Goal: Transaction & Acquisition: Book appointment/travel/reservation

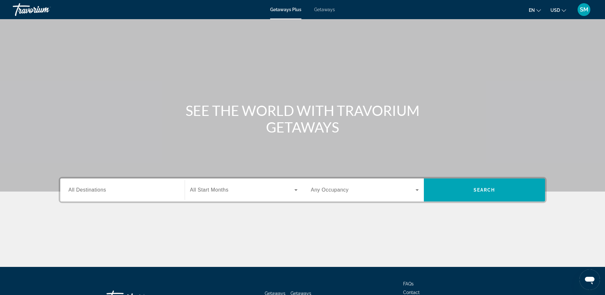
click at [114, 190] on input "Destination All Destinations" at bounding box center [123, 190] width 108 height 8
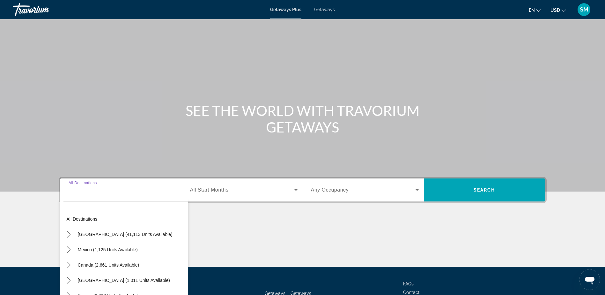
scroll to position [50, 0]
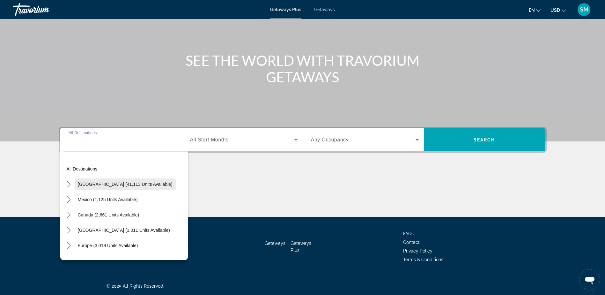
click at [120, 185] on span "[GEOGRAPHIC_DATA] (41,113 units available)" at bounding box center [125, 183] width 95 height 5
type input "**********"
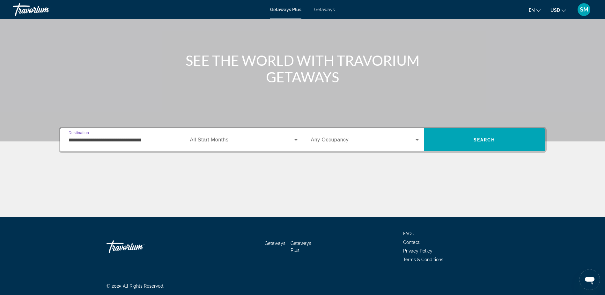
click at [295, 141] on icon "Search widget" at bounding box center [296, 140] width 8 height 8
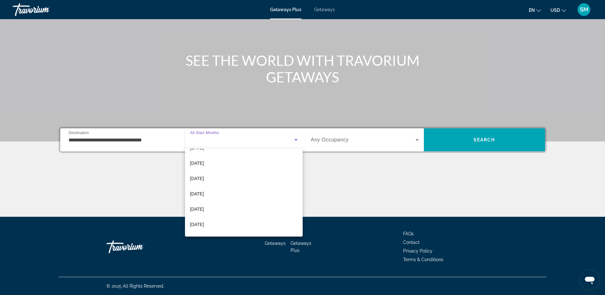
scroll to position [132, 0]
click at [204, 182] on span "[DATE]" at bounding box center [197, 180] width 14 height 8
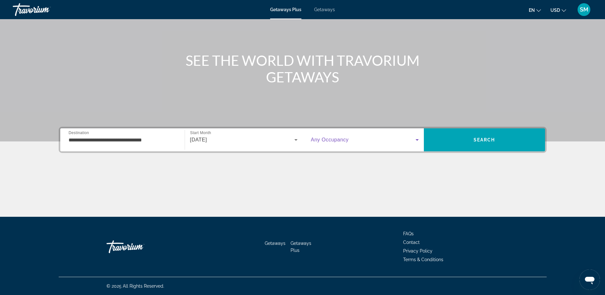
click at [417, 141] on icon "Search widget" at bounding box center [417, 140] width 8 height 8
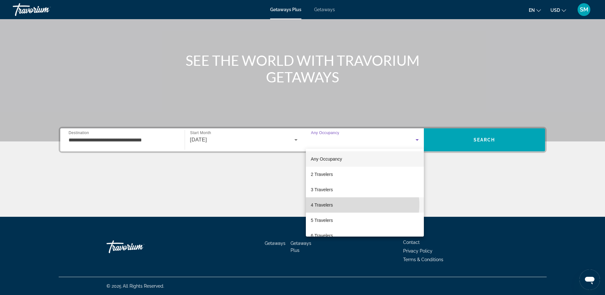
click at [357, 204] on mat-option "4 Travelers" at bounding box center [365, 204] width 118 height 15
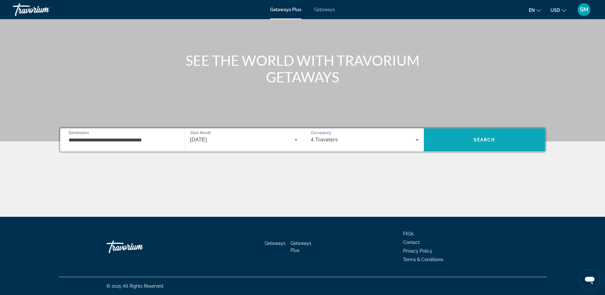
click at [495, 138] on span "Search" at bounding box center [485, 139] width 22 height 5
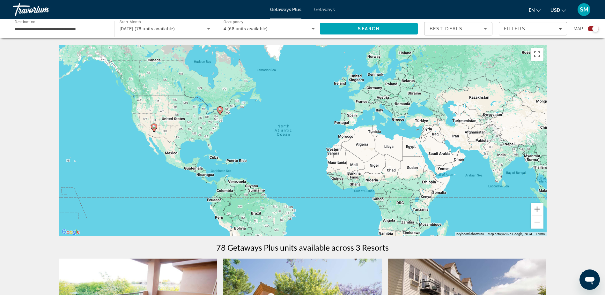
click at [219, 110] on image "Main content" at bounding box center [220, 109] width 4 height 4
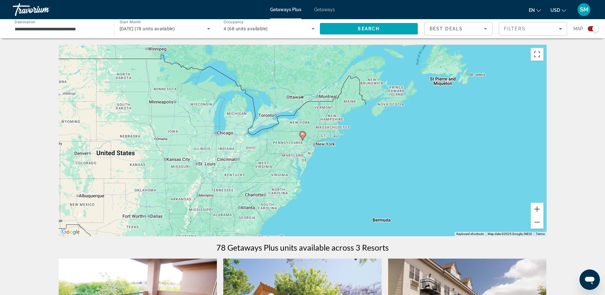
click at [484, 30] on icon "Sort by" at bounding box center [486, 29] width 8 height 8
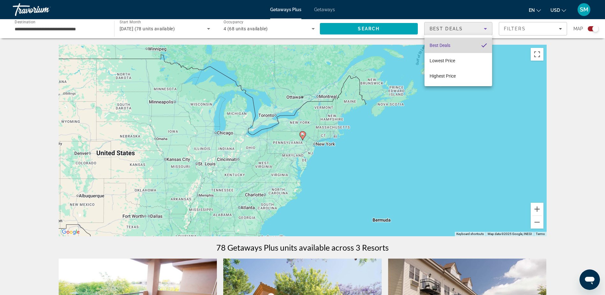
click at [448, 46] on span "Best Deals" at bounding box center [440, 45] width 21 height 5
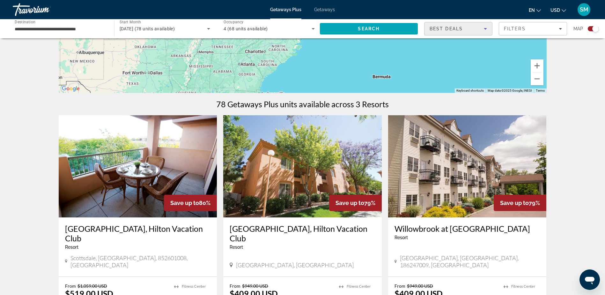
scroll to position [96, 0]
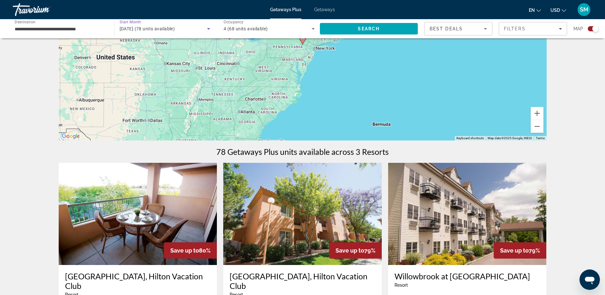
click at [208, 29] on icon "Search widget" at bounding box center [208, 29] width 3 height 2
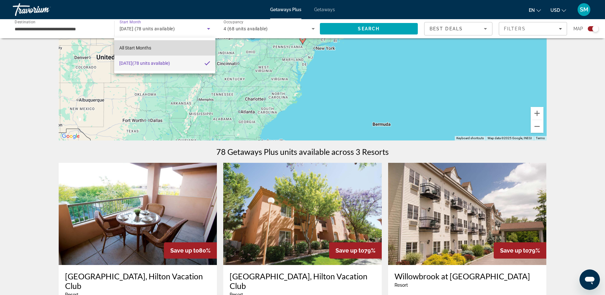
click at [136, 48] on span "All Start Months" at bounding box center [135, 47] width 32 height 5
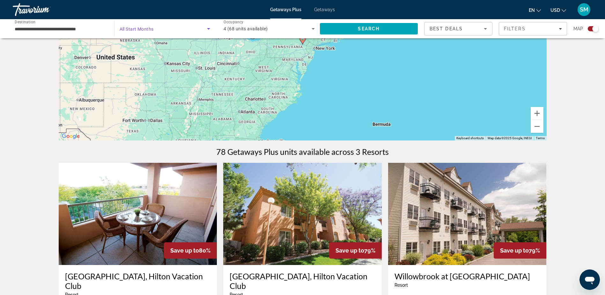
click at [210, 29] on icon "Search widget" at bounding box center [209, 29] width 8 height 8
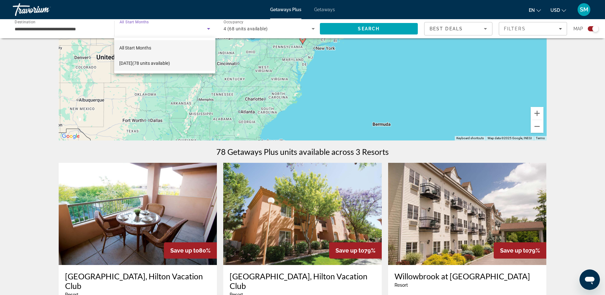
click at [138, 63] on span "[DATE] (78 units available)" at bounding box center [144, 63] width 51 height 8
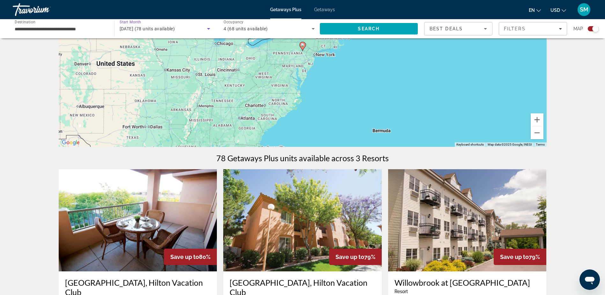
scroll to position [64, 0]
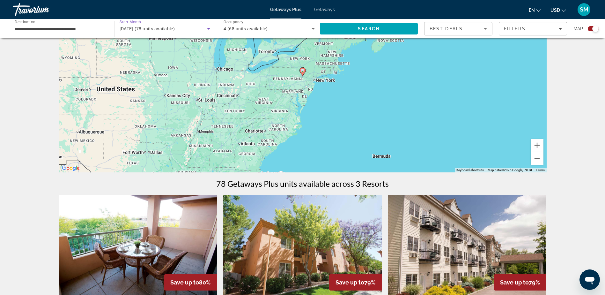
click at [154, 30] on span "[DATE] (78 units available)" at bounding box center [147, 28] width 55 height 5
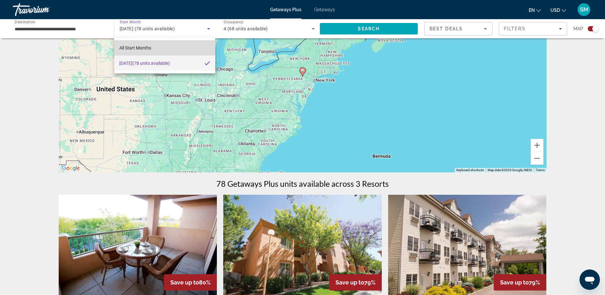
click at [145, 48] on span "All Start Months" at bounding box center [135, 47] width 32 height 5
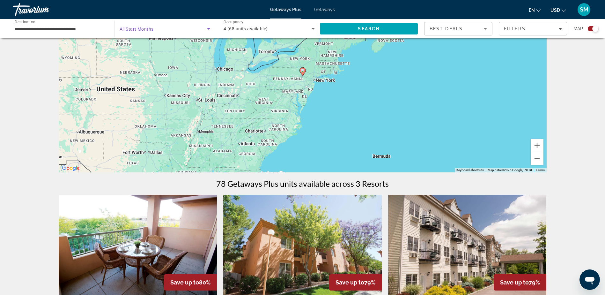
click at [210, 29] on icon "Search widget" at bounding box center [209, 29] width 8 height 8
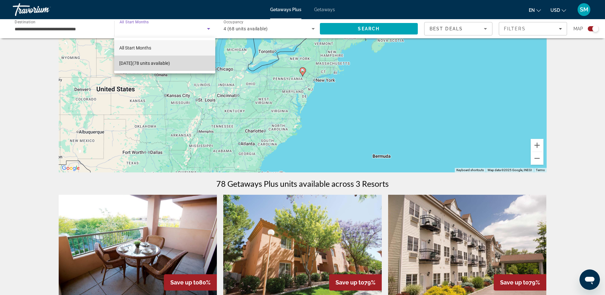
click at [139, 62] on span "[DATE] (78 units available)" at bounding box center [144, 63] width 51 height 8
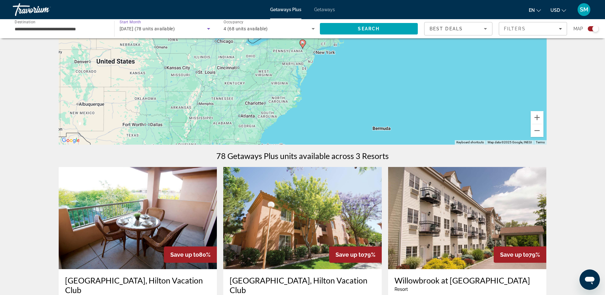
scroll to position [128, 0]
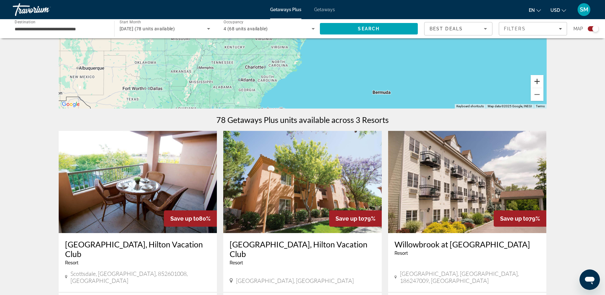
click at [537, 84] on button "Zoom in" at bounding box center [537, 81] width 13 height 13
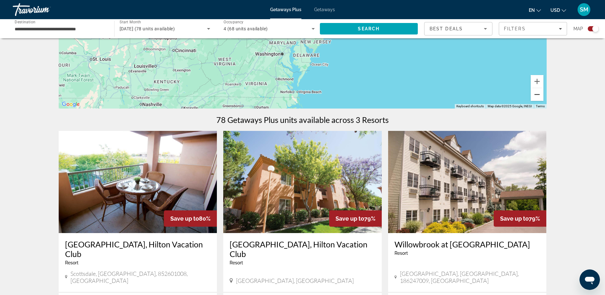
click at [538, 96] on button "Zoom out" at bounding box center [537, 94] width 13 height 13
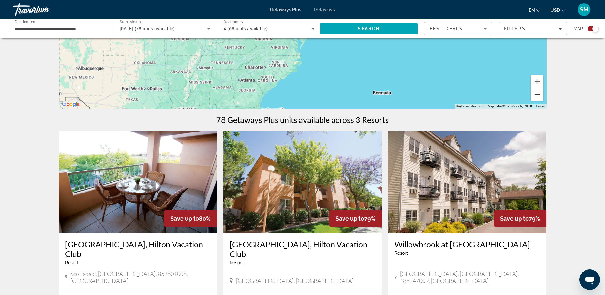
click at [538, 96] on button "Zoom out" at bounding box center [537, 94] width 13 height 13
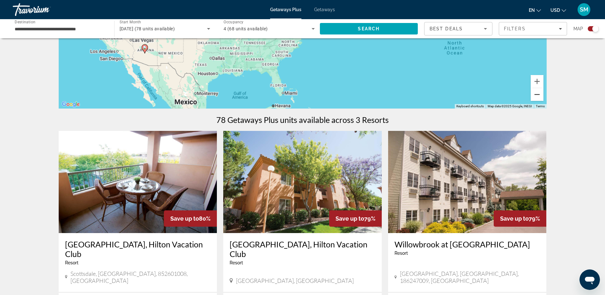
click at [538, 96] on button "Zoom out" at bounding box center [537, 94] width 13 height 13
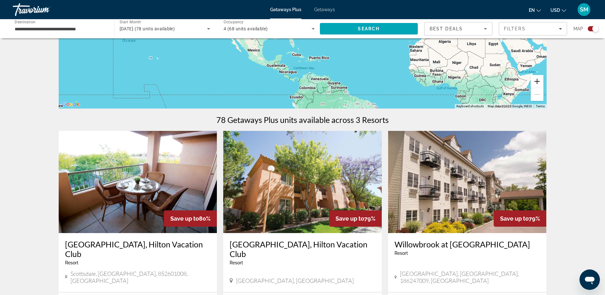
click at [536, 80] on button "Zoom in" at bounding box center [537, 81] width 13 height 13
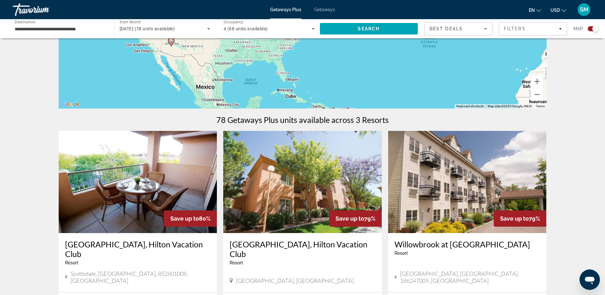
click at [293, 83] on div "To activate drag with keyboard, press Alt + Enter. Once in keyboard drag state,…" at bounding box center [303, 12] width 488 height 191
click at [560, 29] on icon "Filters" at bounding box center [560, 29] width 3 height 2
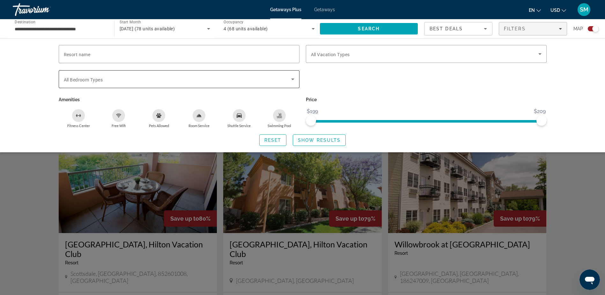
click at [294, 79] on icon "Search widget" at bounding box center [293, 79] width 8 height 8
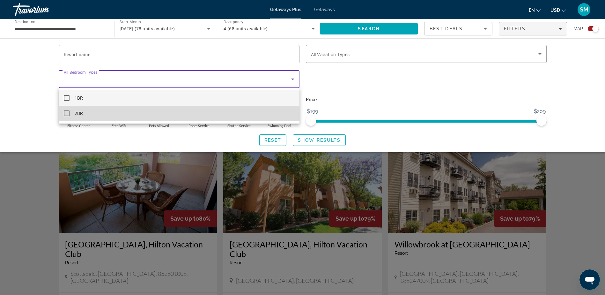
click at [67, 113] on mat-pseudo-checkbox at bounding box center [67, 113] width 6 height 6
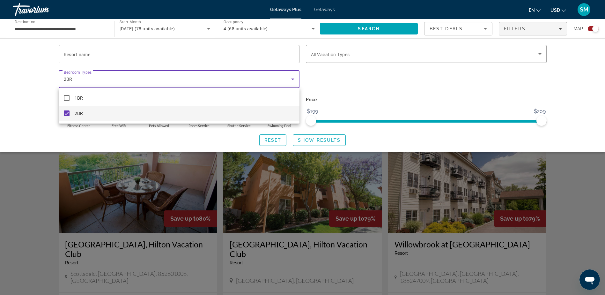
click at [105, 54] on div at bounding box center [302, 147] width 605 height 295
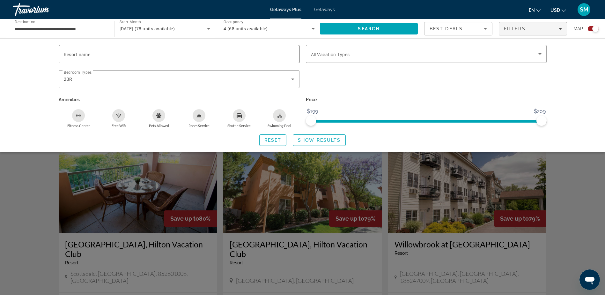
click at [90, 51] on input "Resort name" at bounding box center [179, 54] width 231 height 8
type input "*****"
click at [367, 29] on span "Search" at bounding box center [369, 28] width 22 height 5
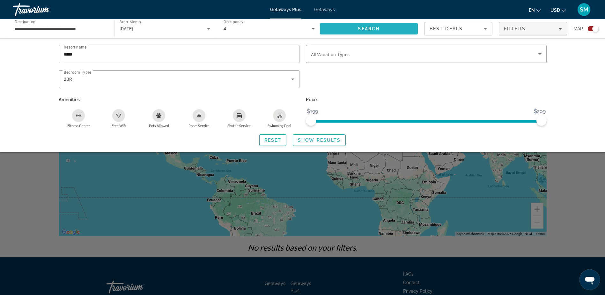
click at [364, 29] on span "Search" at bounding box center [369, 28] width 22 height 5
click at [209, 29] on icon "Search widget" at bounding box center [208, 29] width 3 height 2
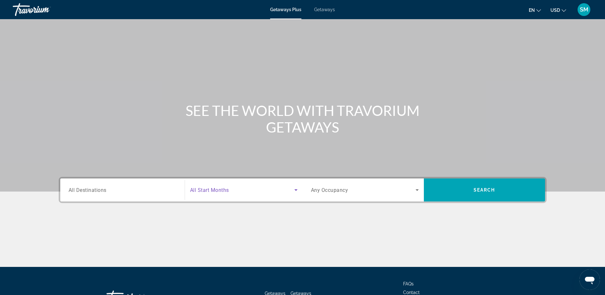
click at [296, 190] on icon "Search widget" at bounding box center [295, 190] width 3 height 2
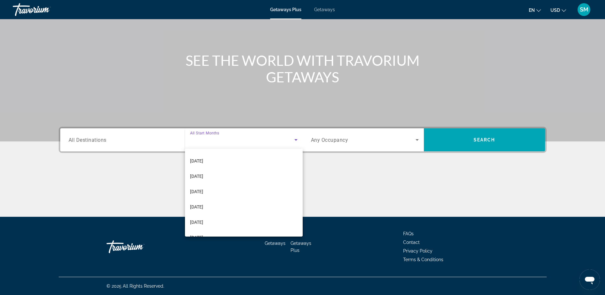
scroll to position [64, 0]
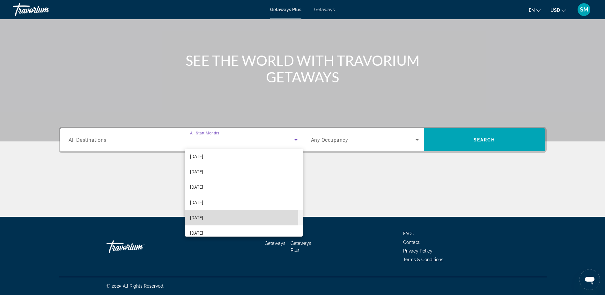
click at [203, 217] on span "[DATE]" at bounding box center [196, 218] width 13 height 8
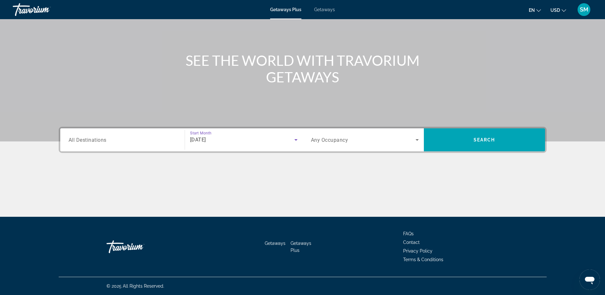
click at [118, 143] on div "Search widget" at bounding box center [123, 140] width 108 height 18
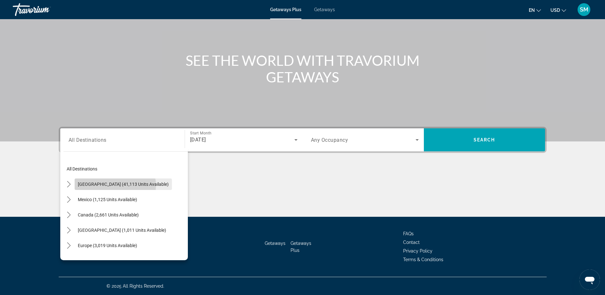
click at [113, 185] on span "[GEOGRAPHIC_DATA] (41,113 units available)" at bounding box center [123, 183] width 91 height 5
type input "**********"
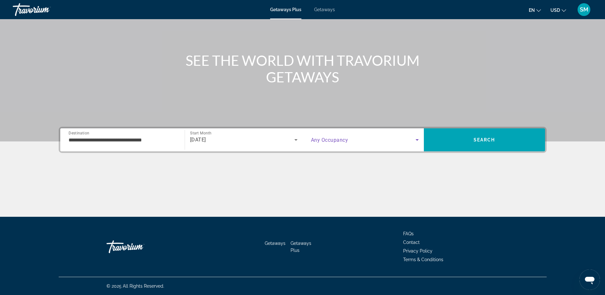
click at [415, 140] on icon "Search widget" at bounding box center [417, 140] width 8 height 8
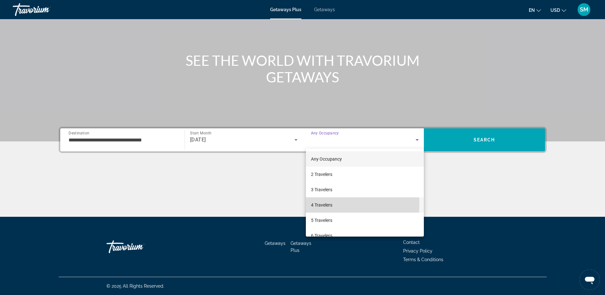
click at [324, 204] on span "4 Travelers" at bounding box center [321, 205] width 21 height 8
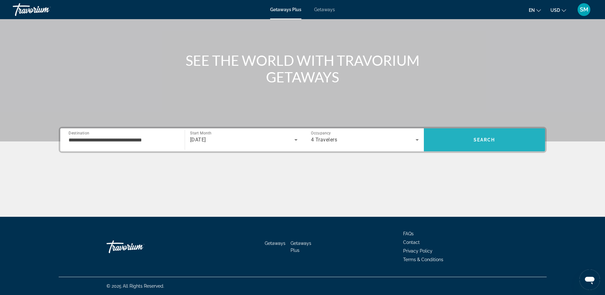
click at [485, 141] on span "Search" at bounding box center [485, 139] width 22 height 5
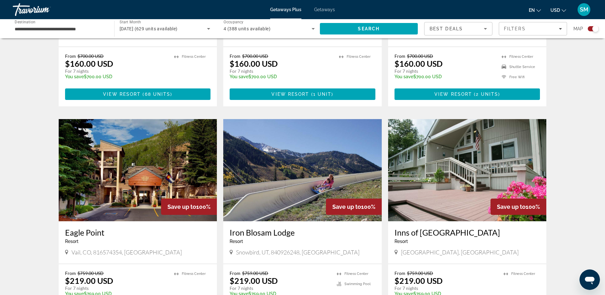
scroll to position [383, 0]
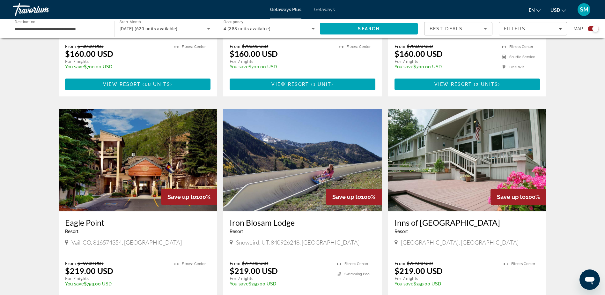
click at [144, 168] on img "Main content" at bounding box center [138, 160] width 158 height 102
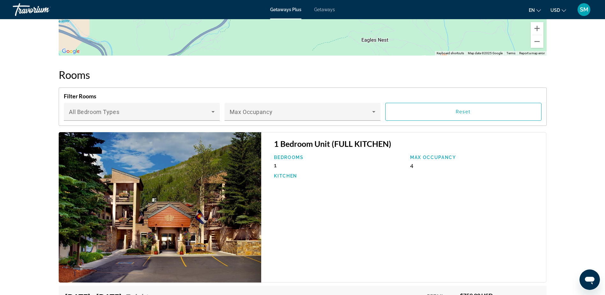
scroll to position [829, 0]
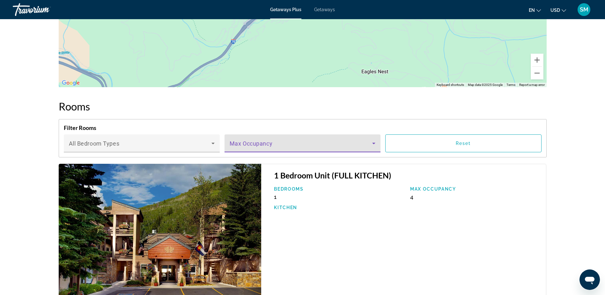
click at [373, 143] on icon "Main content" at bounding box center [373, 144] width 3 height 2
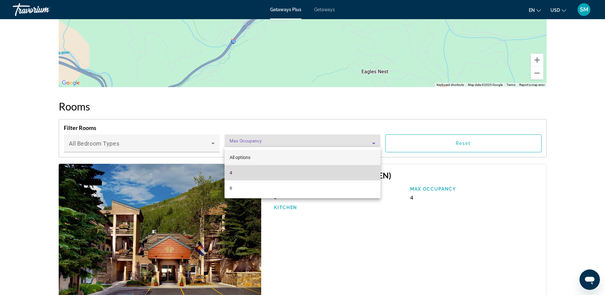
click at [242, 176] on mat-option "4" at bounding box center [302, 172] width 156 height 15
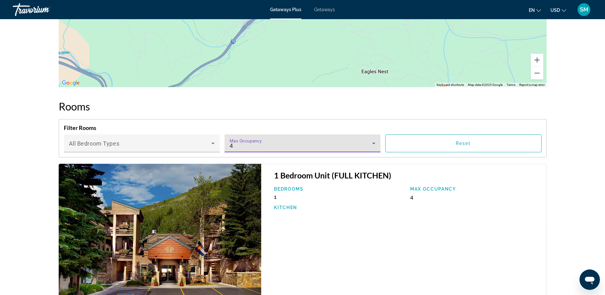
click at [375, 143] on icon "Main content" at bounding box center [373, 144] width 3 height 2
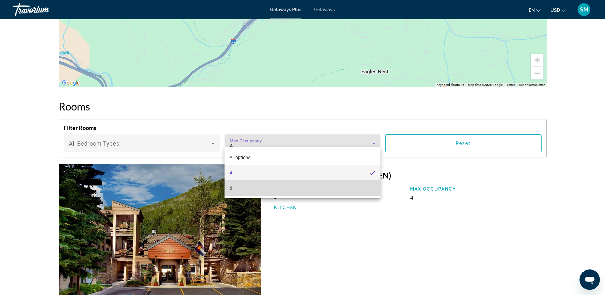
click at [233, 187] on mat-option "6" at bounding box center [302, 187] width 156 height 15
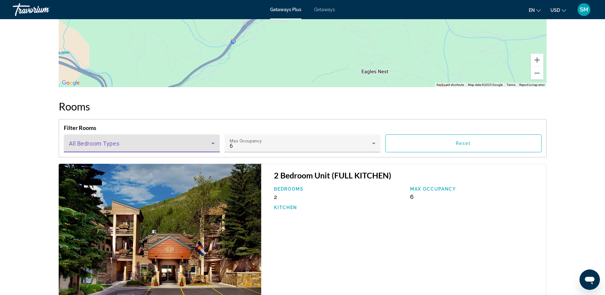
click at [213, 143] on icon "Main content" at bounding box center [212, 144] width 3 height 2
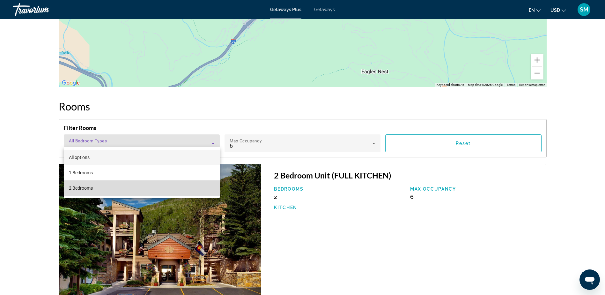
click at [77, 189] on span "2 Bedrooms" at bounding box center [81, 188] width 24 height 8
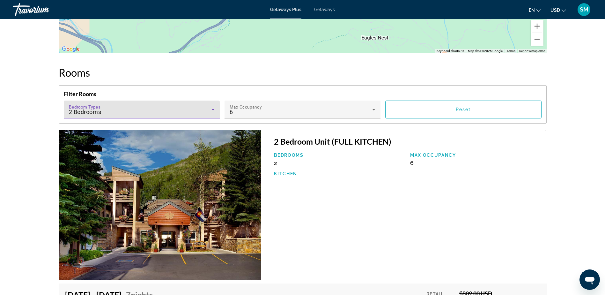
scroll to position [861, 0]
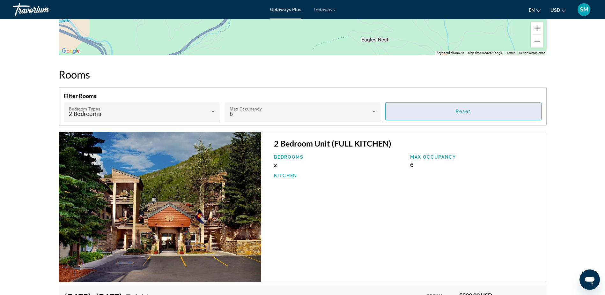
click at [468, 109] on span "Reset" at bounding box center [463, 111] width 15 height 5
click at [467, 109] on span "Reset" at bounding box center [463, 111] width 15 height 5
click at [466, 109] on span "Reset" at bounding box center [463, 111] width 15 height 5
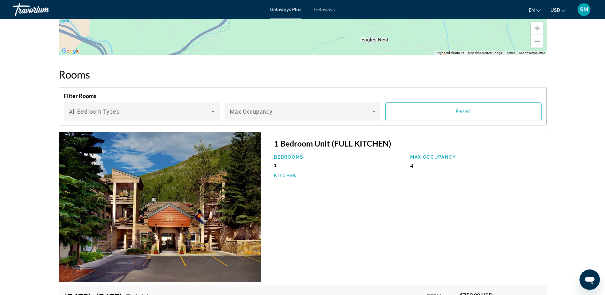
click at [153, 229] on img "Main content" at bounding box center [160, 207] width 203 height 150
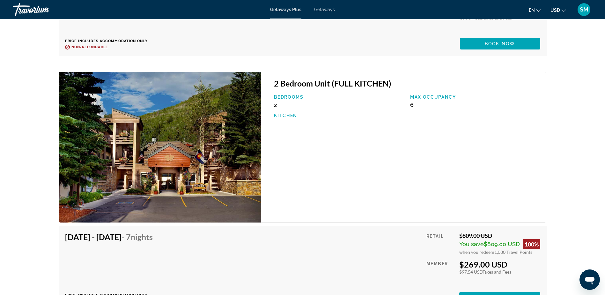
scroll to position [1180, 0]
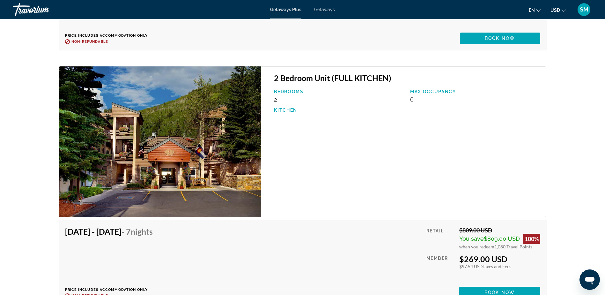
click at [180, 185] on img "Main content" at bounding box center [160, 141] width 203 height 150
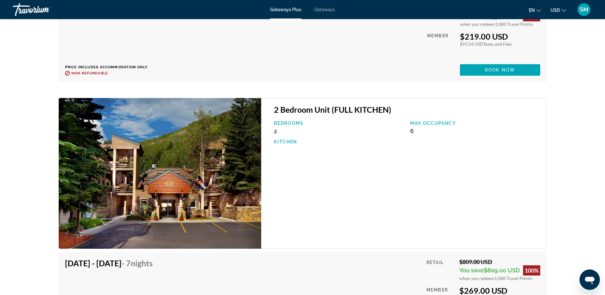
scroll to position [1148, 0]
click at [126, 139] on img "Main content" at bounding box center [160, 173] width 203 height 150
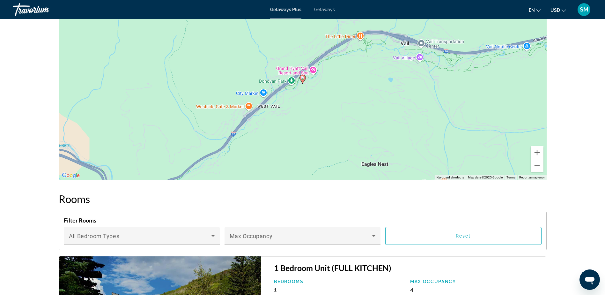
scroll to position [736, 0]
click at [302, 75] on icon "Main content" at bounding box center [302, 79] width 6 height 8
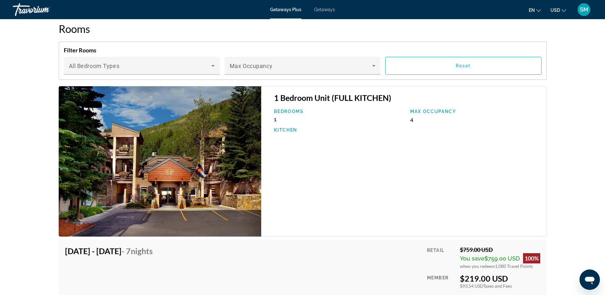
scroll to position [928, 0]
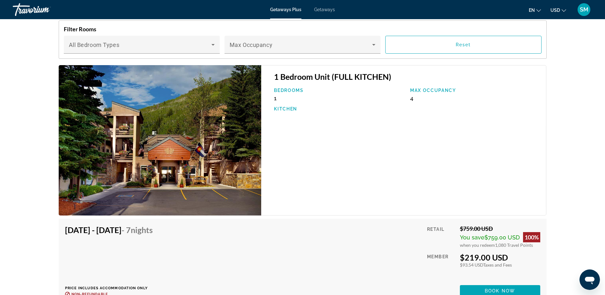
drag, startPoint x: 182, startPoint y: 130, endPoint x: 192, endPoint y: 127, distance: 9.9
click at [182, 130] on img "Main content" at bounding box center [160, 140] width 203 height 150
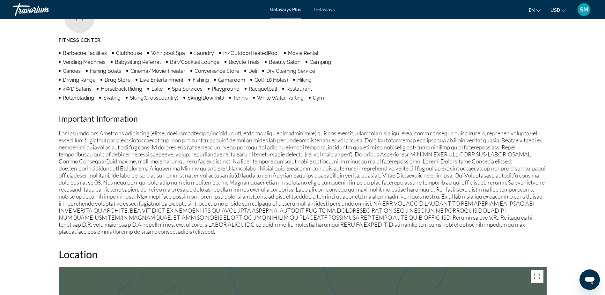
scroll to position [449, 0]
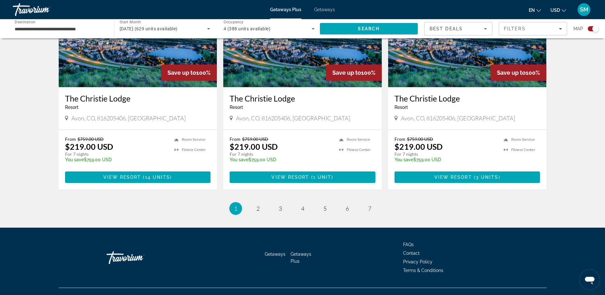
scroll to position [944, 0]
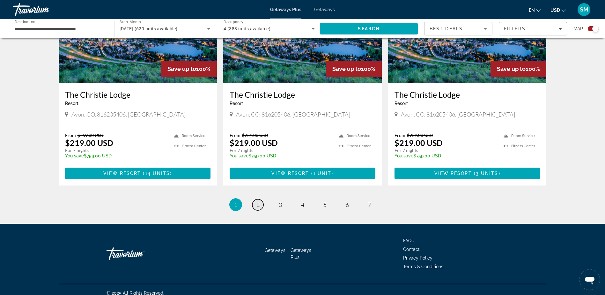
click at [255, 199] on link "page 2" at bounding box center [257, 204] width 11 height 11
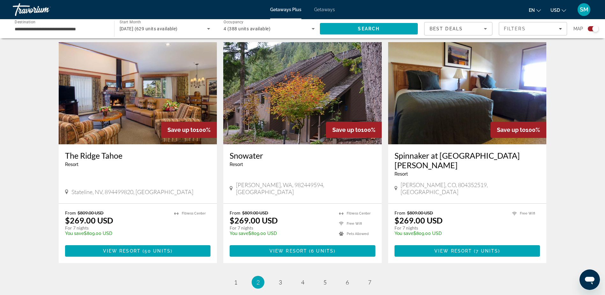
scroll to position [925, 0]
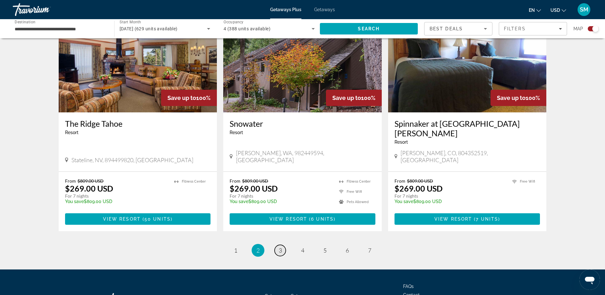
click at [278, 245] on link "page 3" at bounding box center [280, 250] width 11 height 11
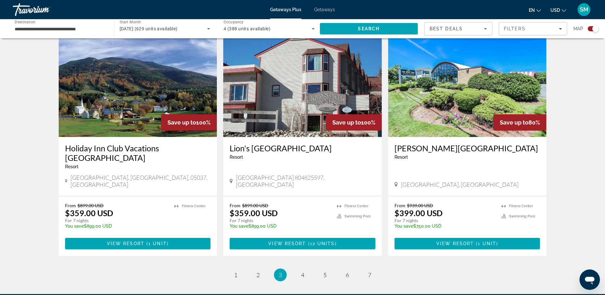
scroll to position [893, 0]
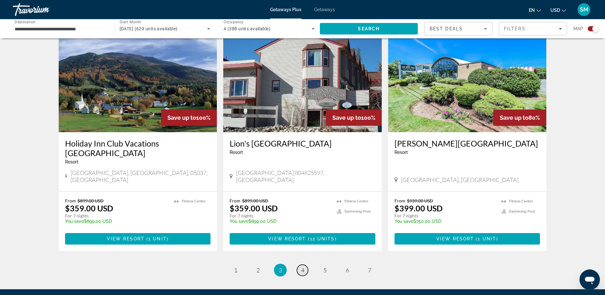
click at [304, 264] on link "page 4" at bounding box center [302, 269] width 11 height 11
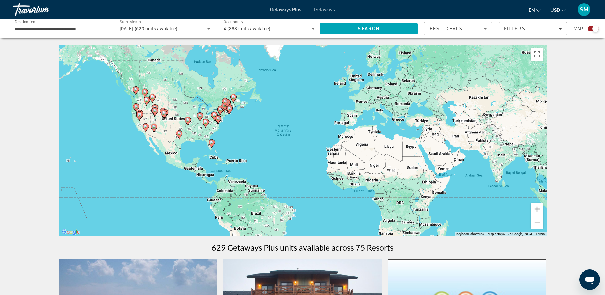
click at [212, 143] on image "Main content" at bounding box center [212, 142] width 4 height 4
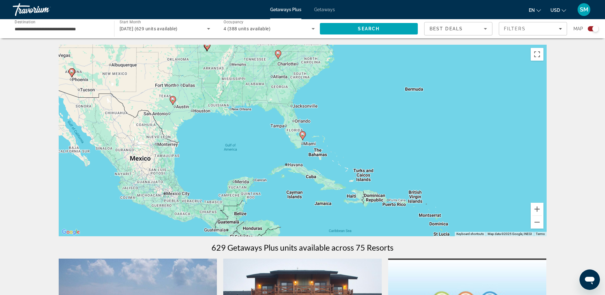
click at [302, 135] on image "Main content" at bounding box center [303, 134] width 4 height 4
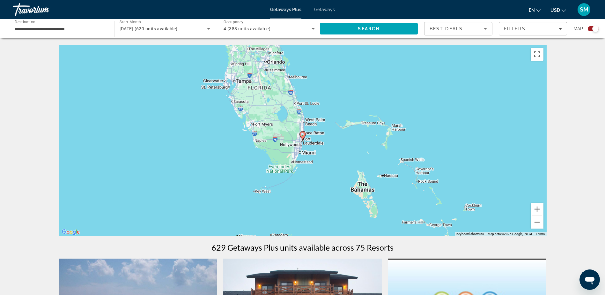
click at [301, 135] on image "Main content" at bounding box center [303, 134] width 4 height 4
type input "**********"
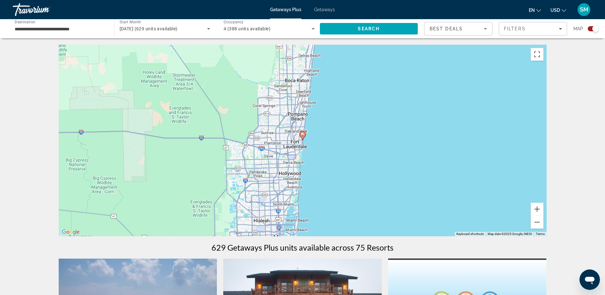
click at [301, 136] on icon "Main content" at bounding box center [302, 135] width 6 height 8
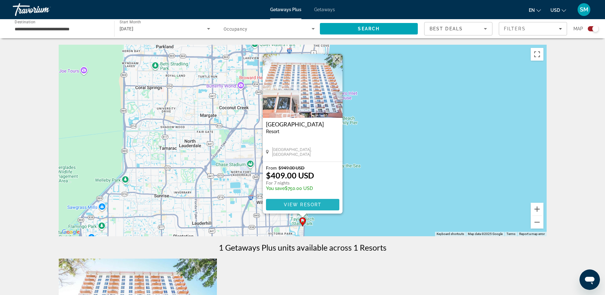
click at [302, 206] on span "View Resort" at bounding box center [302, 204] width 38 height 5
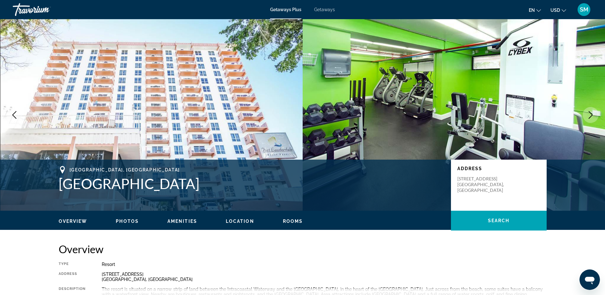
click at [591, 116] on icon "Next image" at bounding box center [591, 115] width 8 height 8
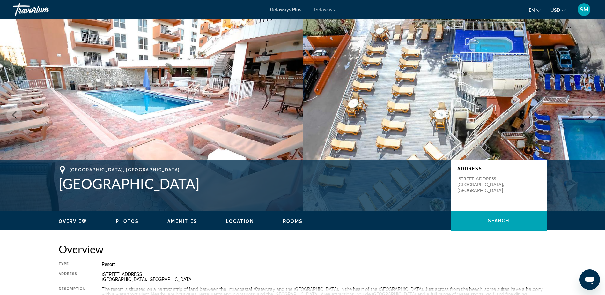
click at [590, 116] on icon "Next image" at bounding box center [591, 115] width 8 height 8
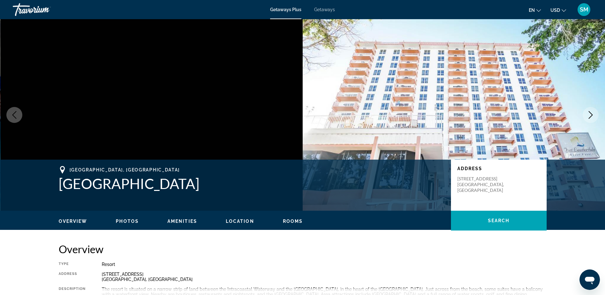
click at [588, 116] on icon "Next image" at bounding box center [591, 115] width 8 height 8
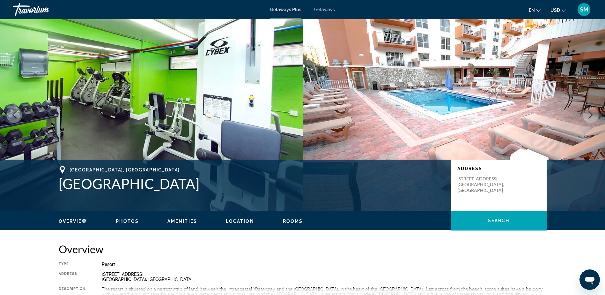
click at [588, 115] on icon "Next image" at bounding box center [591, 115] width 8 height 8
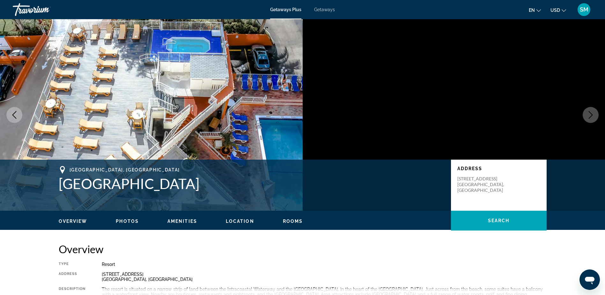
click at [588, 115] on icon "Next image" at bounding box center [591, 115] width 8 height 8
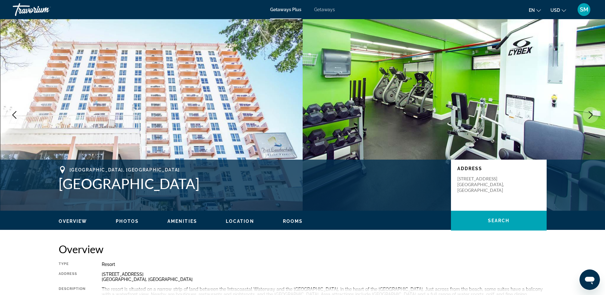
click at [587, 115] on icon "Next image" at bounding box center [591, 115] width 8 height 8
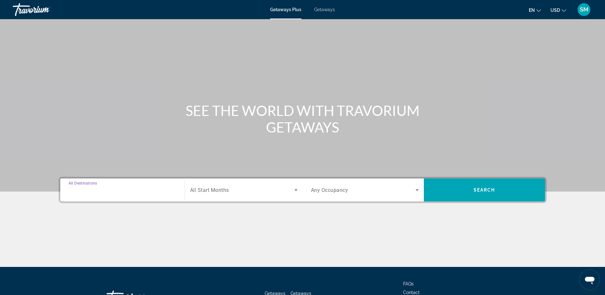
click at [169, 190] on input "Destination All Destinations" at bounding box center [123, 190] width 108 height 8
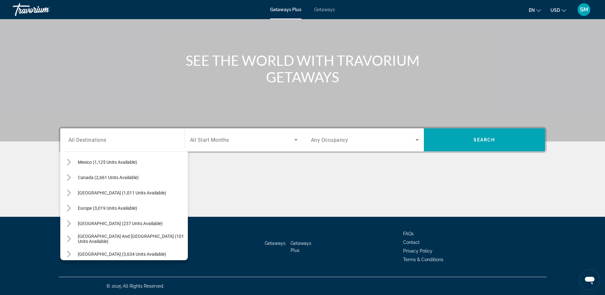
scroll to position [8, 0]
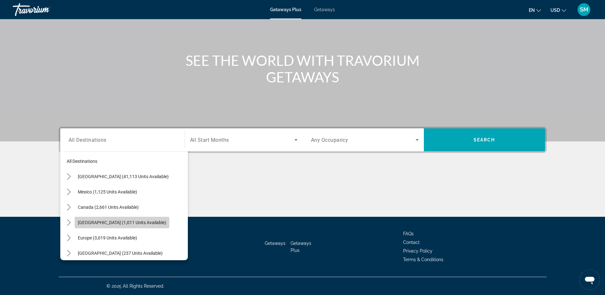
click at [153, 223] on span "[GEOGRAPHIC_DATA] (1,011 units available)" at bounding box center [122, 222] width 88 height 5
type input "**********"
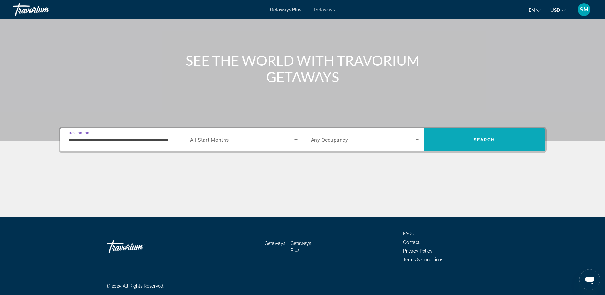
click at [488, 145] on span "Search" at bounding box center [484, 139] width 121 height 15
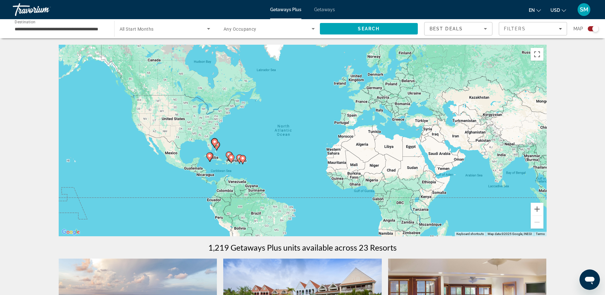
click at [243, 158] on image "Main content" at bounding box center [243, 158] width 4 height 4
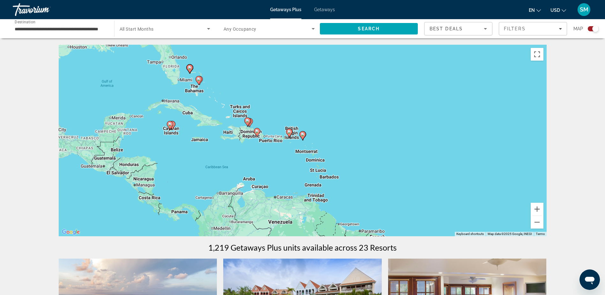
click at [286, 132] on icon "Main content" at bounding box center [289, 133] width 6 height 8
type input "**********"
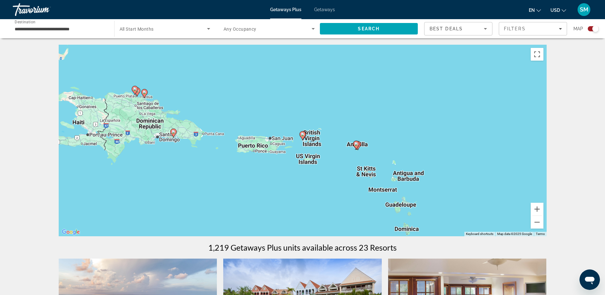
click at [304, 135] on image "Main content" at bounding box center [303, 134] width 4 height 4
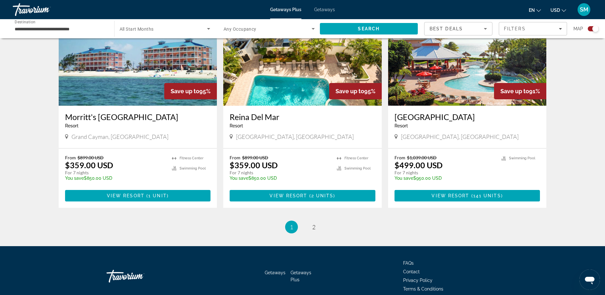
scroll to position [935, 0]
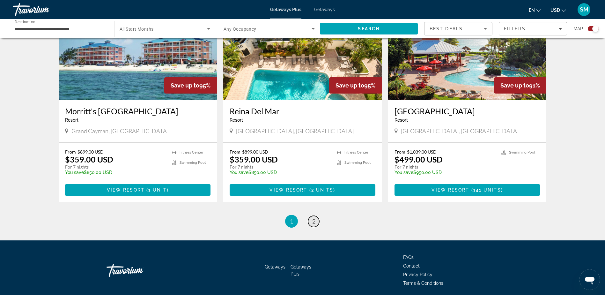
click at [313, 217] on span "2" at bounding box center [313, 220] width 3 height 7
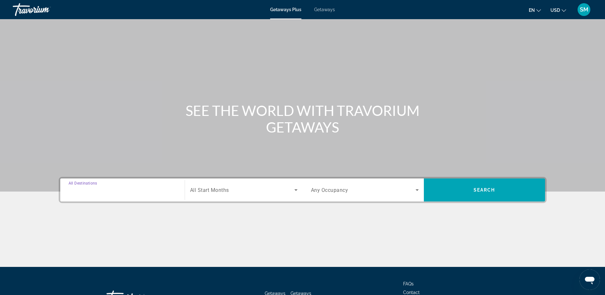
click at [165, 192] on input "Destination All Destinations" at bounding box center [123, 190] width 108 height 8
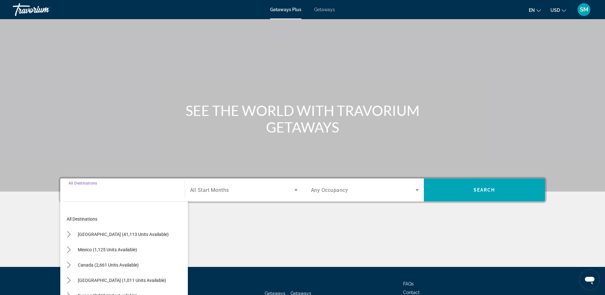
scroll to position [50, 0]
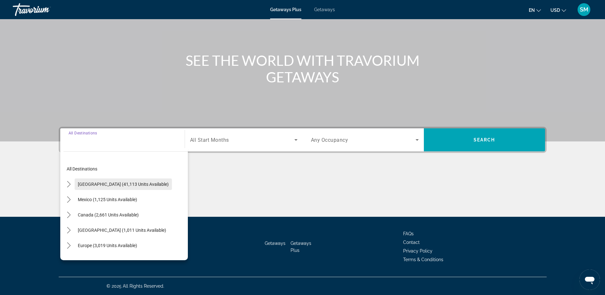
click at [112, 185] on span "[GEOGRAPHIC_DATA] (41,113 units available)" at bounding box center [123, 183] width 91 height 5
type input "**********"
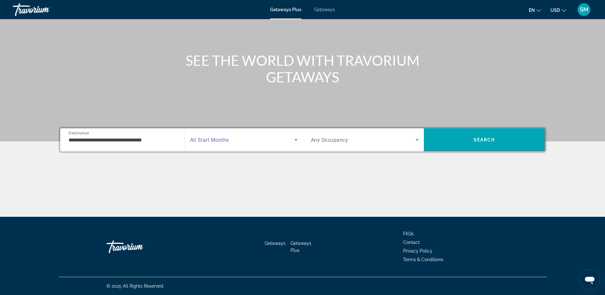
click at [296, 141] on icon "Search widget" at bounding box center [296, 140] width 8 height 8
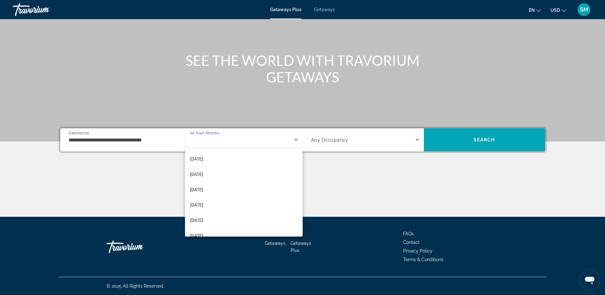
scroll to position [64, 0]
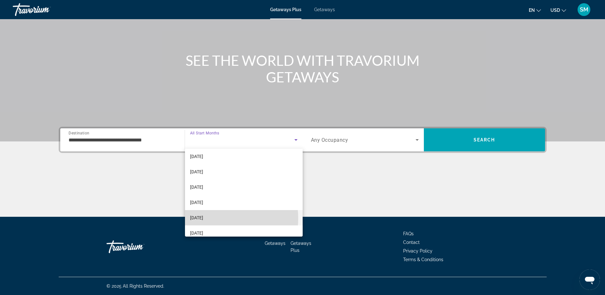
click at [203, 218] on span "[DATE]" at bounding box center [196, 218] width 13 height 8
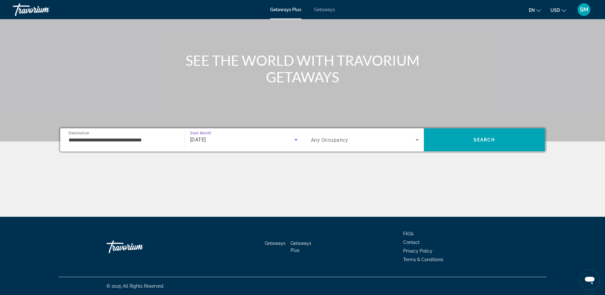
click at [416, 141] on icon "Search widget" at bounding box center [417, 140] width 8 height 8
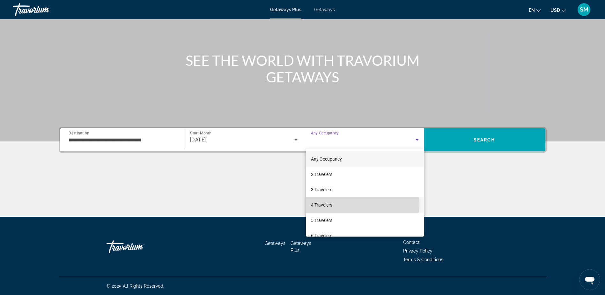
click at [343, 204] on mat-option "4 Travelers" at bounding box center [365, 204] width 118 height 15
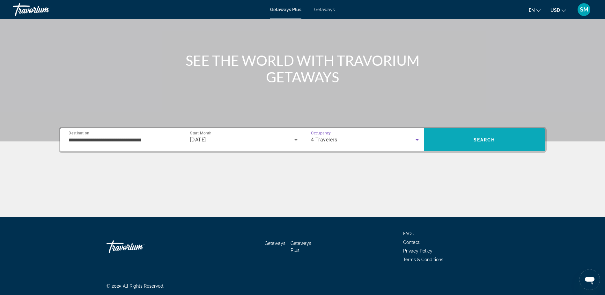
click at [485, 139] on span "Search" at bounding box center [485, 139] width 22 height 5
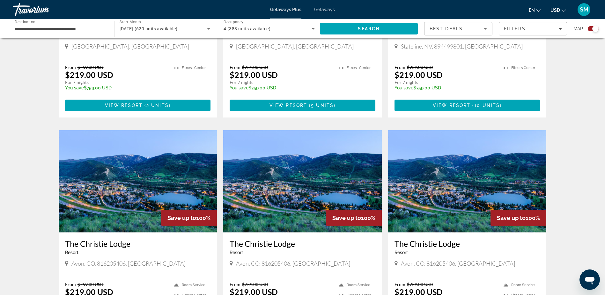
scroll to position [893, 0]
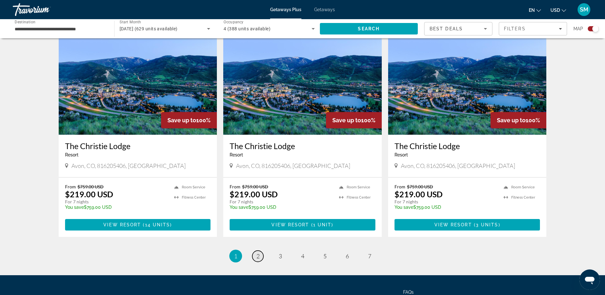
click at [258, 252] on span "2" at bounding box center [257, 255] width 3 height 7
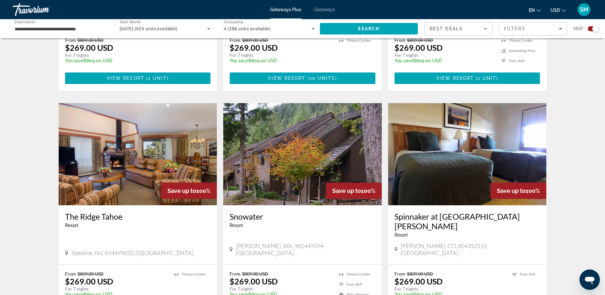
scroll to position [925, 0]
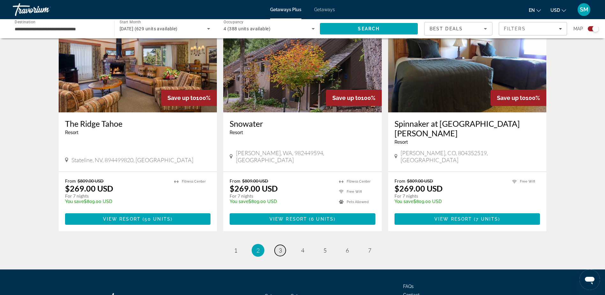
click at [279, 246] on span "3" at bounding box center [280, 249] width 3 height 7
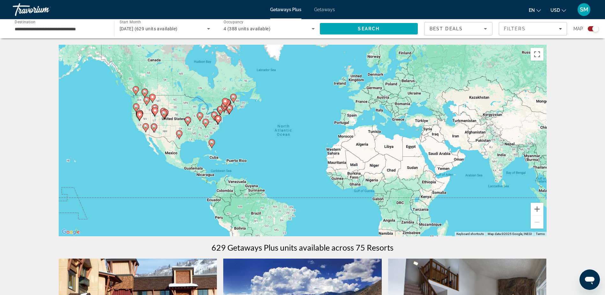
click at [211, 144] on icon "Main content" at bounding box center [212, 143] width 6 height 8
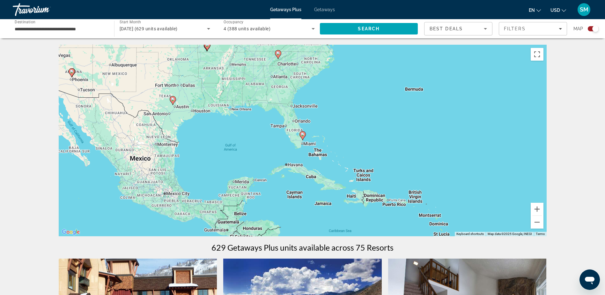
click at [303, 136] on image "Main content" at bounding box center [303, 134] width 4 height 4
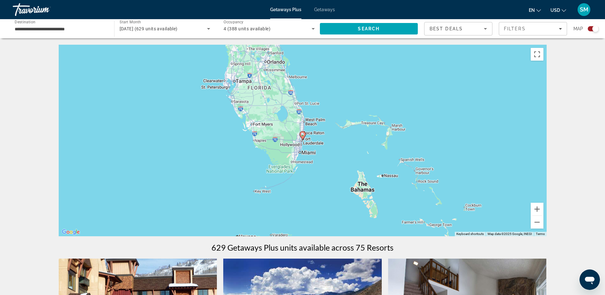
click at [303, 136] on image "Main content" at bounding box center [303, 134] width 4 height 4
type input "**********"
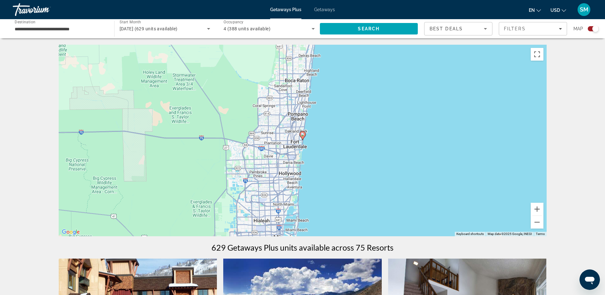
click at [303, 136] on image "Main content" at bounding box center [303, 134] width 4 height 4
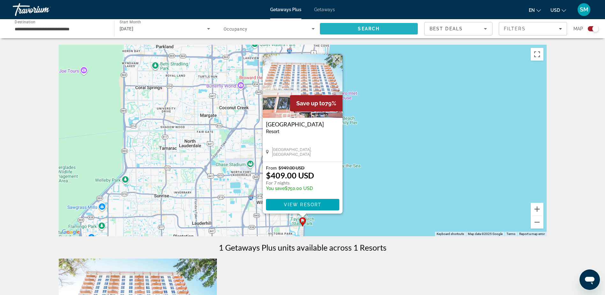
click at [375, 30] on span "Search" at bounding box center [369, 28] width 22 height 5
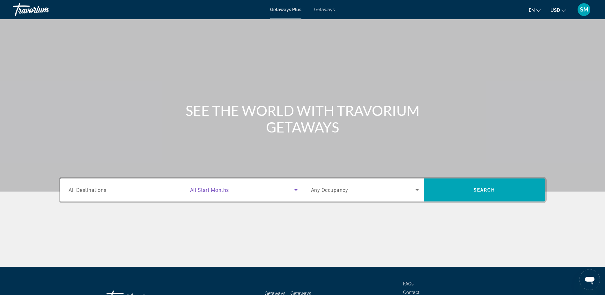
click at [295, 191] on icon "Search widget" at bounding box center [296, 190] width 8 height 8
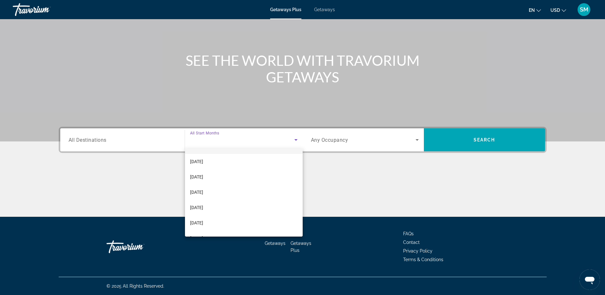
scroll to position [51, 0]
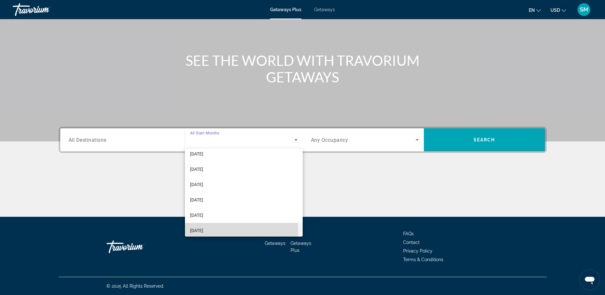
click at [234, 230] on mat-option "[DATE]" at bounding box center [244, 230] width 118 height 15
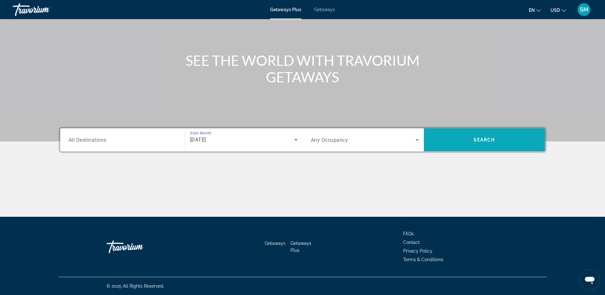
click at [489, 145] on span "Search" at bounding box center [484, 139] width 121 height 15
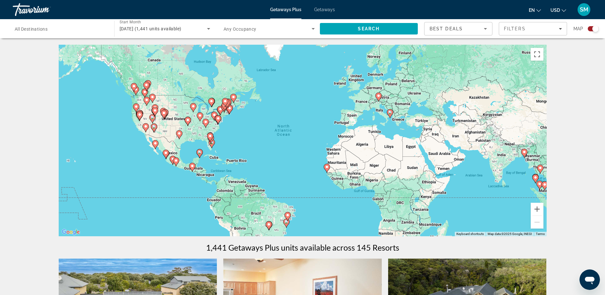
click at [211, 136] on image "Main content" at bounding box center [210, 136] width 4 height 4
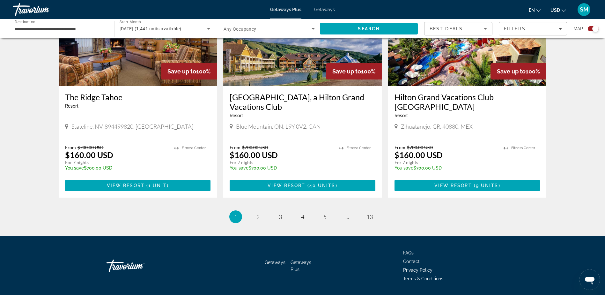
scroll to position [954, 0]
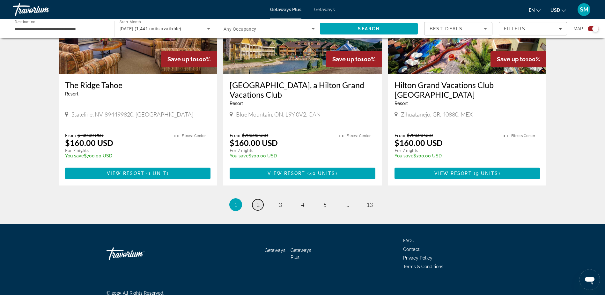
click at [258, 201] on span "2" at bounding box center [257, 204] width 3 height 7
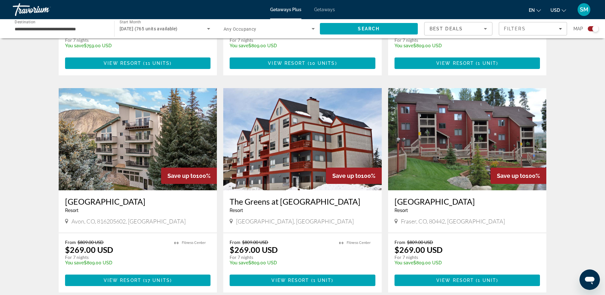
scroll to position [935, 0]
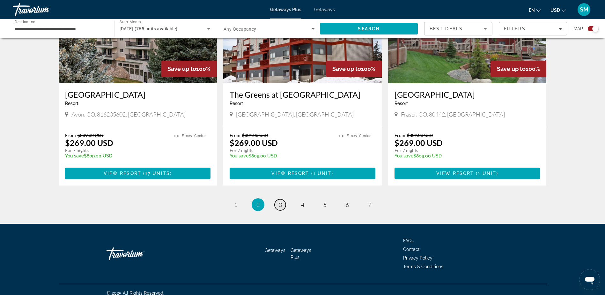
click at [282, 199] on link "page 3" at bounding box center [280, 204] width 11 height 11
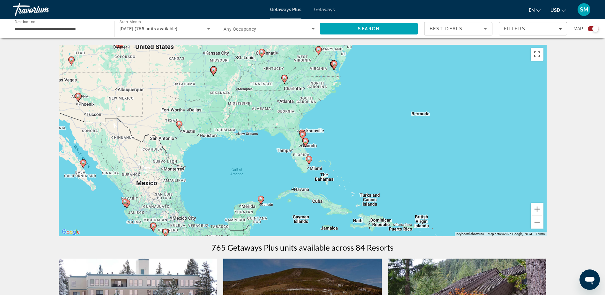
click at [310, 160] on image "Main content" at bounding box center [309, 159] width 4 height 4
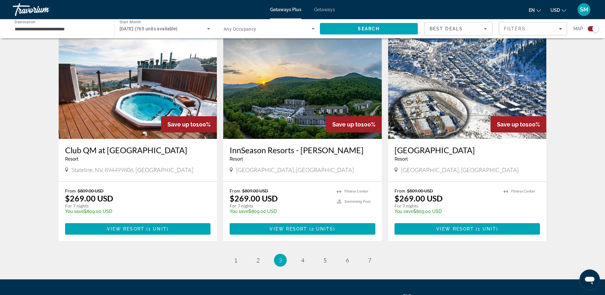
scroll to position [925, 0]
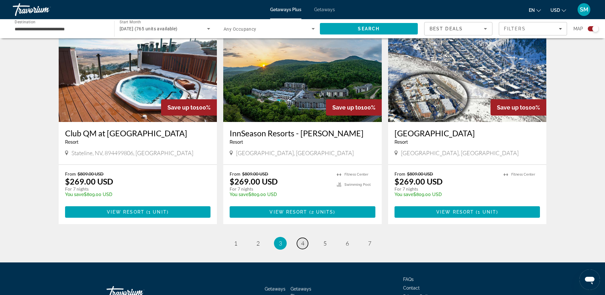
click at [303, 239] on span "4" at bounding box center [302, 242] width 3 height 7
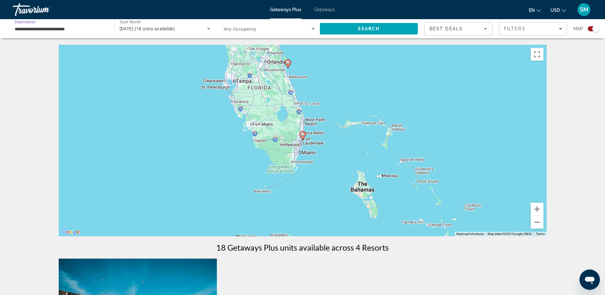
click at [84, 30] on input "**********" at bounding box center [60, 29] width 91 height 8
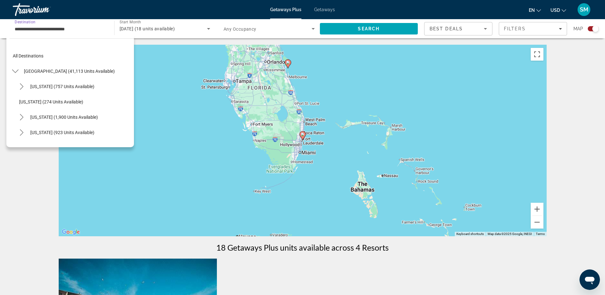
scroll to position [69, 0]
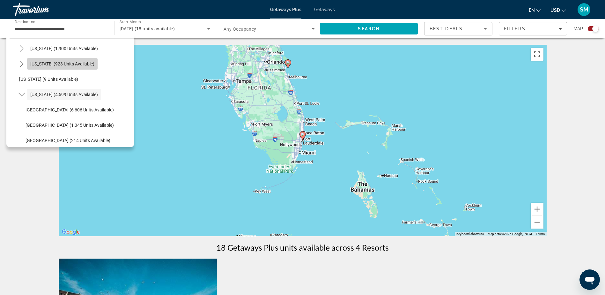
click at [82, 65] on span "[US_STATE] (923 units available)" at bounding box center [62, 63] width 64 height 5
type input "**********"
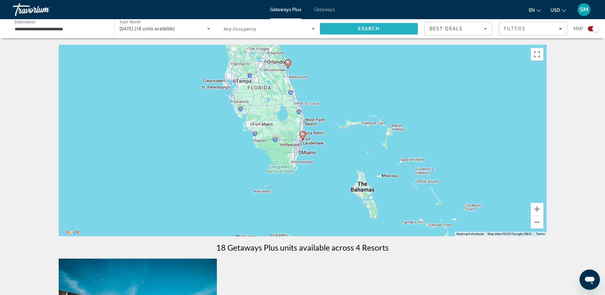
click at [358, 28] on span "Search" at bounding box center [369, 28] width 22 height 5
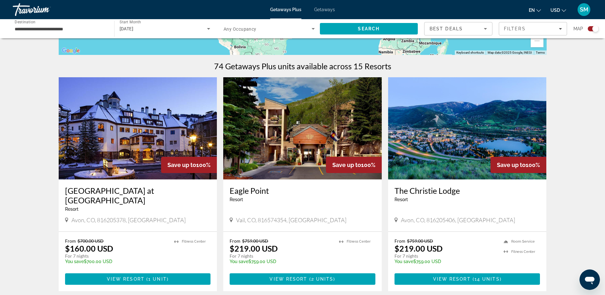
scroll to position [96, 0]
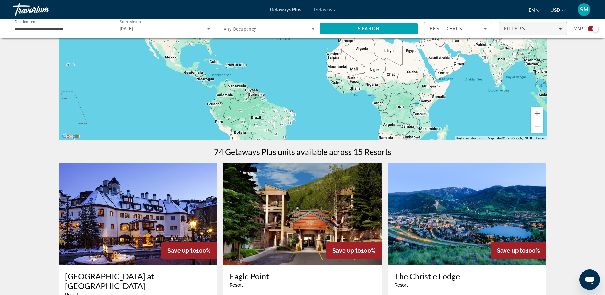
click at [538, 30] on div "Filters" at bounding box center [533, 28] width 58 height 5
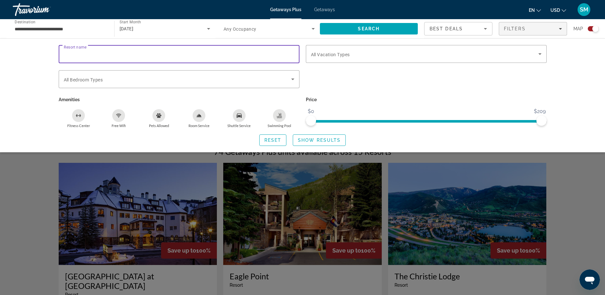
click at [115, 56] on input "Resort name" at bounding box center [179, 54] width 231 height 8
type input "****"
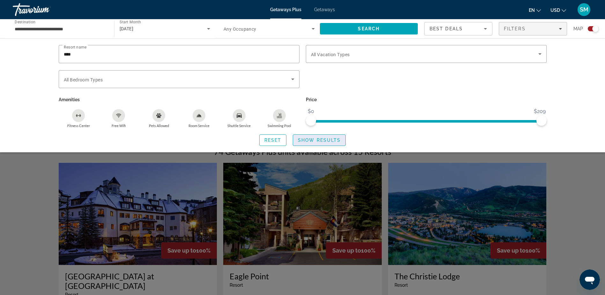
click at [317, 141] on span "Show Results" at bounding box center [319, 139] width 43 height 5
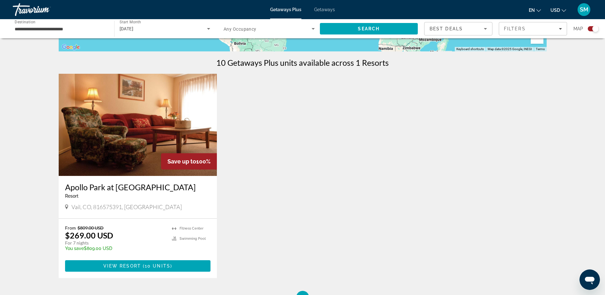
scroll to position [191, 0]
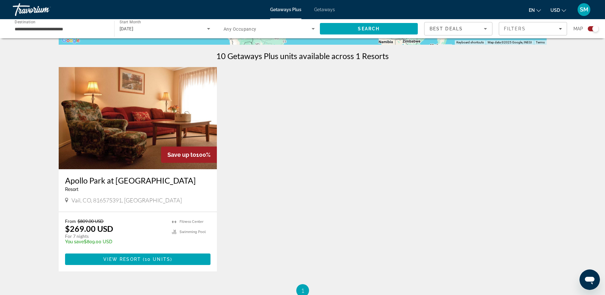
click at [171, 148] on div "Save up to 100%" at bounding box center [189, 154] width 56 height 16
click at [102, 182] on h3 "Apollo Park at [GEOGRAPHIC_DATA]" at bounding box center [138, 180] width 146 height 10
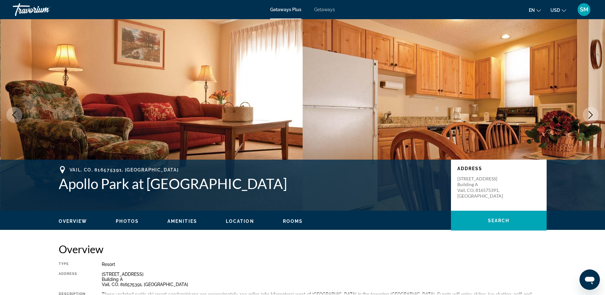
click at [589, 118] on icon "Next image" at bounding box center [591, 115] width 4 height 8
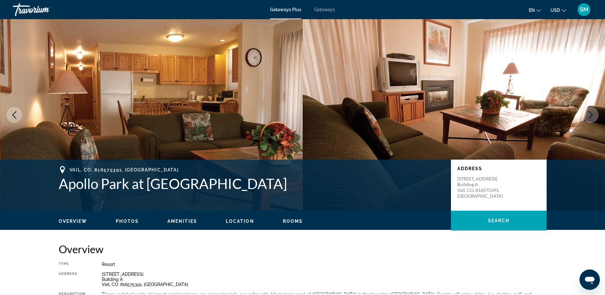
click at [589, 117] on icon "Next image" at bounding box center [591, 115] width 8 height 8
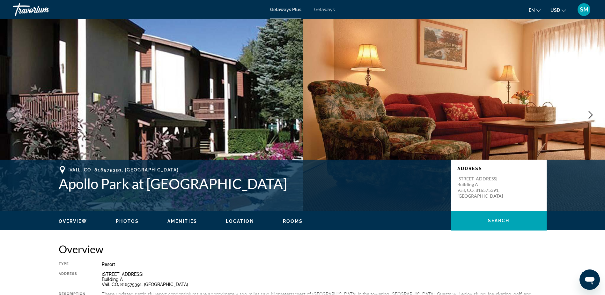
click at [589, 117] on icon "Next image" at bounding box center [591, 115] width 8 height 8
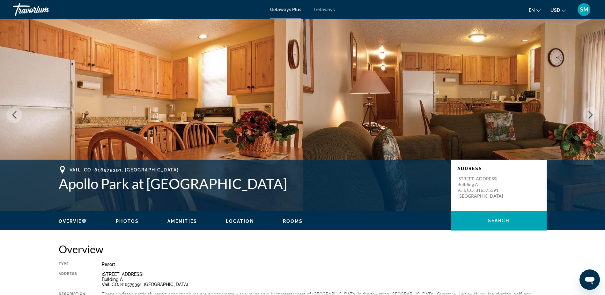
click at [589, 117] on icon "Next image" at bounding box center [591, 115] width 8 height 8
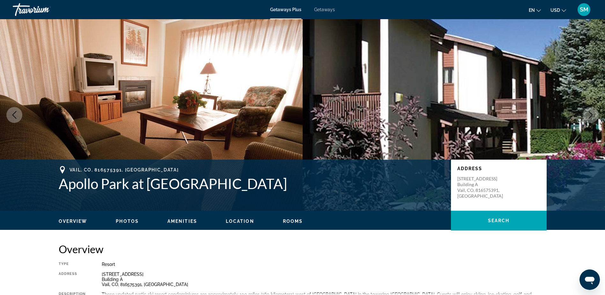
click at [589, 117] on icon "Next image" at bounding box center [591, 115] width 8 height 8
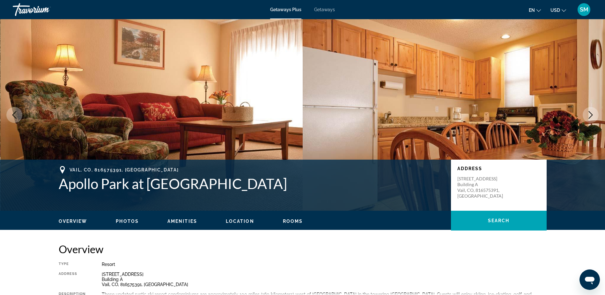
click at [589, 117] on icon "Next image" at bounding box center [591, 115] width 8 height 8
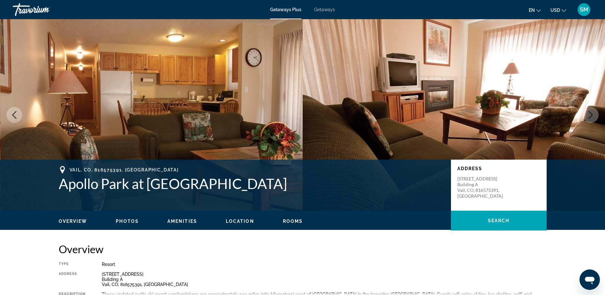
click at [589, 117] on icon "Next image" at bounding box center [591, 115] width 8 height 8
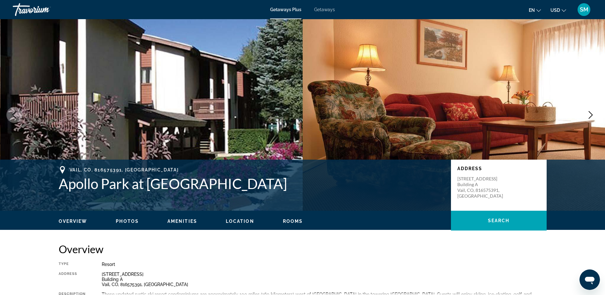
click at [589, 117] on icon "Next image" at bounding box center [591, 115] width 8 height 8
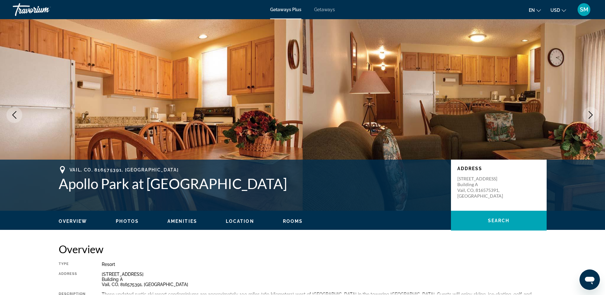
click at [589, 117] on icon "Next image" at bounding box center [591, 115] width 8 height 8
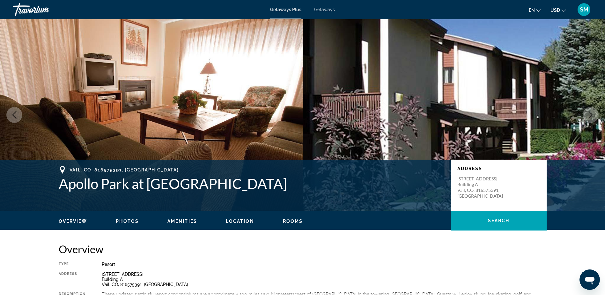
click at [589, 117] on icon "Next image" at bounding box center [591, 115] width 8 height 8
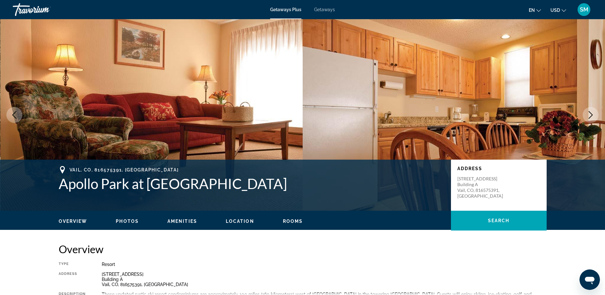
click at [587, 117] on icon "Next image" at bounding box center [591, 115] width 8 height 8
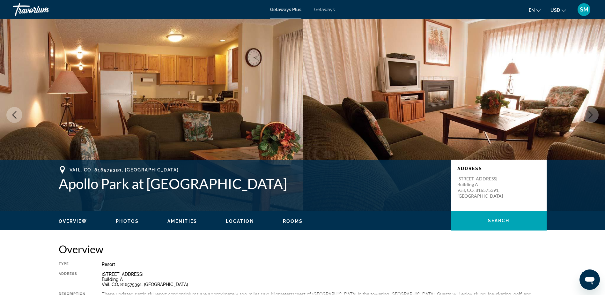
click at [587, 117] on icon "Next image" at bounding box center [591, 115] width 8 height 8
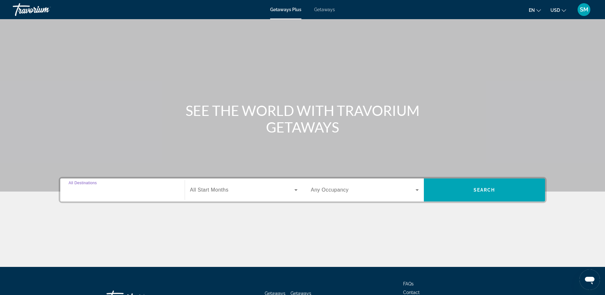
click at [113, 189] on input "Destination All Destinations" at bounding box center [123, 190] width 108 height 8
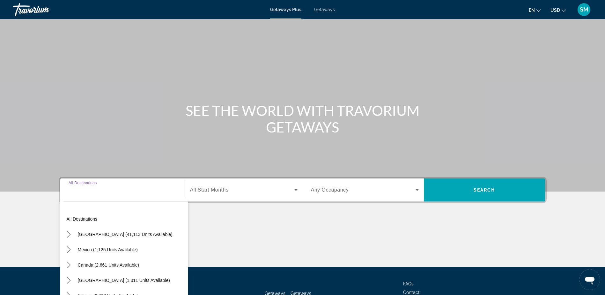
scroll to position [50, 0]
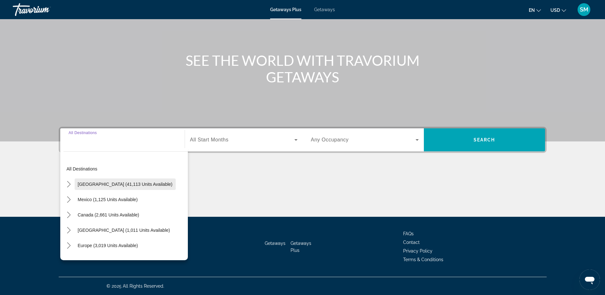
click at [126, 185] on span "[GEOGRAPHIC_DATA] (41,113 units available)" at bounding box center [125, 183] width 95 height 5
type input "**********"
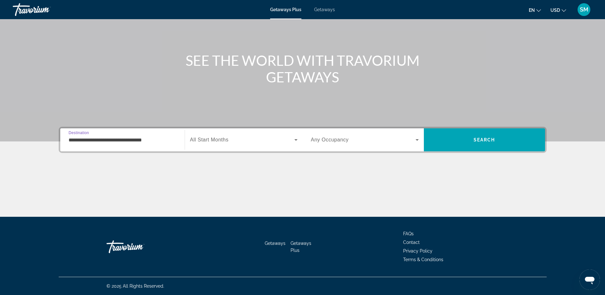
click at [297, 140] on icon "Search widget" at bounding box center [296, 140] width 8 height 8
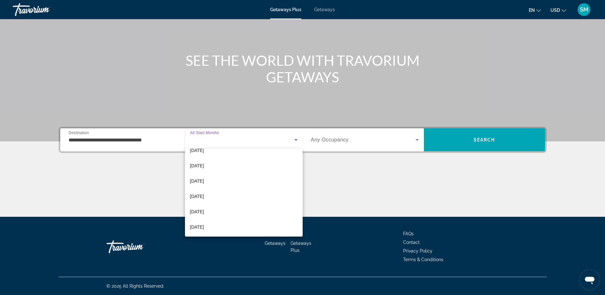
scroll to position [93, 0]
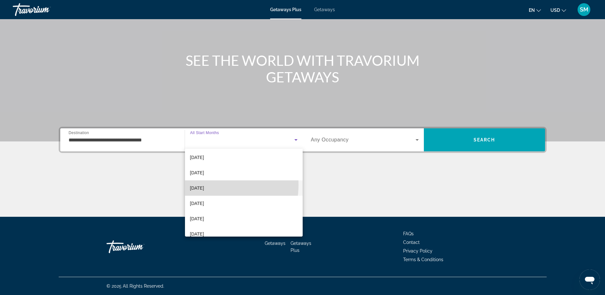
click at [212, 185] on mat-option "[DATE]" at bounding box center [244, 187] width 118 height 15
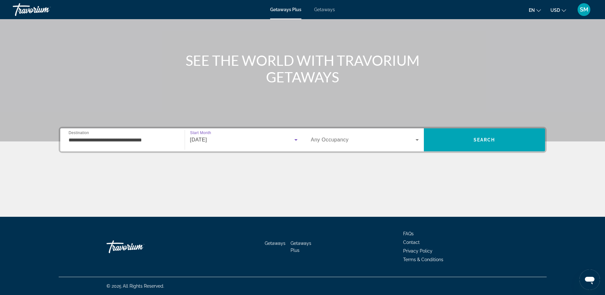
click at [416, 140] on icon "Search widget" at bounding box center [417, 140] width 8 height 8
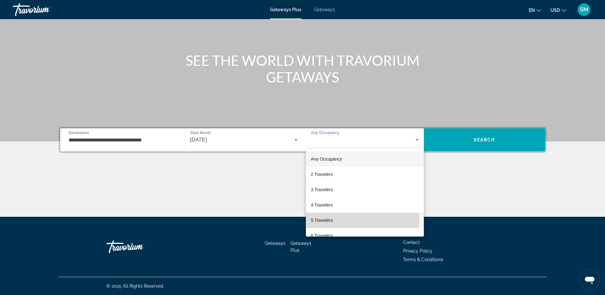
click at [333, 219] on mat-option "5 Travelers" at bounding box center [365, 219] width 118 height 15
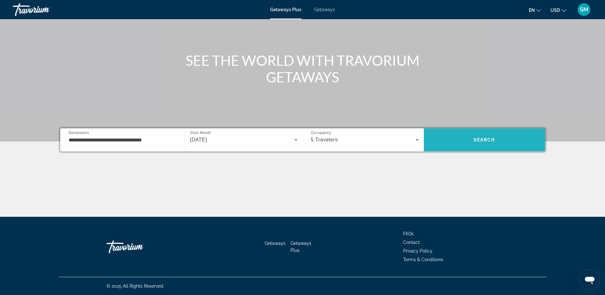
click at [495, 143] on span "Search" at bounding box center [484, 139] width 121 height 15
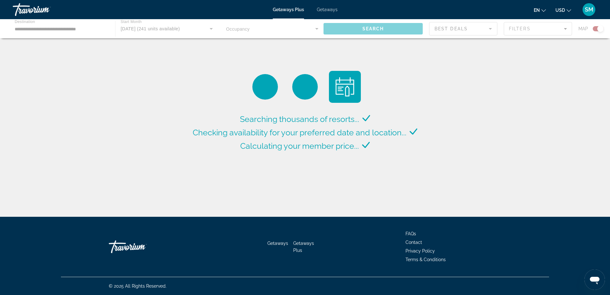
click at [566, 28] on div "Main content" at bounding box center [305, 28] width 610 height 19
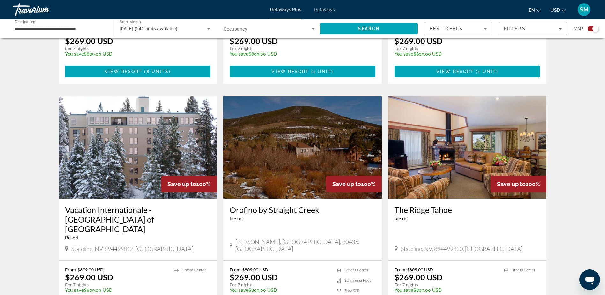
scroll to position [954, 0]
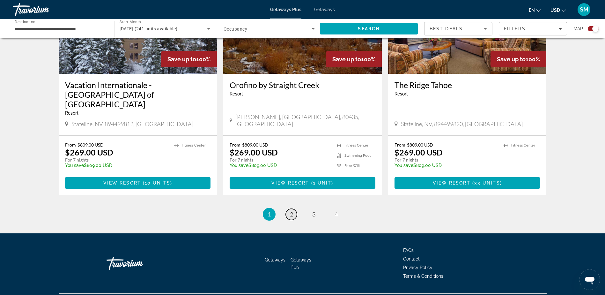
click at [290, 210] on span "2" at bounding box center [291, 213] width 3 height 7
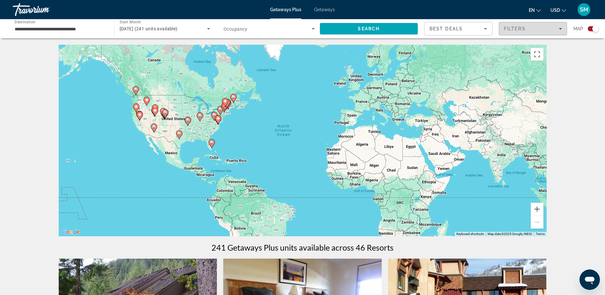
click at [534, 30] on div "Filters" at bounding box center [533, 28] width 58 height 5
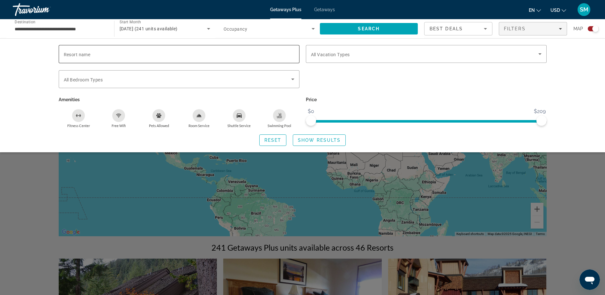
click at [131, 55] on input "Resort name" at bounding box center [179, 54] width 231 height 8
type input "**********"
click at [305, 140] on span "Show Results" at bounding box center [319, 139] width 43 height 5
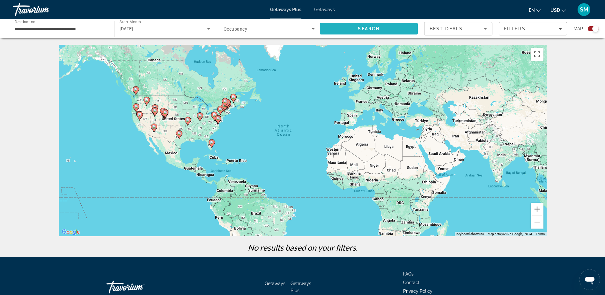
click at [354, 30] on span "Search" at bounding box center [369, 28] width 98 height 15
click at [486, 29] on icon "Sort by" at bounding box center [486, 29] width 8 height 8
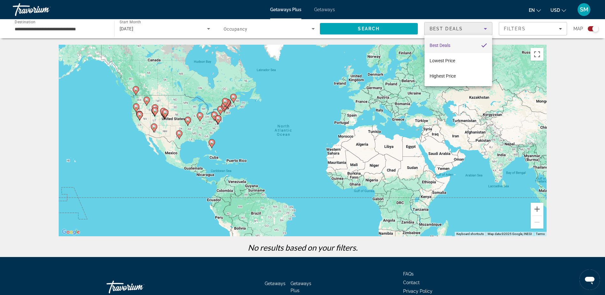
click at [374, 29] on div at bounding box center [302, 147] width 605 height 295
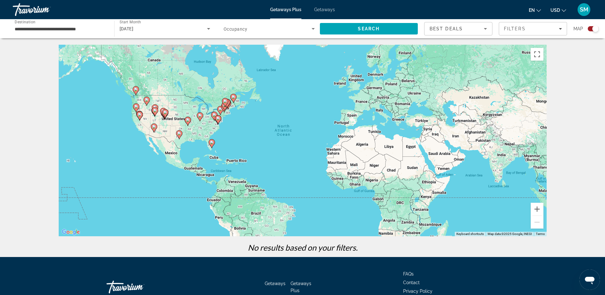
click at [208, 29] on icon "Search widget" at bounding box center [208, 29] width 3 height 2
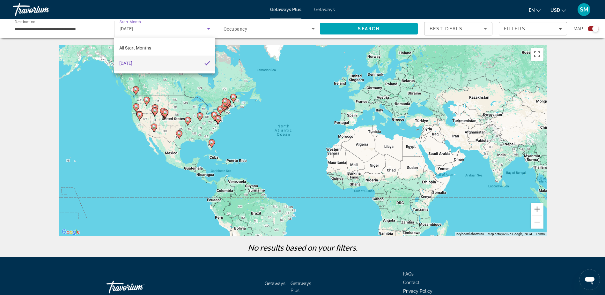
click at [125, 64] on span "[DATE]" at bounding box center [125, 63] width 13 height 8
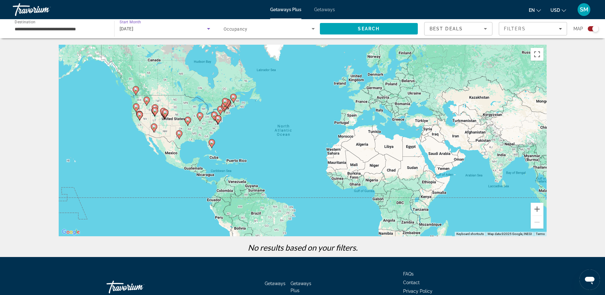
click at [208, 29] on icon "Search widget" at bounding box center [209, 29] width 8 height 8
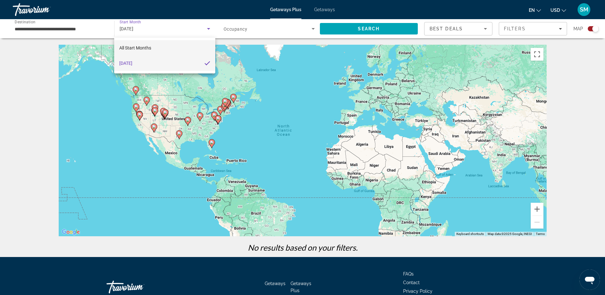
click at [165, 48] on mat-option "All Start Months" at bounding box center [164, 47] width 101 height 15
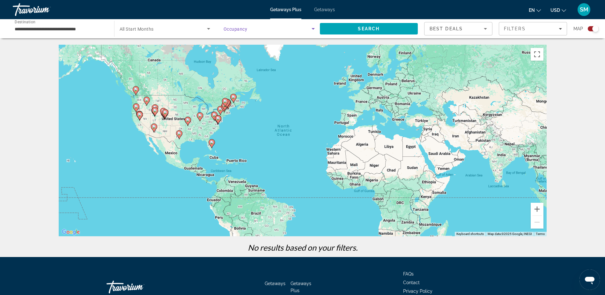
click at [311, 29] on icon "Search widget" at bounding box center [313, 29] width 8 height 8
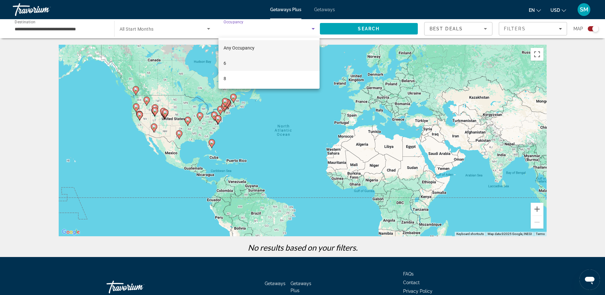
click at [247, 63] on mat-option "6" at bounding box center [268, 62] width 101 height 15
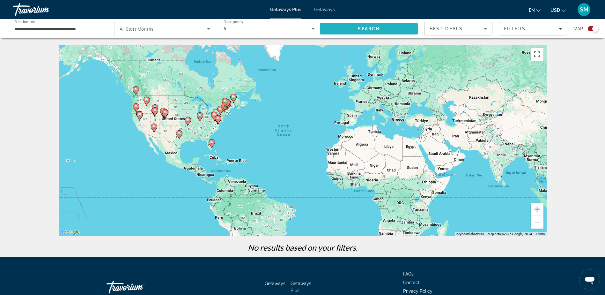
click at [378, 31] on span "Search" at bounding box center [369, 28] width 98 height 15
click at [377, 31] on span "Search" at bounding box center [369, 28] width 22 height 5
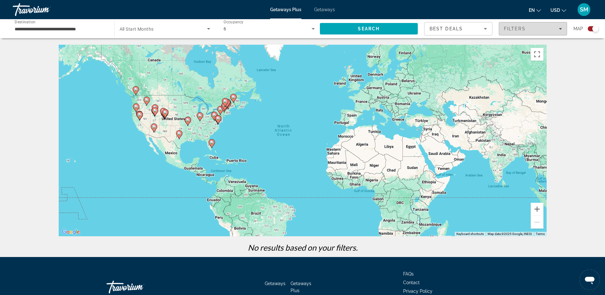
click at [561, 27] on icon "Filters" at bounding box center [560, 28] width 3 height 3
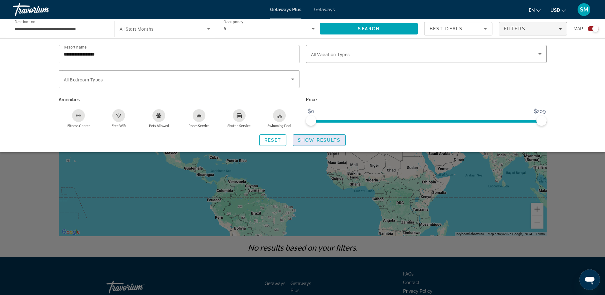
click at [310, 139] on span "Show Results" at bounding box center [319, 139] width 43 height 5
click at [312, 141] on span "Show Results" at bounding box center [319, 139] width 43 height 5
drag, startPoint x: 312, startPoint y: 122, endPoint x: 378, endPoint y: 128, distance: 66.3
click at [342, 124] on span "ngx-slider" at bounding box center [337, 120] width 10 height 10
drag, startPoint x: 354, startPoint y: 121, endPoint x: 305, endPoint y: 111, distance: 50.1
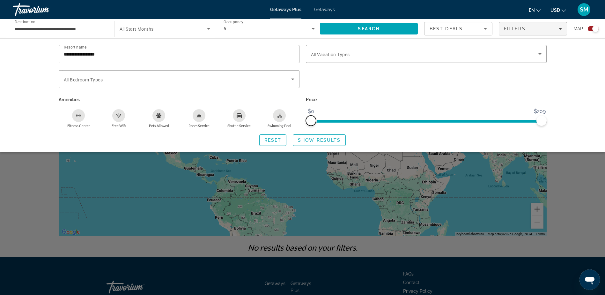
click at [305, 111] on div "Price $0 $209 $0 $209" at bounding box center [426, 111] width 247 height 33
click at [364, 28] on span "Search" at bounding box center [369, 28] width 22 height 5
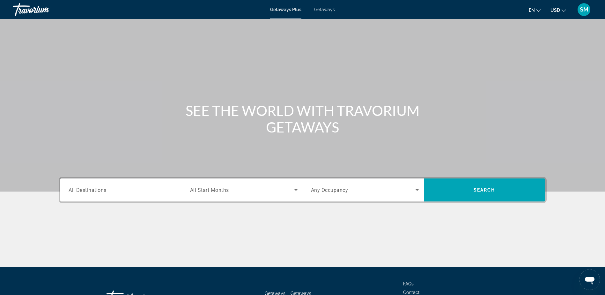
click at [295, 190] on icon "Search widget" at bounding box center [295, 190] width 3 height 2
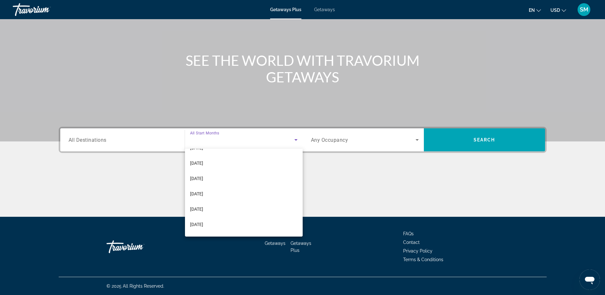
scroll to position [93, 0]
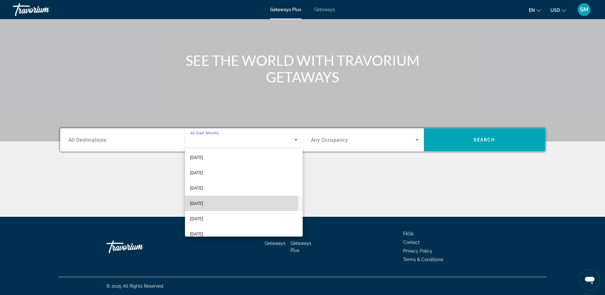
click at [203, 203] on span "[DATE]" at bounding box center [196, 203] width 13 height 8
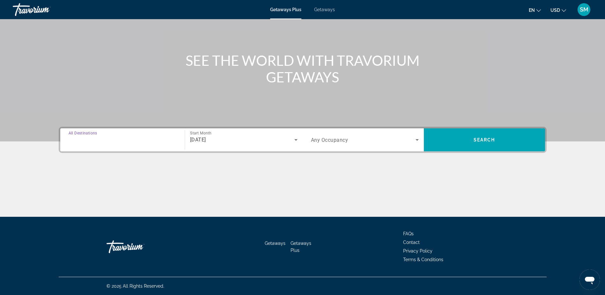
click at [116, 140] on input "Destination All Destinations" at bounding box center [123, 140] width 108 height 8
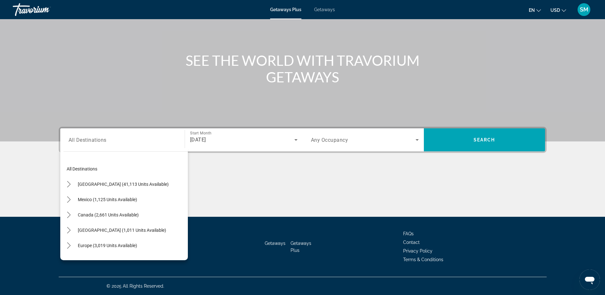
click at [83, 143] on div "Search widget" at bounding box center [123, 140] width 108 height 18
click at [107, 184] on span "[GEOGRAPHIC_DATA] (41,113 units available)" at bounding box center [123, 183] width 91 height 5
type input "**********"
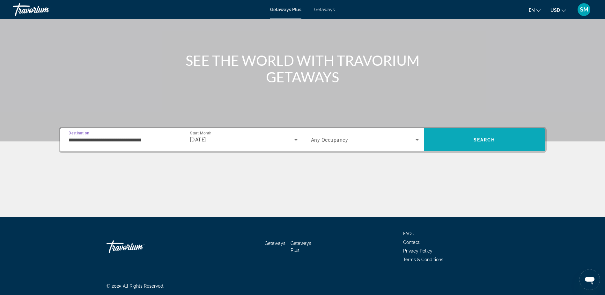
click at [486, 144] on span "Search" at bounding box center [484, 139] width 121 height 15
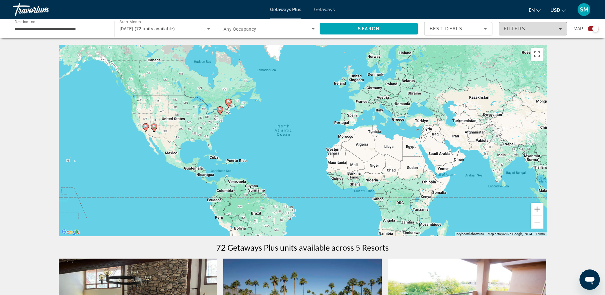
click at [560, 28] on icon "Filters" at bounding box center [560, 28] width 3 height 3
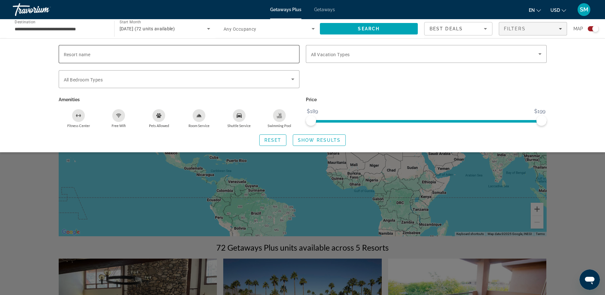
click at [109, 56] on input "Resort name" at bounding box center [179, 54] width 231 height 8
type input "**********"
click at [313, 139] on span "Show Results" at bounding box center [319, 139] width 43 height 5
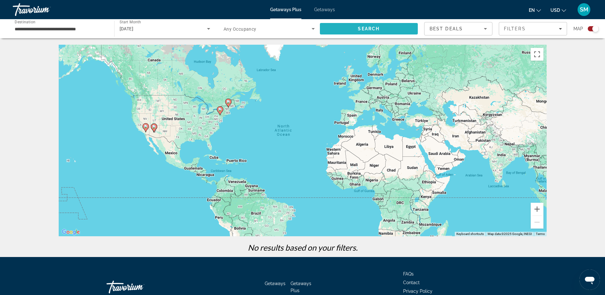
click at [370, 29] on span "Search" at bounding box center [369, 28] width 22 height 5
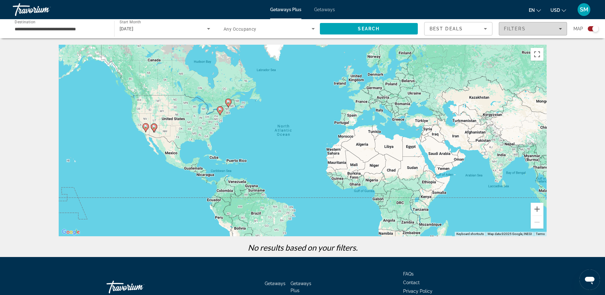
click at [533, 29] on div "Filters" at bounding box center [533, 28] width 58 height 5
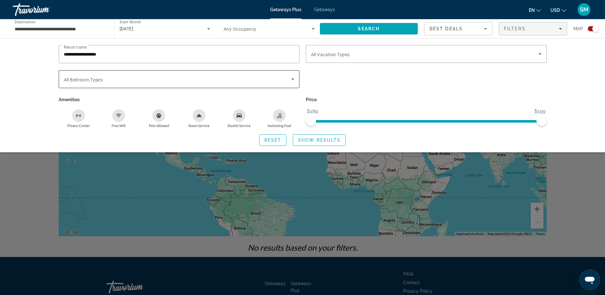
click at [293, 79] on icon "Search widget" at bounding box center [292, 79] width 3 height 2
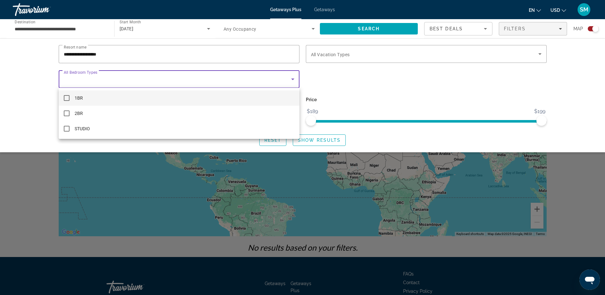
click at [64, 98] on mat-pseudo-checkbox at bounding box center [67, 98] width 6 height 6
click at [360, 30] on div at bounding box center [302, 147] width 605 height 295
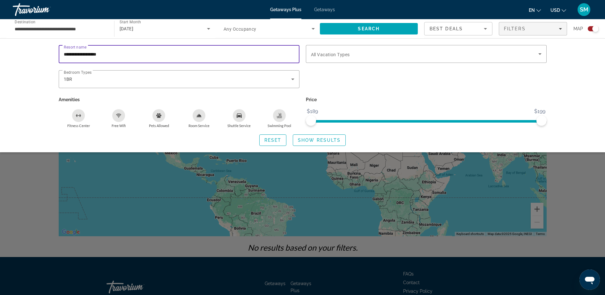
click at [127, 55] on input "**********" at bounding box center [179, 54] width 231 height 8
type input "**********"
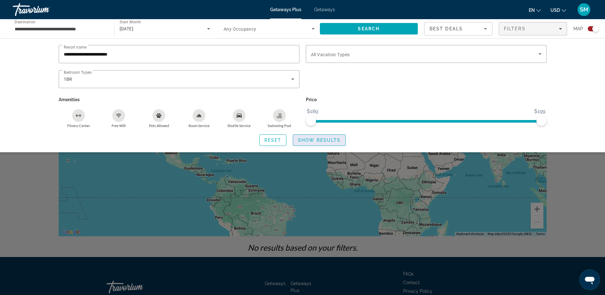
click at [316, 141] on span "Show Results" at bounding box center [319, 139] width 43 height 5
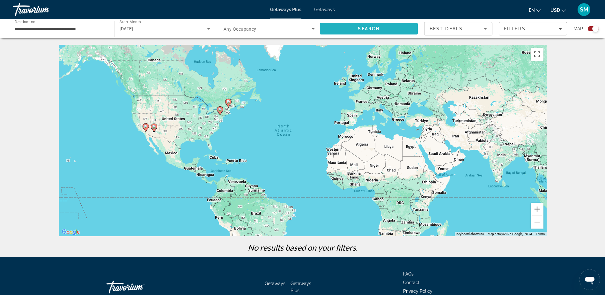
click at [376, 30] on span "Search" at bounding box center [369, 28] width 22 height 5
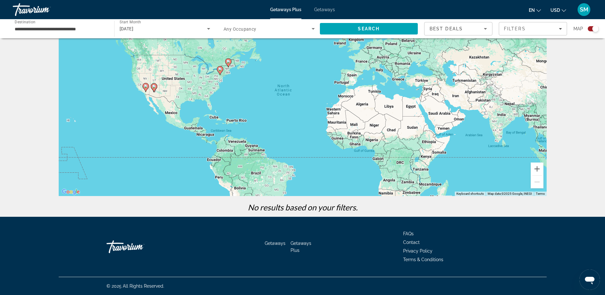
click at [273, 241] on span "Getaways" at bounding box center [275, 242] width 21 height 5
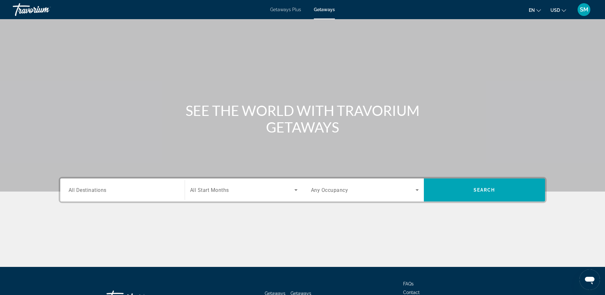
click at [110, 189] on input "Destination All Destinations" at bounding box center [123, 190] width 108 height 8
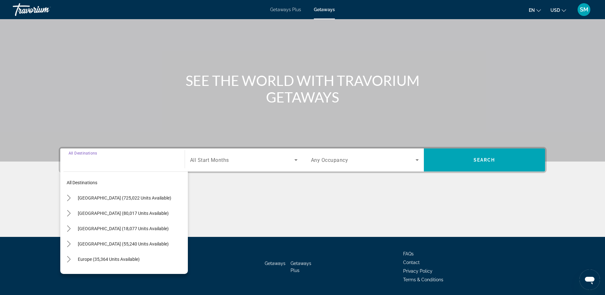
scroll to position [50, 0]
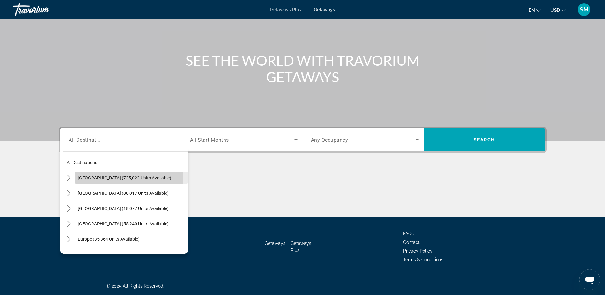
click at [123, 177] on span "United States (725,022 units available)" at bounding box center [124, 177] width 93 height 5
type input "**********"
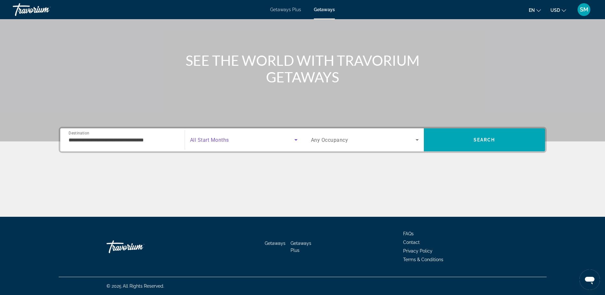
click at [294, 139] on icon "Search widget" at bounding box center [296, 140] width 8 height 8
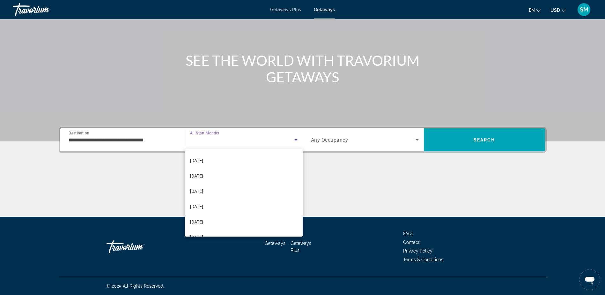
scroll to position [68, 0]
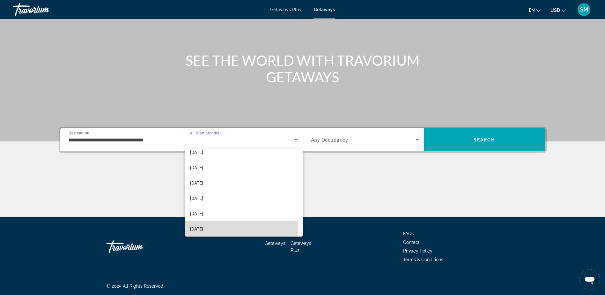
click at [196, 229] on span "[DATE]" at bounding box center [196, 229] width 13 height 8
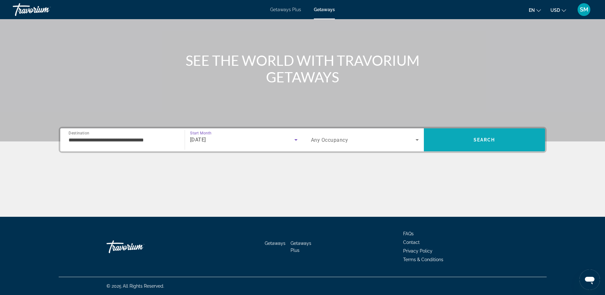
click at [491, 139] on span "Search" at bounding box center [485, 139] width 22 height 5
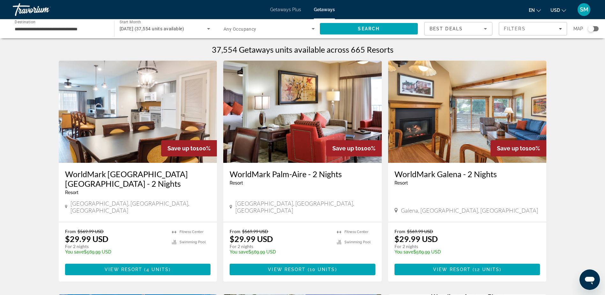
click at [313, 28] on icon "Search widget" at bounding box center [313, 29] width 3 height 2
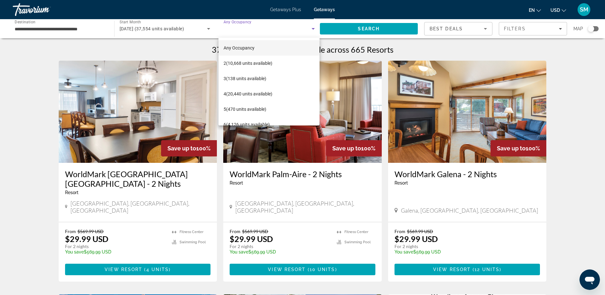
click at [594, 86] on div at bounding box center [302, 147] width 605 height 295
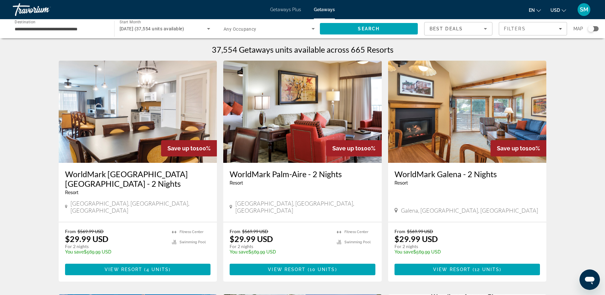
click at [485, 29] on icon "Sort by" at bounding box center [485, 29] width 3 height 2
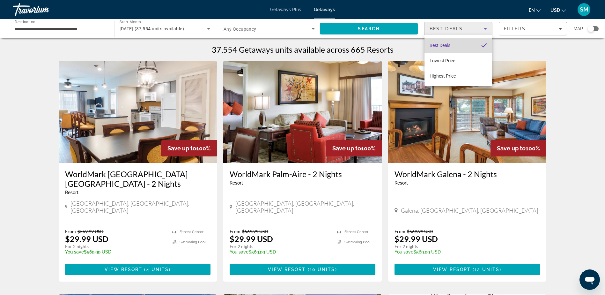
click at [452, 46] on mat-option "Best Deals" at bounding box center [458, 45] width 68 height 15
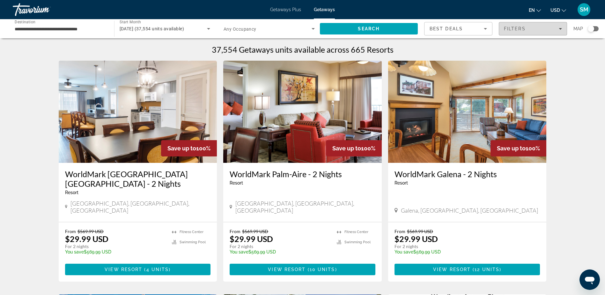
click at [560, 28] on icon "Filters" at bounding box center [560, 29] width 3 height 2
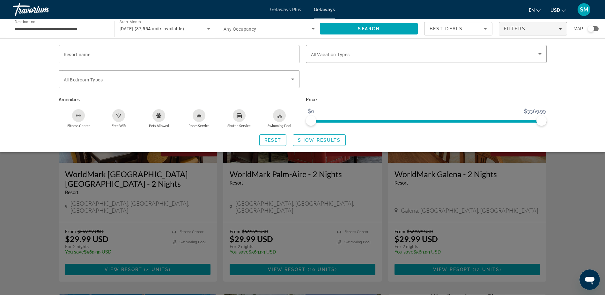
click at [317, 32] on div "Occupancy Any Occupancy" at bounding box center [268, 29] width 101 height 18
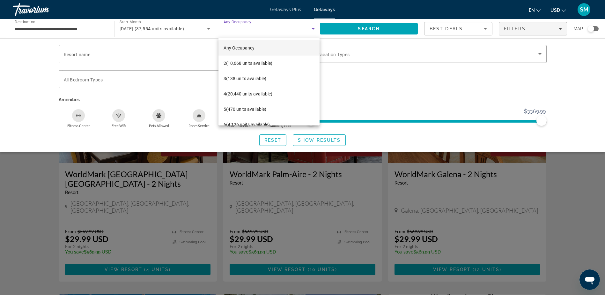
click at [209, 29] on div at bounding box center [302, 147] width 605 height 295
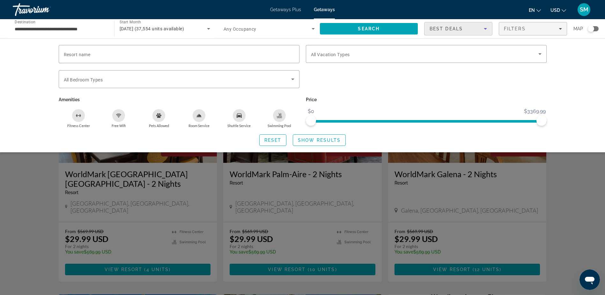
click at [485, 29] on icon "Sort by" at bounding box center [485, 29] width 3 height 2
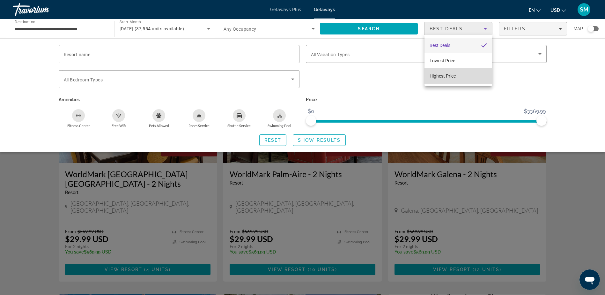
click at [454, 78] on span "Highest Price" at bounding box center [443, 75] width 26 height 5
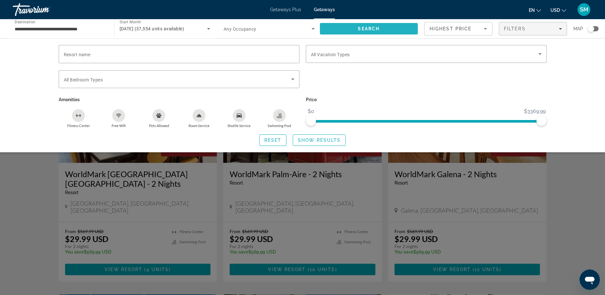
click at [377, 29] on span "Search" at bounding box center [369, 28] width 22 height 5
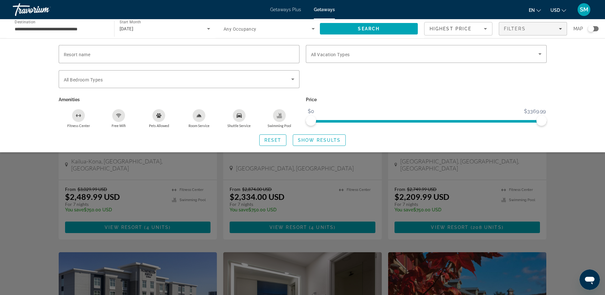
scroll to position [287, 0]
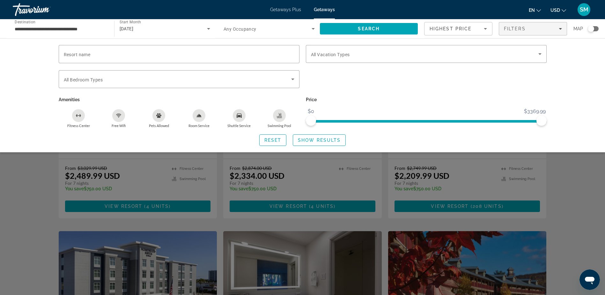
click at [580, 134] on div "Resort name Vacation Types All Vacation Types Bedroom Types All Bedroom Types A…" at bounding box center [302, 95] width 605 height 114
click at [577, 189] on div "Search widget" at bounding box center [302, 195] width 605 height 199
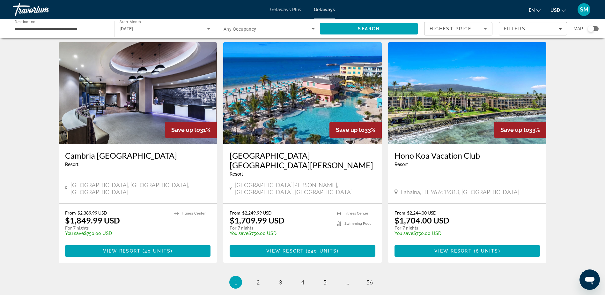
scroll to position [702, 0]
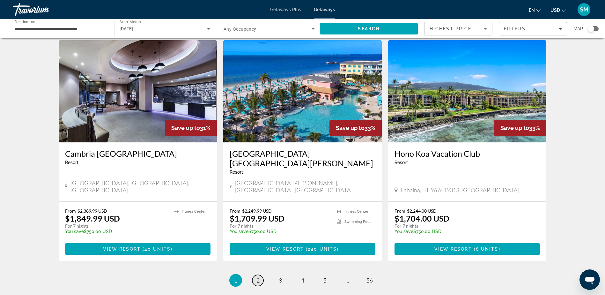
click at [262, 275] on link "page 2" at bounding box center [257, 280] width 11 height 11
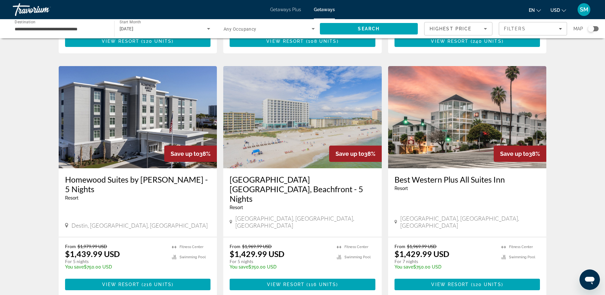
scroll to position [733, 0]
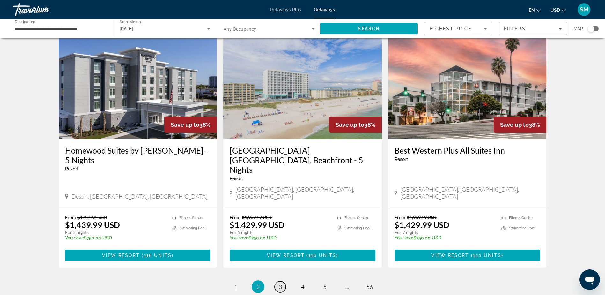
click at [282, 281] on link "page 3" at bounding box center [280, 286] width 11 height 11
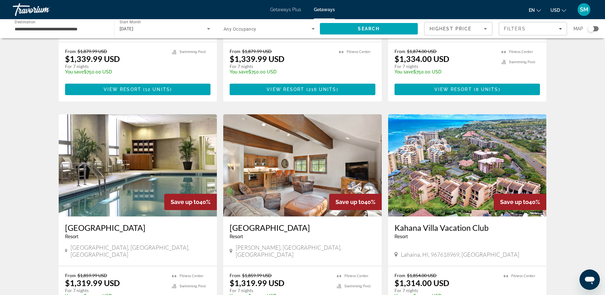
scroll to position [733, 0]
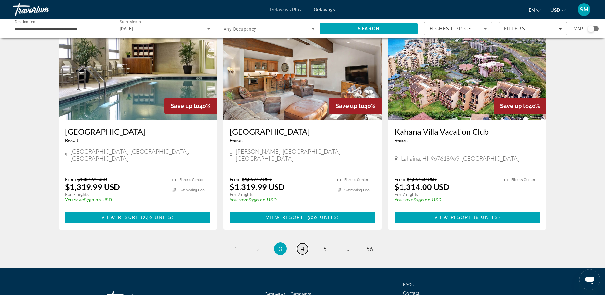
click at [302, 245] on span "4" at bounding box center [302, 248] width 3 height 7
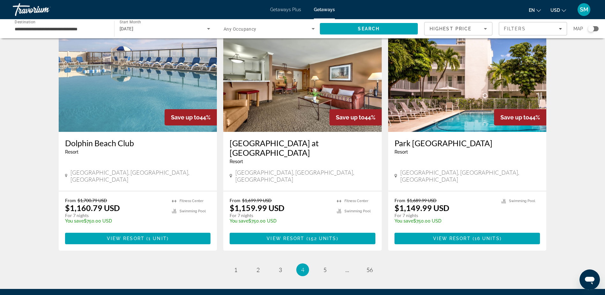
scroll to position [756, 0]
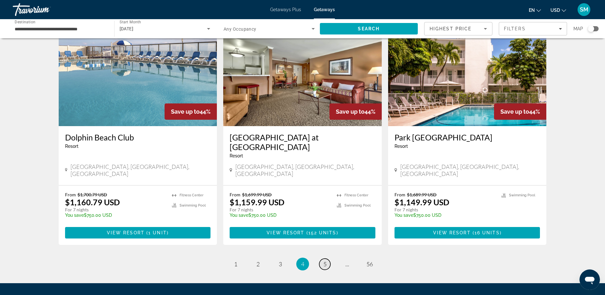
click at [326, 260] on span "5" at bounding box center [324, 263] width 3 height 7
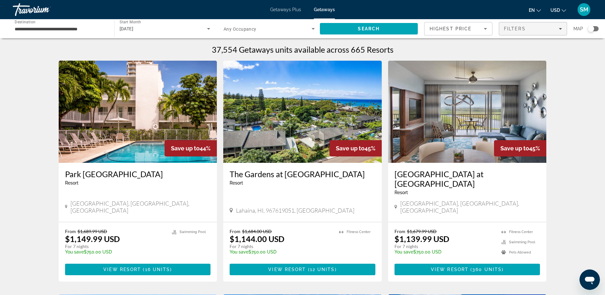
click at [523, 25] on span "Filters" at bounding box center [533, 28] width 68 height 15
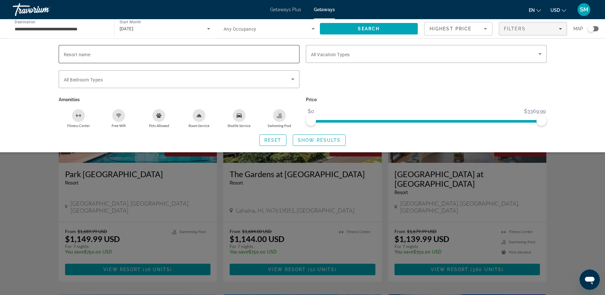
click at [123, 56] on input "Resort name" at bounding box center [179, 54] width 231 height 8
type input "*****"
click at [322, 140] on span "Show Results" at bounding box center [319, 139] width 43 height 5
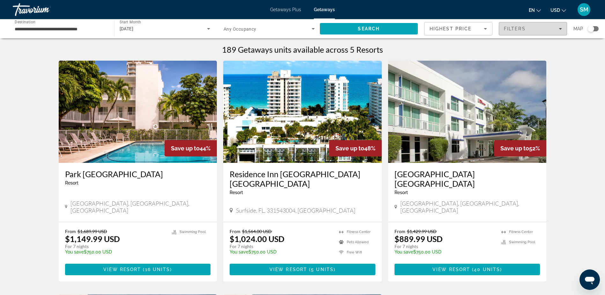
click at [561, 28] on button "Filters" at bounding box center [533, 28] width 68 height 13
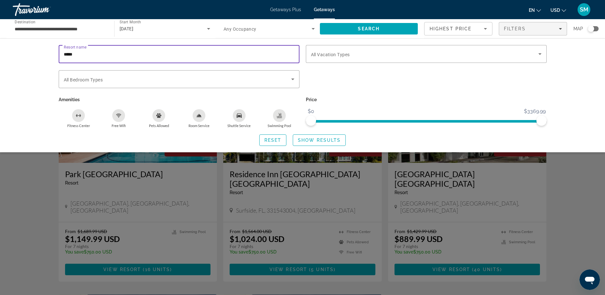
drag, startPoint x: 91, startPoint y: 55, endPoint x: 98, endPoint y: 48, distance: 9.5
click at [92, 55] on input "*****" at bounding box center [179, 54] width 231 height 8
type input "*"
click at [109, 53] on input "Resort name" at bounding box center [179, 54] width 231 height 8
type input "*******"
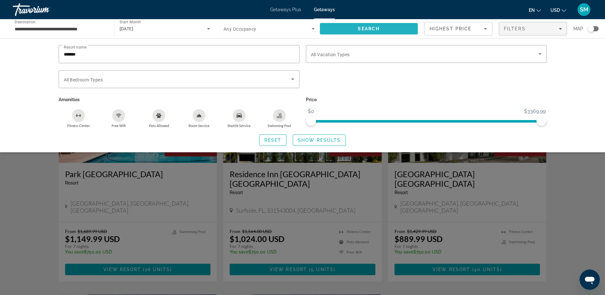
click at [375, 28] on span "Search" at bounding box center [369, 28] width 22 height 5
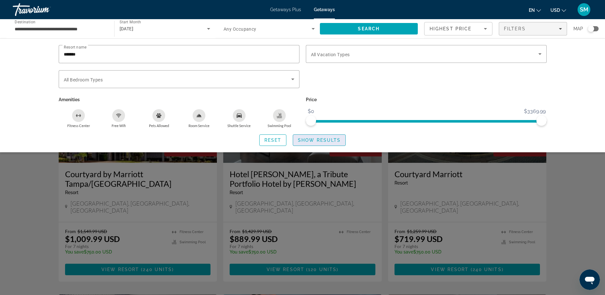
click at [314, 140] on span "Show Results" at bounding box center [319, 139] width 43 height 5
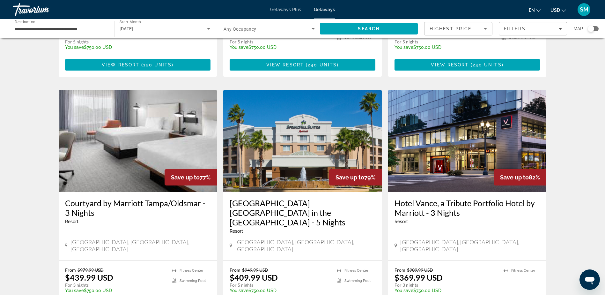
scroll to position [680, 0]
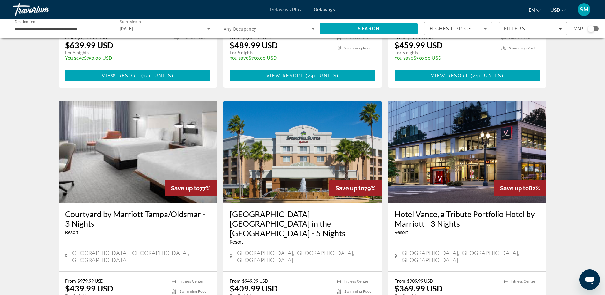
click at [472, 209] on h3 "Hotel Vance, a Tribute Portfolio Hotel by Marriott - 3 Nights" at bounding box center [467, 218] width 146 height 19
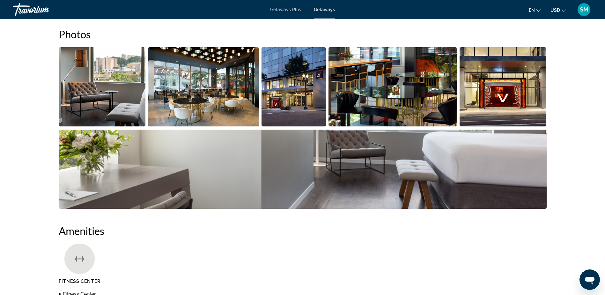
scroll to position [191, 0]
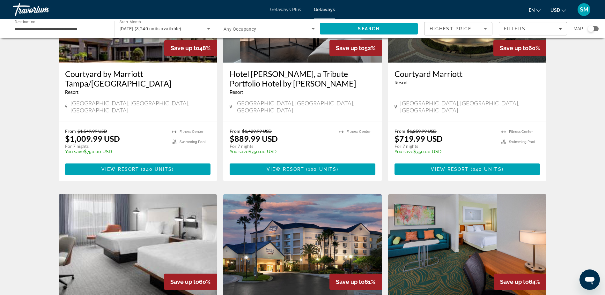
scroll to position [32, 0]
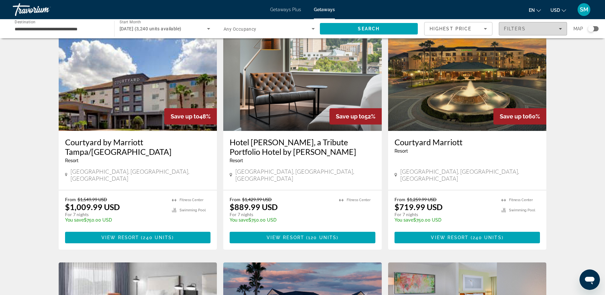
click at [541, 30] on div "Filters" at bounding box center [533, 28] width 58 height 5
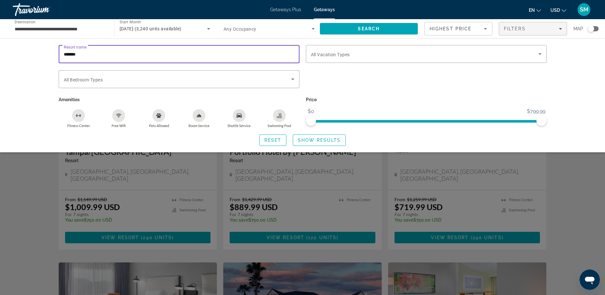
click at [102, 55] on input "*******" at bounding box center [179, 54] width 231 height 8
type input "**********"
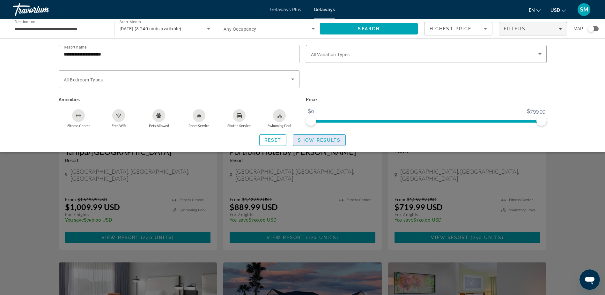
click at [313, 141] on span "Show Results" at bounding box center [319, 139] width 43 height 5
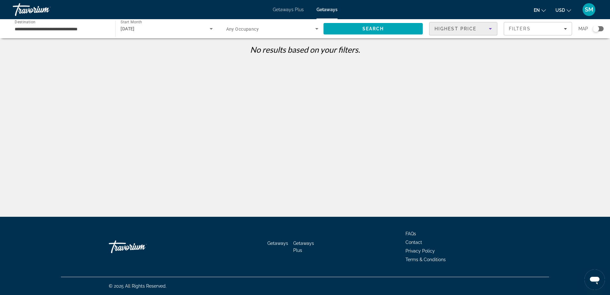
click at [490, 30] on icon "Sort by" at bounding box center [490, 29] width 8 height 8
click at [553, 73] on div at bounding box center [305, 147] width 610 height 295
click at [566, 28] on icon "Filters" at bounding box center [564, 28] width 3 height 3
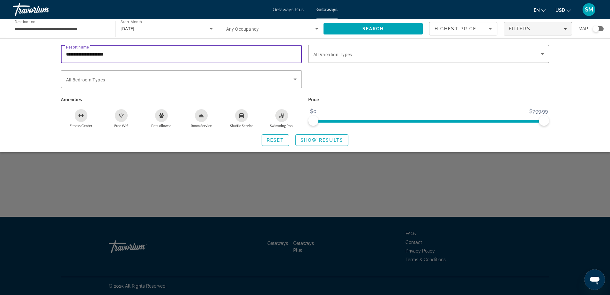
click at [148, 52] on input "**********" at bounding box center [181, 54] width 231 height 8
type input "*"
type input "********"
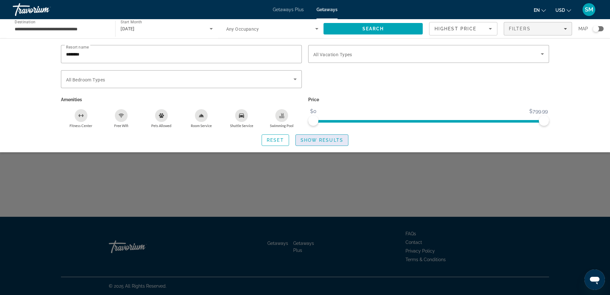
click at [323, 140] on span "Show Results" at bounding box center [321, 139] width 43 height 5
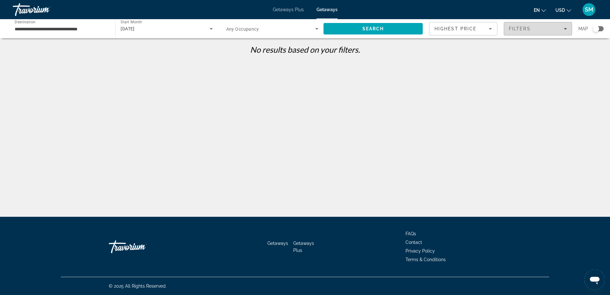
click at [565, 29] on icon "Filters" at bounding box center [564, 29] width 3 height 2
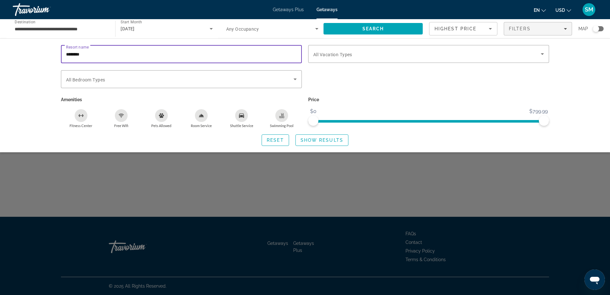
click at [94, 55] on input "********" at bounding box center [181, 54] width 231 height 8
type input "*"
type input "******"
click at [320, 139] on span "Show Results" at bounding box center [321, 139] width 43 height 5
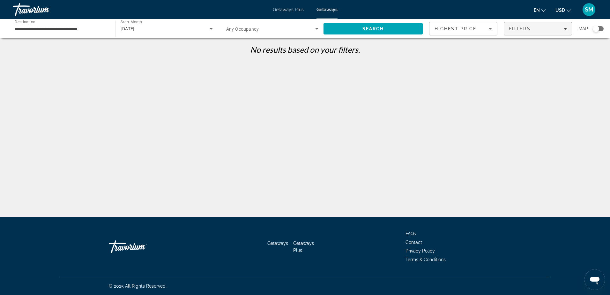
click at [541, 30] on div "Filters" at bounding box center [538, 28] width 58 height 5
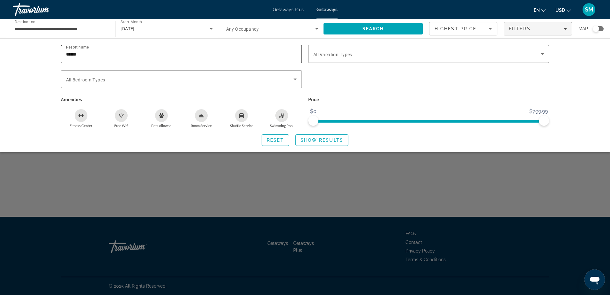
click at [107, 53] on input "******" at bounding box center [181, 54] width 231 height 8
type input "**********"
click at [329, 142] on span "Show Results" at bounding box center [321, 139] width 43 height 5
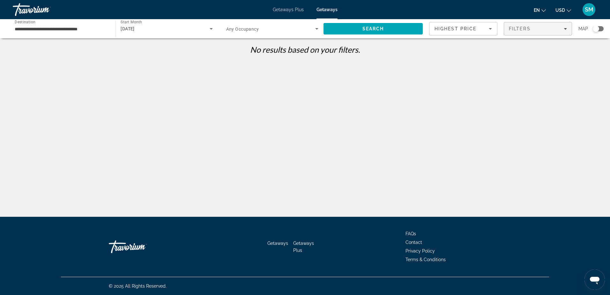
click at [554, 34] on span "Filters" at bounding box center [538, 28] width 68 height 15
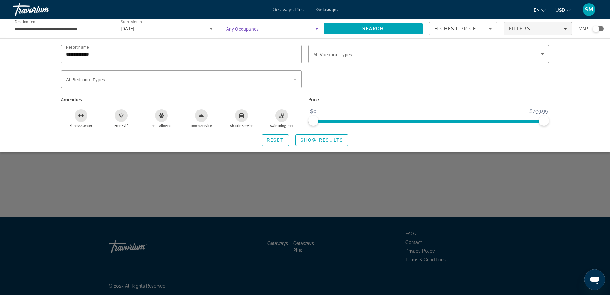
click at [315, 29] on icon "Search widget" at bounding box center [317, 29] width 8 height 8
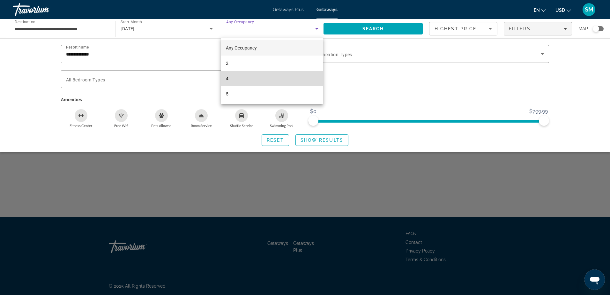
drag, startPoint x: 239, startPoint y: 73, endPoint x: 238, endPoint y: 78, distance: 5.1
click at [239, 75] on mat-option "4" at bounding box center [272, 78] width 102 height 15
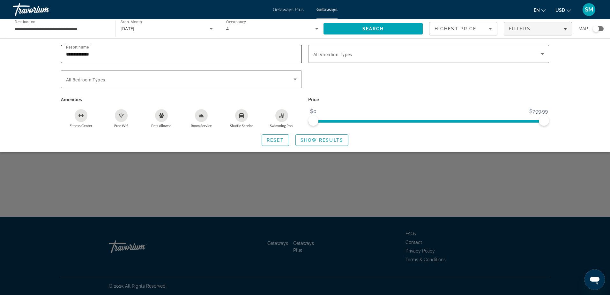
click at [118, 50] on div "**********" at bounding box center [181, 54] width 231 height 18
type input "*"
type input "*******"
click at [320, 143] on span "Search widget" at bounding box center [322, 139] width 52 height 15
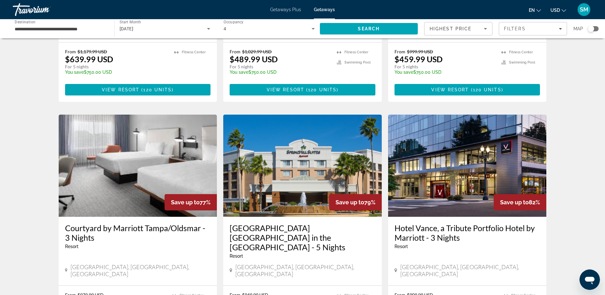
scroll to position [670, 0]
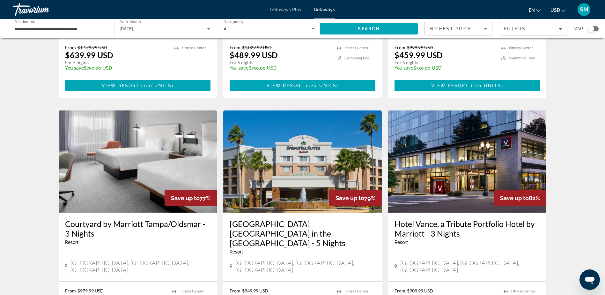
click at [514, 219] on h3 "Hotel Vance, a Tribute Portfolio Hotel by Marriott - 3 Nights" at bounding box center [467, 228] width 146 height 19
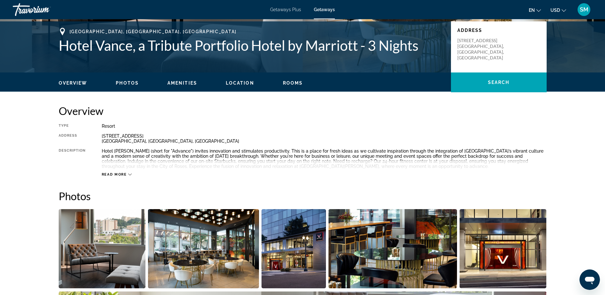
scroll to position [128, 0]
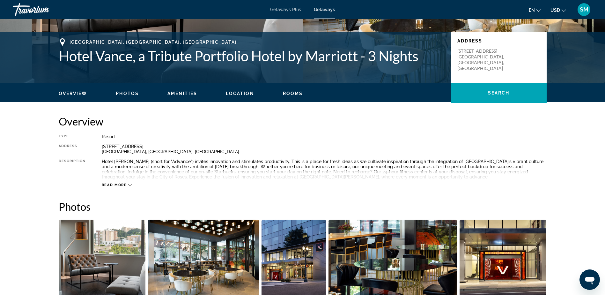
click at [130, 184] on icon "Main content" at bounding box center [130, 185] width 4 height 4
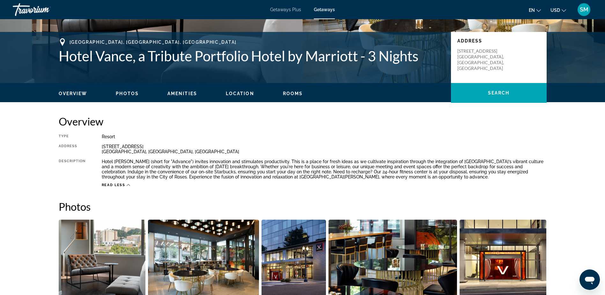
click at [128, 183] on icon "Main content" at bounding box center [129, 185] width 4 height 4
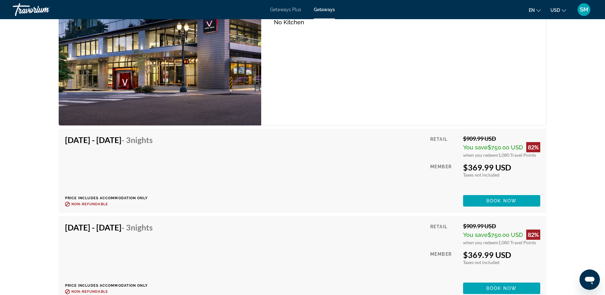
scroll to position [982, 0]
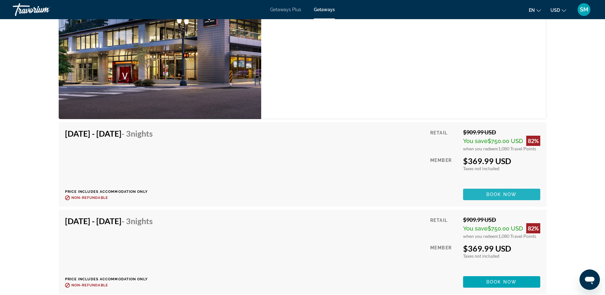
click at [497, 195] on span "Book now" at bounding box center [501, 194] width 30 height 5
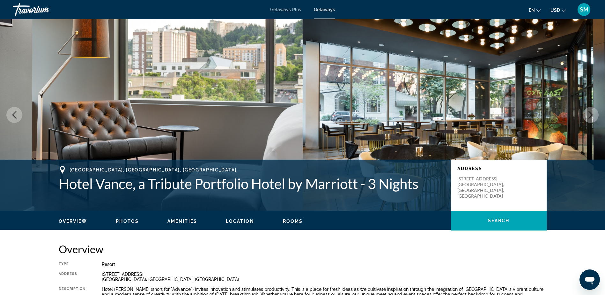
click at [590, 114] on icon "Next image" at bounding box center [591, 115] width 8 height 8
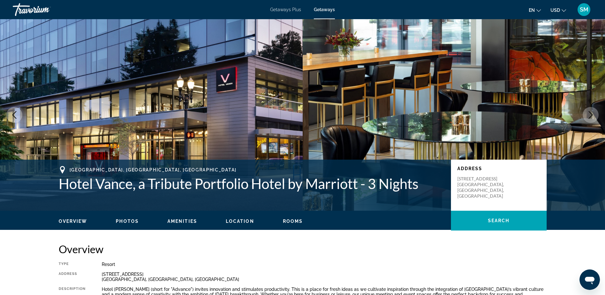
click at [590, 113] on icon "Next image" at bounding box center [591, 115] width 4 height 8
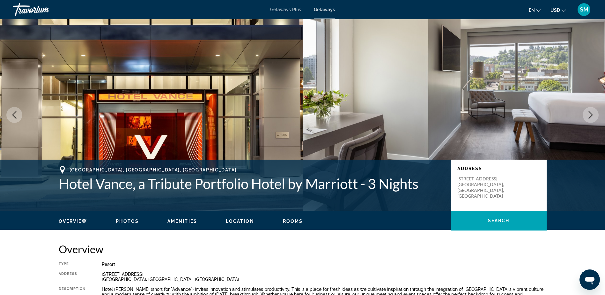
click at [590, 113] on icon "Next image" at bounding box center [591, 115] width 4 height 8
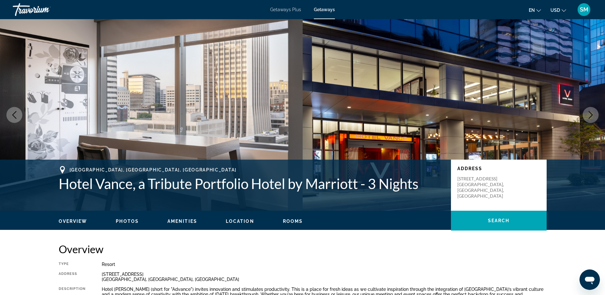
click at [590, 113] on icon "Next image" at bounding box center [591, 115] width 4 height 8
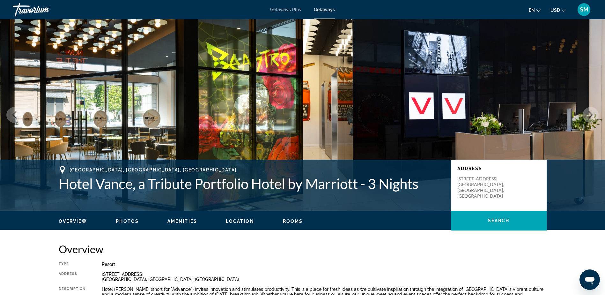
click at [590, 113] on icon "Next image" at bounding box center [591, 115] width 4 height 8
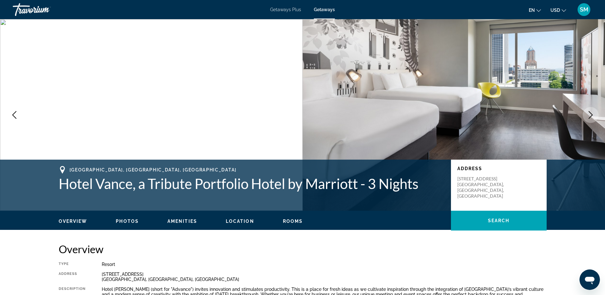
click at [590, 113] on icon "Next image" at bounding box center [591, 115] width 4 height 8
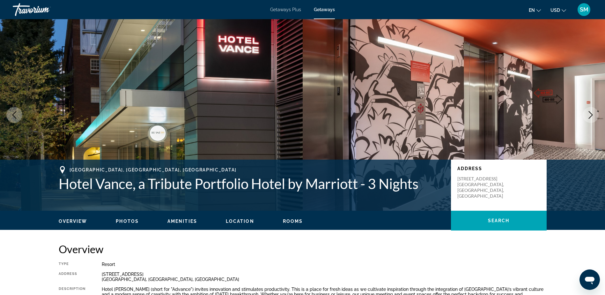
click at [590, 113] on icon "Next image" at bounding box center [591, 115] width 4 height 8
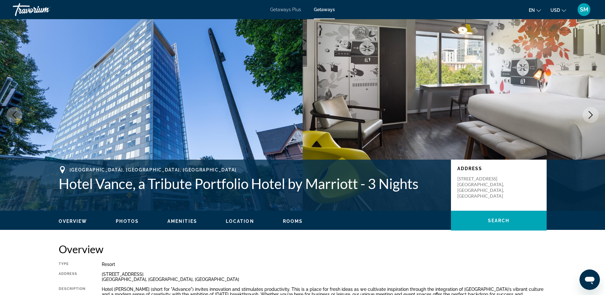
click at [589, 113] on icon "Next image" at bounding box center [591, 115] width 8 height 8
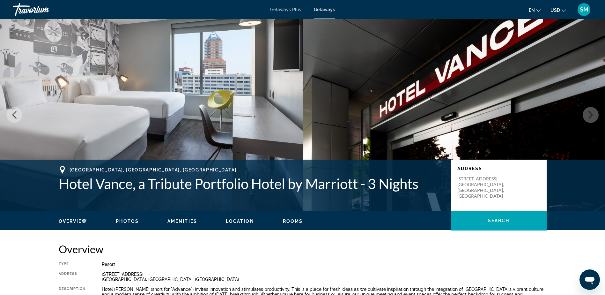
click at [589, 113] on icon "Next image" at bounding box center [591, 115] width 8 height 8
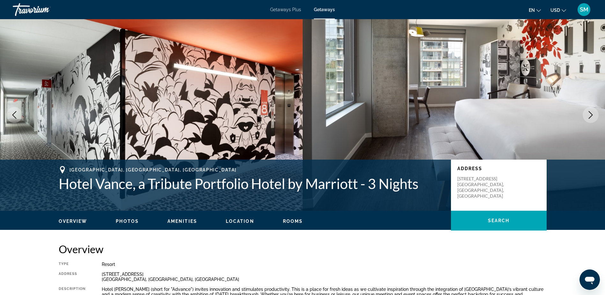
click at [589, 113] on icon "Next image" at bounding box center [591, 115] width 8 height 8
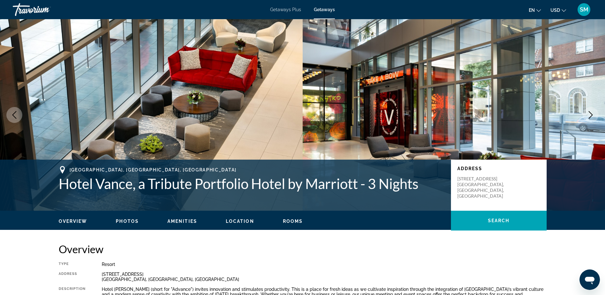
click at [589, 113] on icon "Next image" at bounding box center [591, 115] width 8 height 8
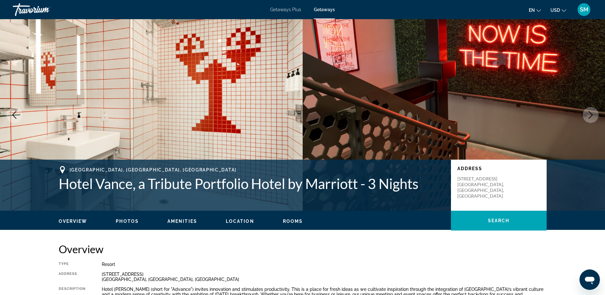
click at [589, 113] on icon "Next image" at bounding box center [591, 115] width 8 height 8
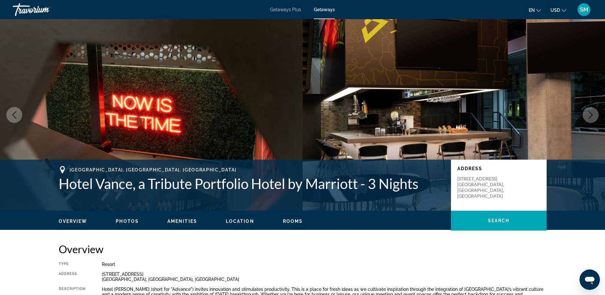
click at [589, 113] on icon "Next image" at bounding box center [591, 115] width 8 height 8
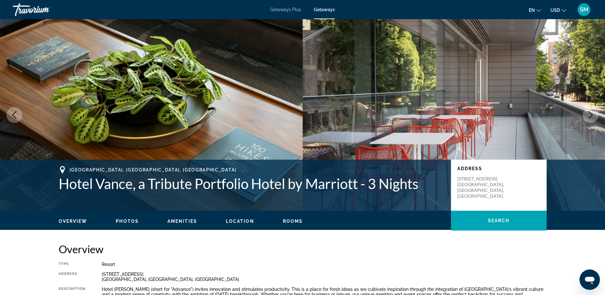
click at [589, 113] on icon "Next image" at bounding box center [591, 115] width 8 height 8
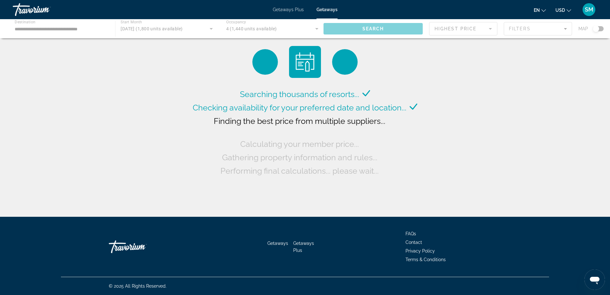
click at [212, 29] on div "Main content" at bounding box center [305, 28] width 610 height 19
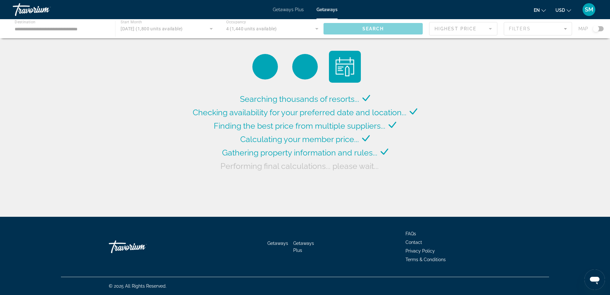
click at [211, 29] on div "Main content" at bounding box center [305, 28] width 610 height 19
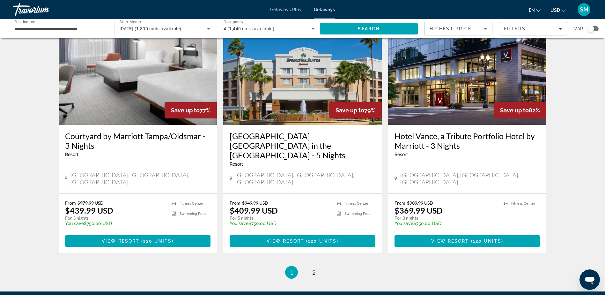
scroll to position [775, 0]
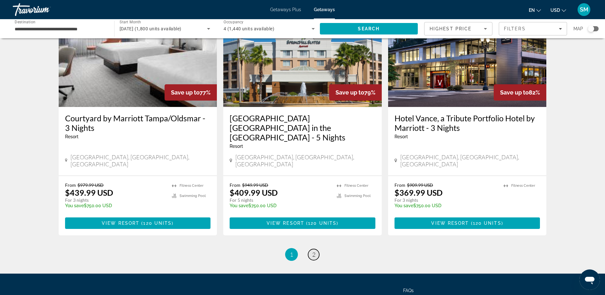
click at [315, 249] on link "page 2" at bounding box center [313, 254] width 11 height 11
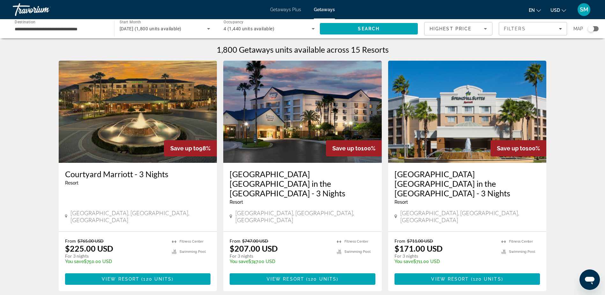
click at [207, 30] on icon "Search widget" at bounding box center [209, 29] width 8 height 8
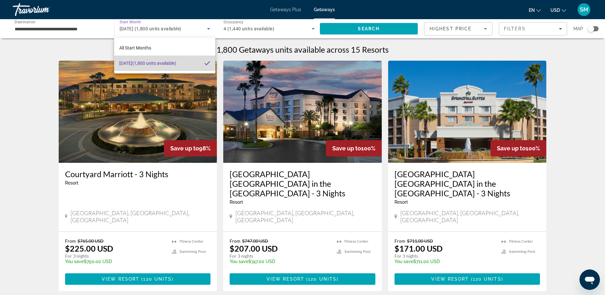
click at [176, 62] on span "June 2026 (1,800 units available)" at bounding box center [147, 63] width 57 height 8
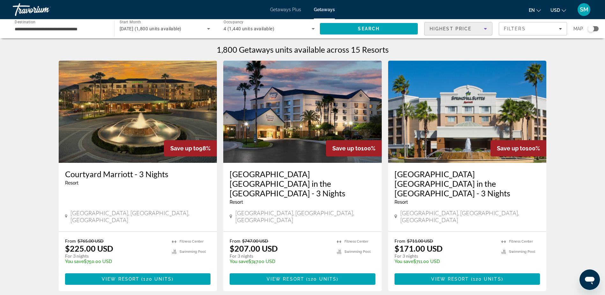
click at [484, 31] on icon "Sort by" at bounding box center [486, 29] width 8 height 8
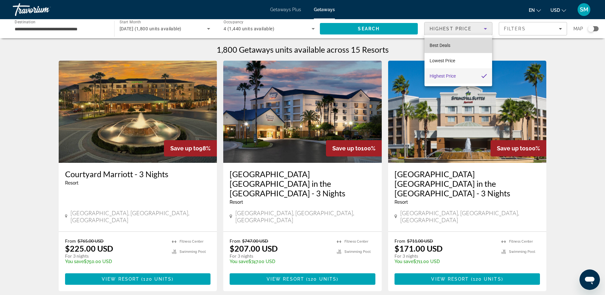
click at [450, 46] on span "Best Deals" at bounding box center [440, 45] width 21 height 5
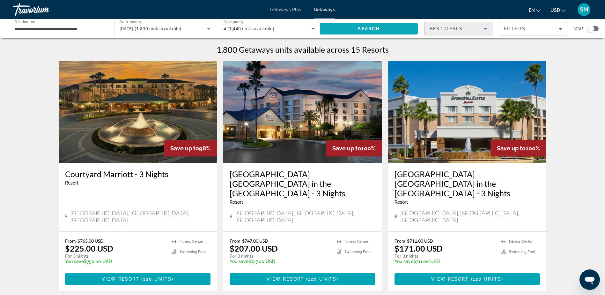
click at [367, 28] on span "Search" at bounding box center [369, 28] width 22 height 5
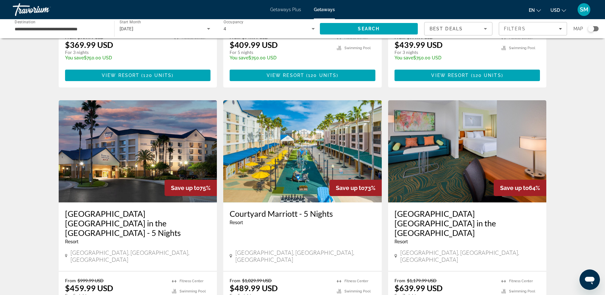
scroll to position [606, 0]
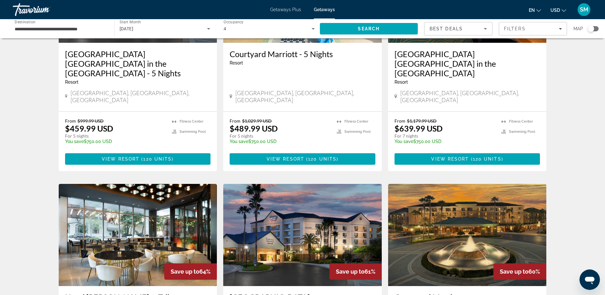
click at [124, 201] on img "Main content" at bounding box center [138, 235] width 158 height 102
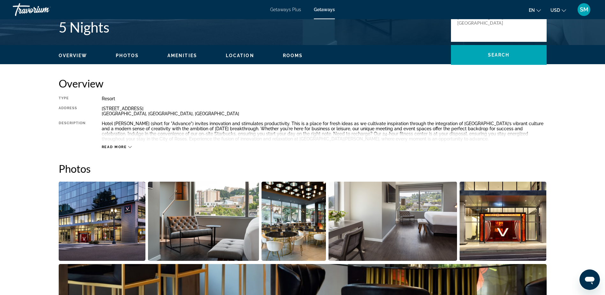
scroll to position [64, 0]
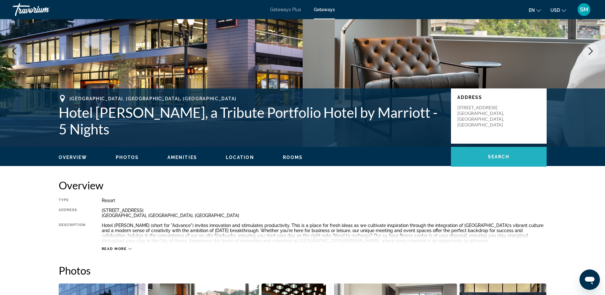
click at [495, 157] on span "Search" at bounding box center [499, 156] width 22 height 5
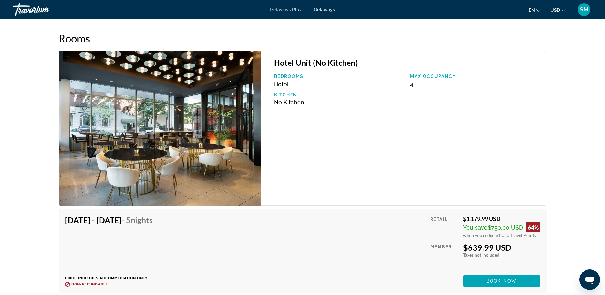
scroll to position [893, 0]
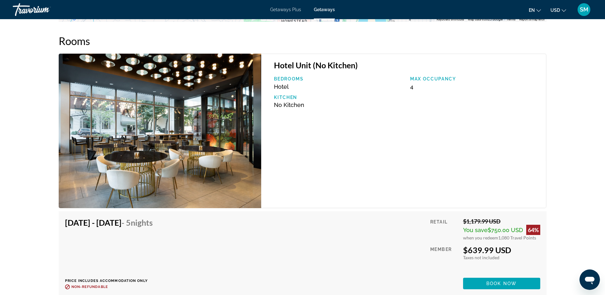
click at [188, 133] on img "Main content" at bounding box center [160, 131] width 203 height 154
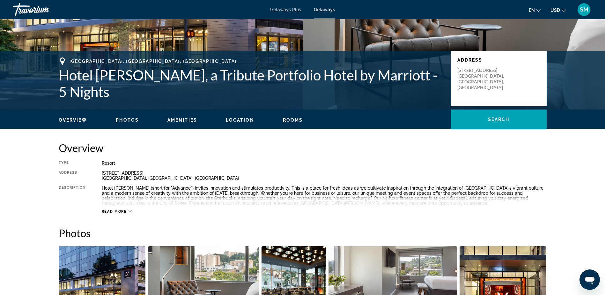
scroll to position [96, 0]
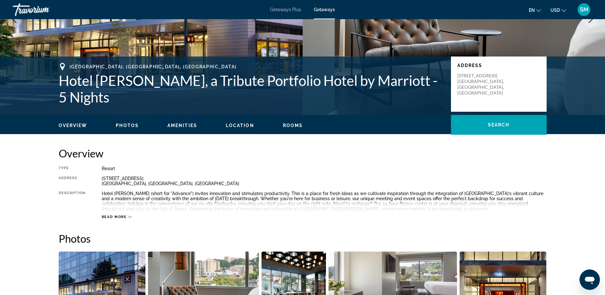
click at [185, 125] on span "Amenities" at bounding box center [182, 125] width 30 height 5
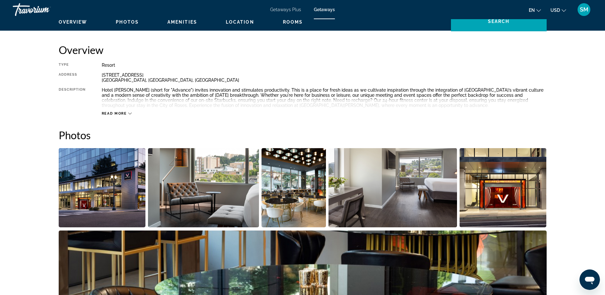
scroll to position [199, 0]
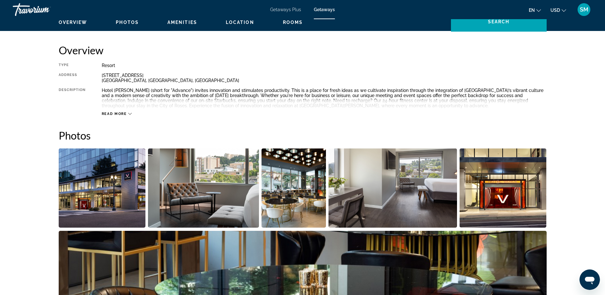
click at [128, 114] on icon "Main content" at bounding box center [130, 114] width 4 height 4
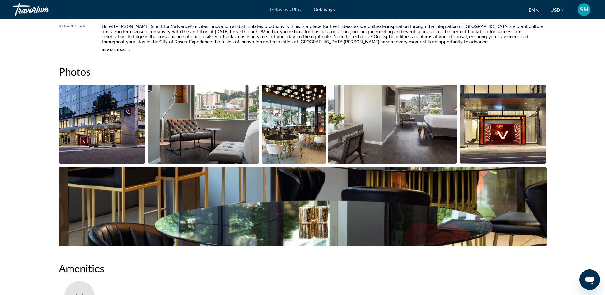
scroll to position [231, 0]
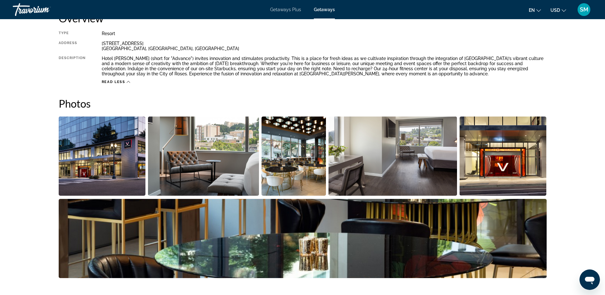
click at [128, 81] on icon "Main content" at bounding box center [129, 82] width 4 height 4
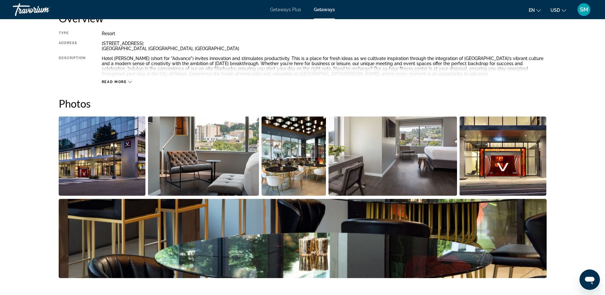
scroll to position [57, 0]
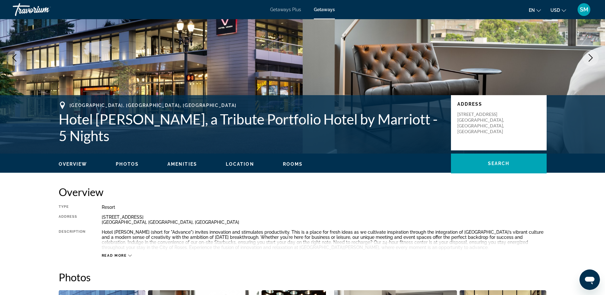
click at [239, 165] on span "Location" at bounding box center [240, 163] width 28 height 5
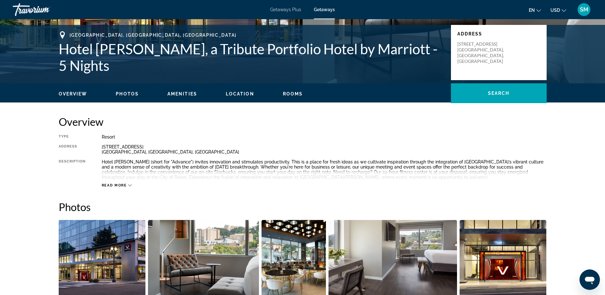
scroll to position [124, 0]
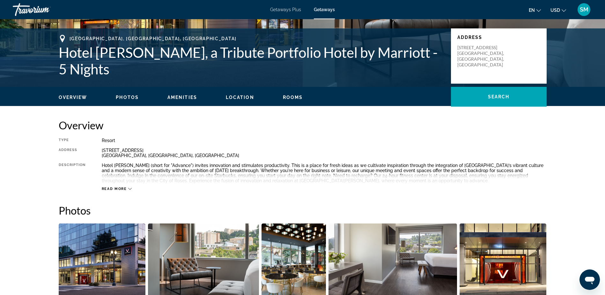
click at [294, 100] on div "Overview Photos Amenities Location Rooms Search" at bounding box center [302, 97] width 513 height 20
click at [293, 98] on span "Rooms" at bounding box center [293, 97] width 20 height 5
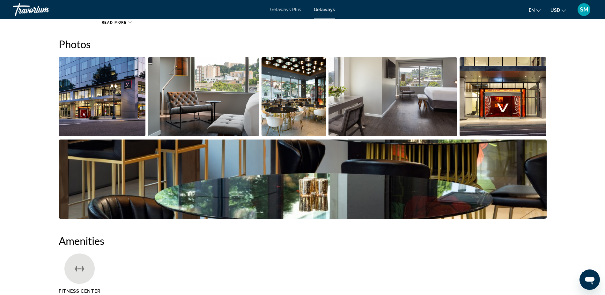
scroll to position [188, 0]
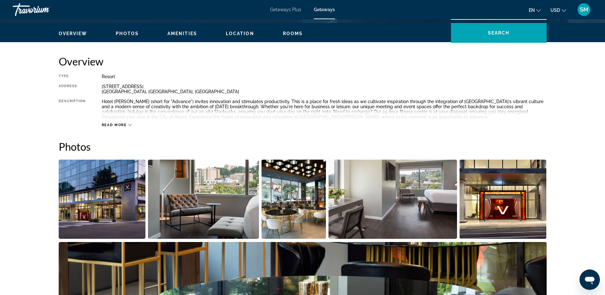
click at [70, 34] on span "Overview" at bounding box center [73, 33] width 29 height 5
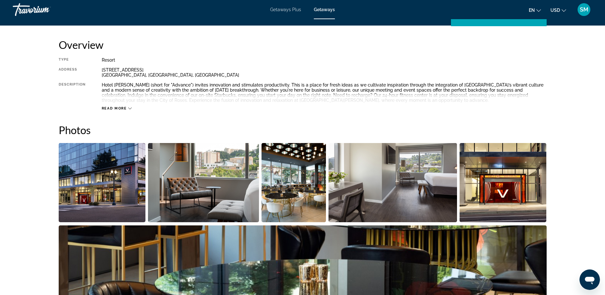
click at [122, 200] on img "Open full-screen image slider" at bounding box center [102, 182] width 87 height 79
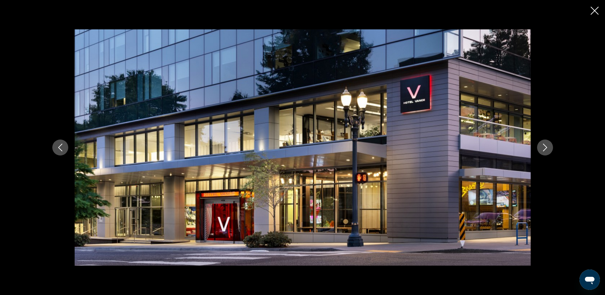
click at [548, 151] on icon "Next image" at bounding box center [545, 147] width 8 height 8
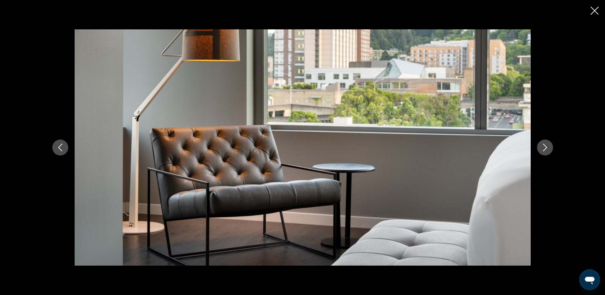
click at [548, 151] on icon "Next image" at bounding box center [545, 147] width 8 height 8
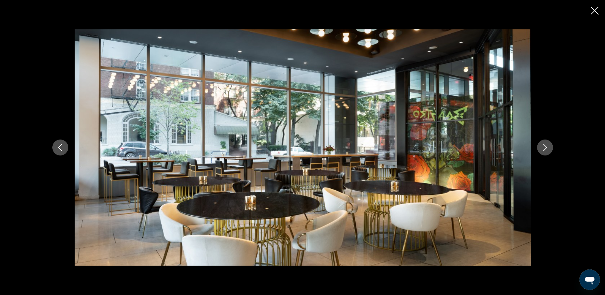
click at [548, 151] on icon "Next image" at bounding box center [545, 147] width 8 height 8
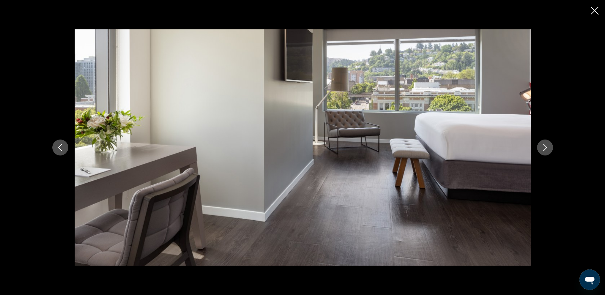
click at [548, 151] on icon "Next image" at bounding box center [545, 147] width 8 height 8
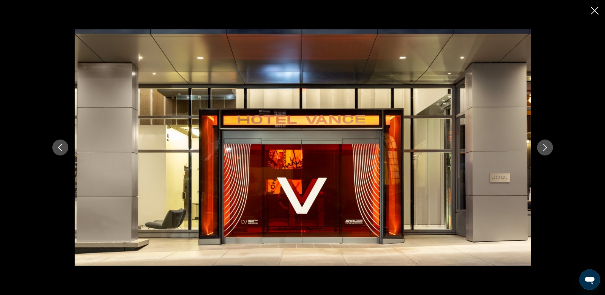
click at [548, 151] on icon "Next image" at bounding box center [545, 147] width 8 height 8
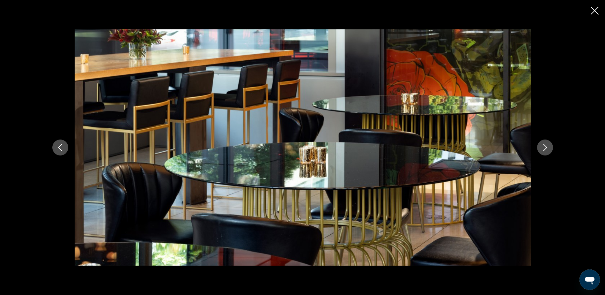
click at [548, 151] on icon "Next image" at bounding box center [545, 147] width 8 height 8
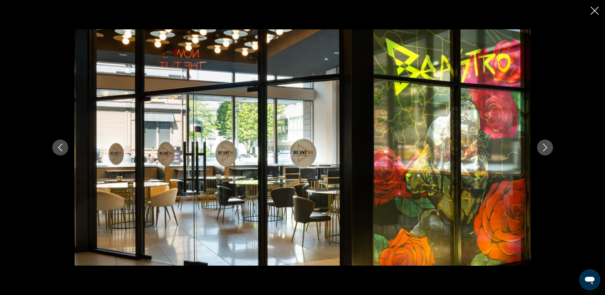
click at [548, 151] on icon "Next image" at bounding box center [545, 147] width 8 height 8
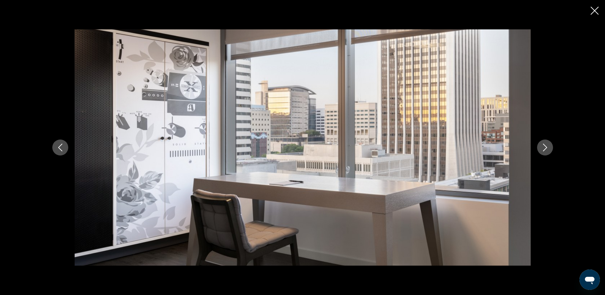
click at [548, 151] on icon "Next image" at bounding box center [545, 147] width 8 height 8
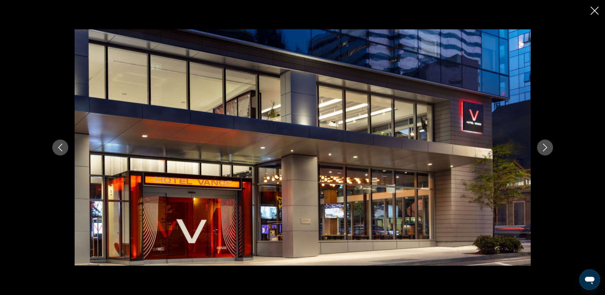
click at [548, 151] on icon "Next image" at bounding box center [545, 147] width 8 height 8
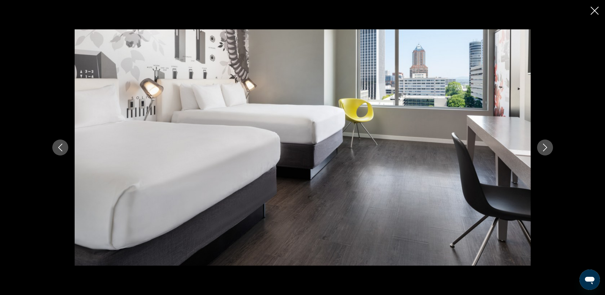
click at [548, 151] on icon "Next image" at bounding box center [545, 147] width 8 height 8
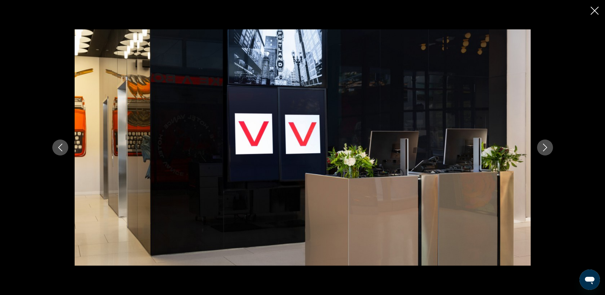
click at [548, 151] on icon "Next image" at bounding box center [545, 147] width 8 height 8
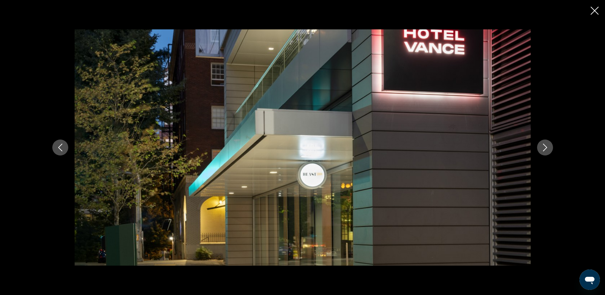
click at [548, 151] on icon "Next image" at bounding box center [545, 147] width 8 height 8
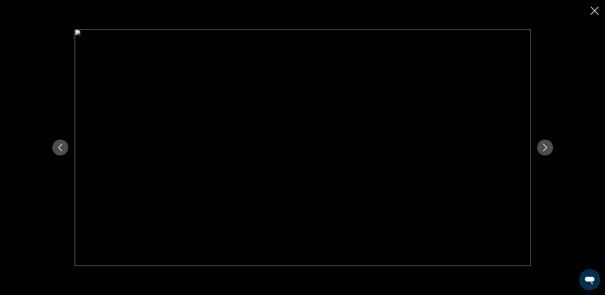
click at [548, 151] on icon "Next image" at bounding box center [545, 147] width 8 height 8
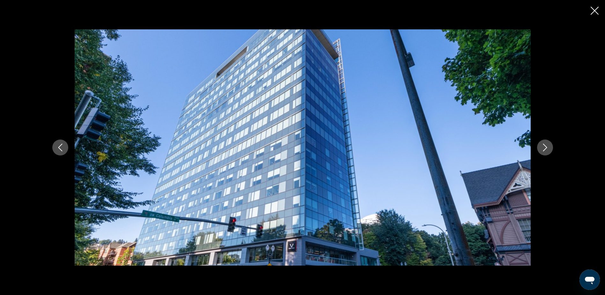
click at [548, 151] on icon "Next image" at bounding box center [545, 147] width 8 height 8
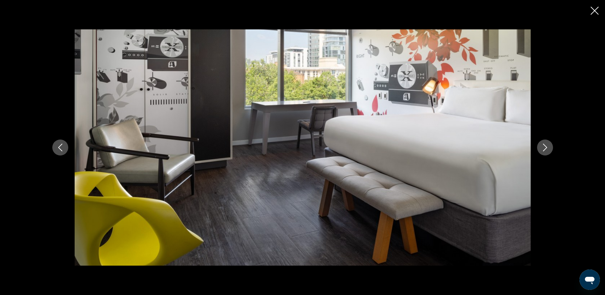
click at [548, 151] on icon "Next image" at bounding box center [545, 147] width 8 height 8
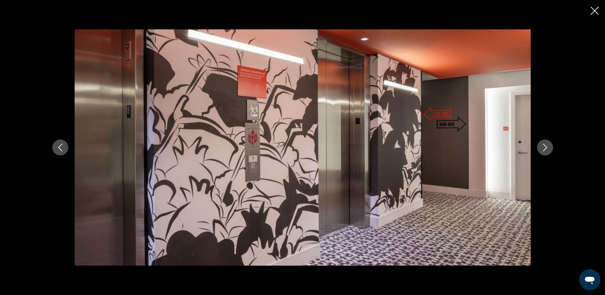
click at [548, 151] on icon "Next image" at bounding box center [545, 147] width 8 height 8
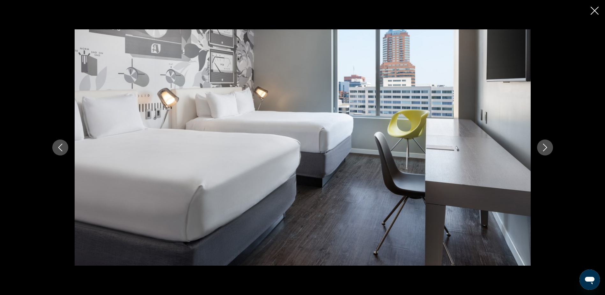
click at [548, 151] on icon "Next image" at bounding box center [545, 147] width 8 height 8
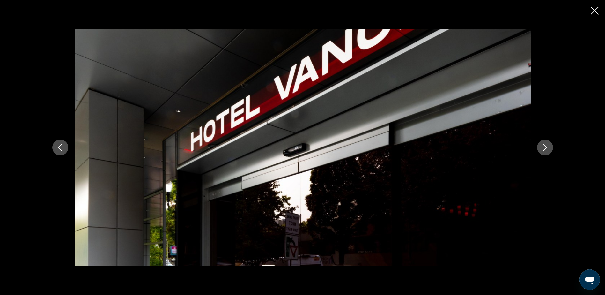
click at [548, 151] on icon "Next image" at bounding box center [545, 147] width 8 height 8
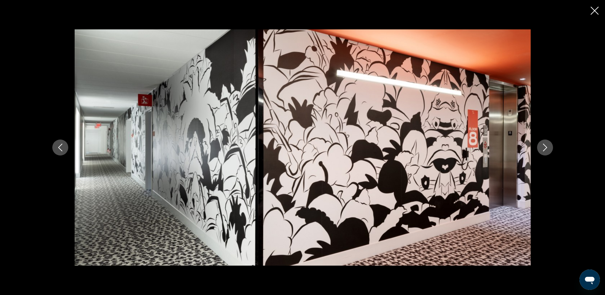
click at [548, 151] on icon "Next image" at bounding box center [545, 147] width 8 height 8
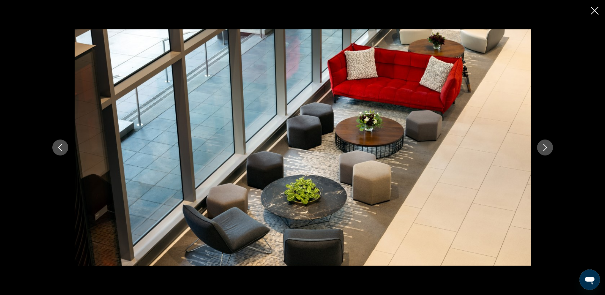
click at [548, 151] on icon "Next image" at bounding box center [545, 147] width 8 height 8
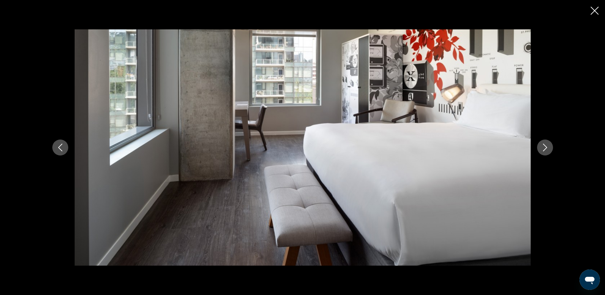
click at [548, 151] on icon "Next image" at bounding box center [545, 147] width 8 height 8
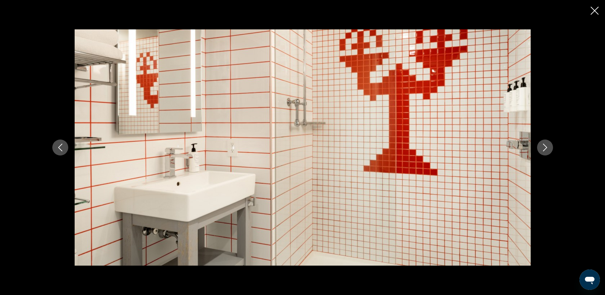
click at [545, 151] on button "Next image" at bounding box center [545, 147] width 16 height 16
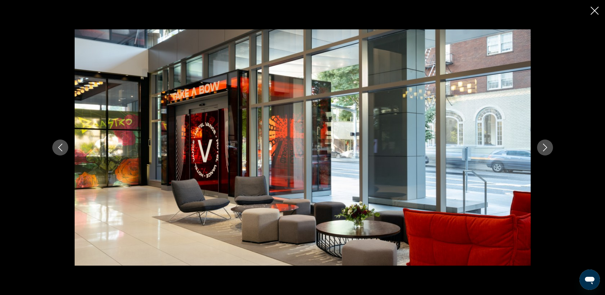
click at [545, 151] on button "Next image" at bounding box center [545, 147] width 16 height 16
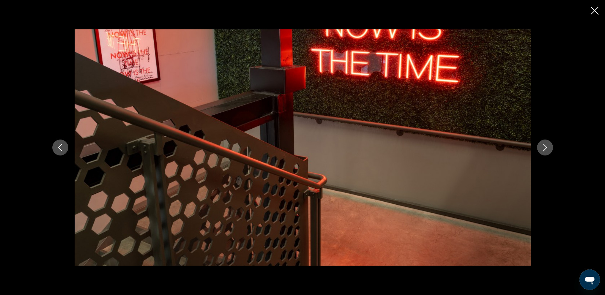
click at [545, 151] on button "Next image" at bounding box center [545, 147] width 16 height 16
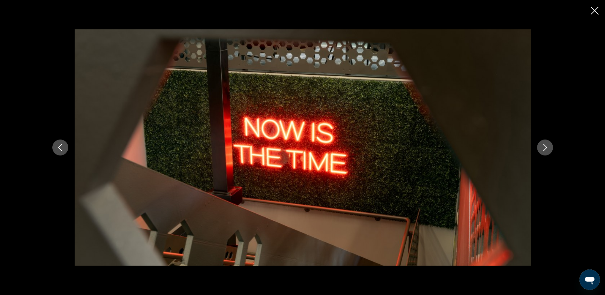
click at [545, 151] on button "Next image" at bounding box center [545, 147] width 16 height 16
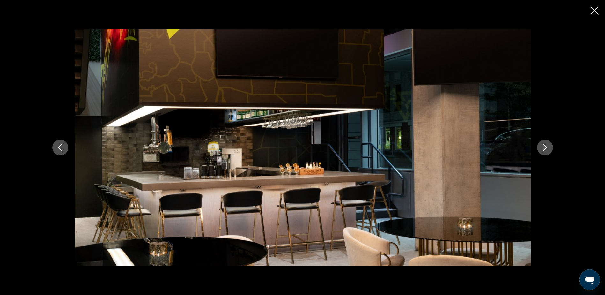
click at [596, 9] on icon "Close slideshow" at bounding box center [595, 11] width 8 height 8
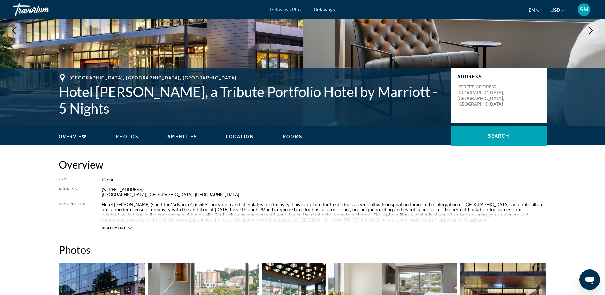
scroll to position [108, 0]
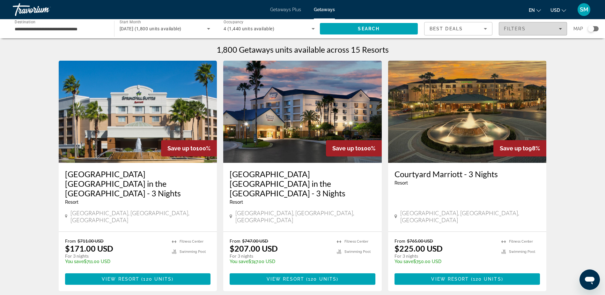
click at [565, 29] on span "Filters" at bounding box center [533, 28] width 68 height 15
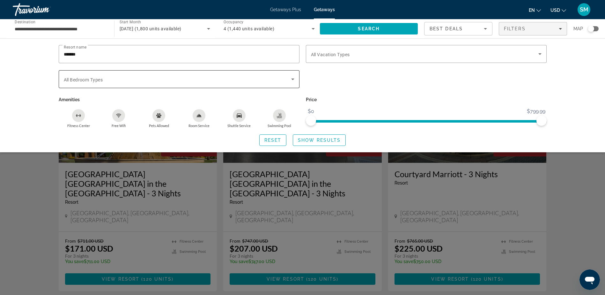
click at [292, 79] on icon "Search widget" at bounding box center [293, 79] width 8 height 8
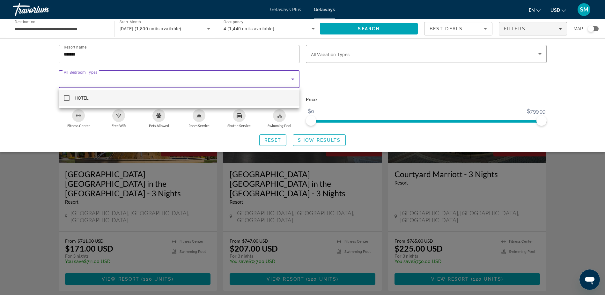
click at [67, 97] on mat-pseudo-checkbox at bounding box center [67, 98] width 6 height 6
click at [363, 29] on div at bounding box center [302, 147] width 605 height 295
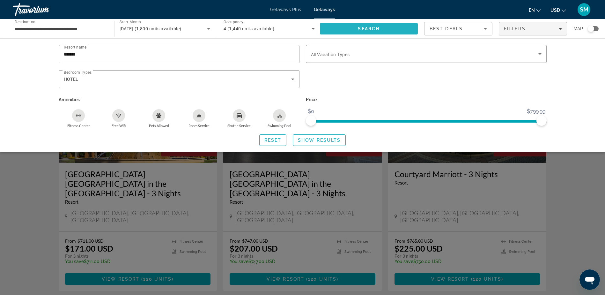
click at [363, 29] on span "Search" at bounding box center [369, 28] width 22 height 5
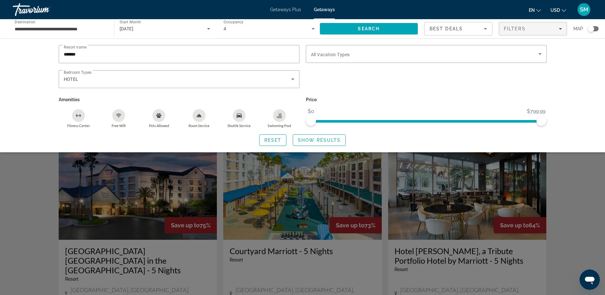
scroll to position [478, 0]
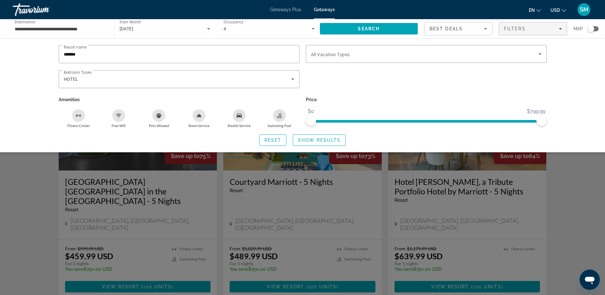
click at [574, 206] on div "Search widget" at bounding box center [302, 195] width 605 height 199
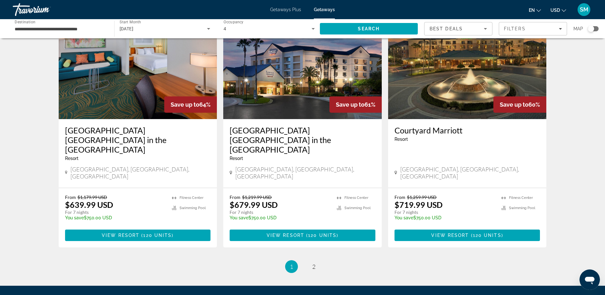
scroll to position [775, 0]
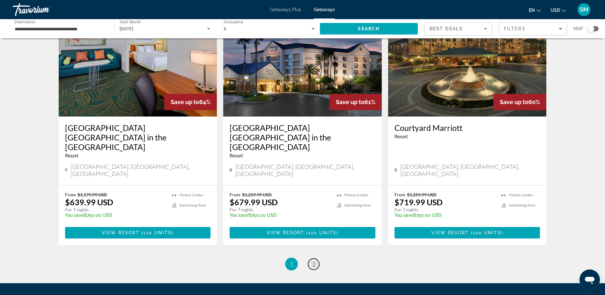
click at [316, 258] on link "page 2" at bounding box center [313, 263] width 11 height 11
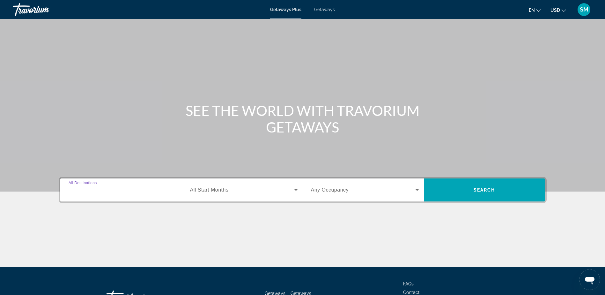
click at [128, 187] on input "Destination All Destinations" at bounding box center [123, 190] width 108 height 8
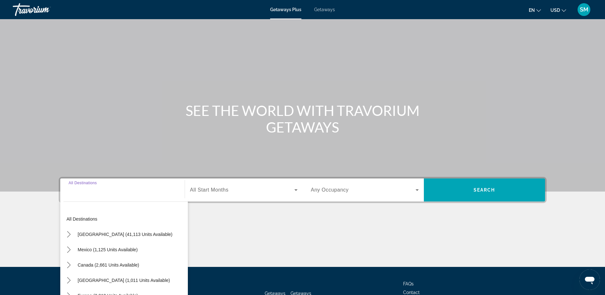
scroll to position [50, 0]
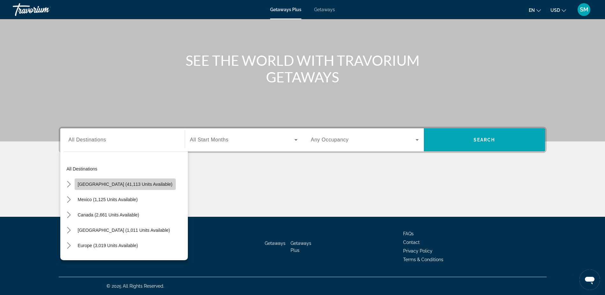
click at [126, 184] on span "[GEOGRAPHIC_DATA] (41,113 units available)" at bounding box center [125, 183] width 95 height 5
type input "**********"
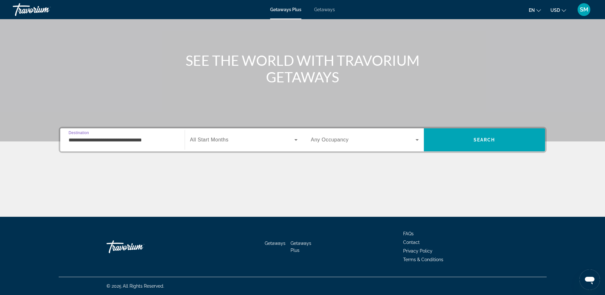
click at [295, 140] on icon "Search widget" at bounding box center [295, 140] width 3 height 2
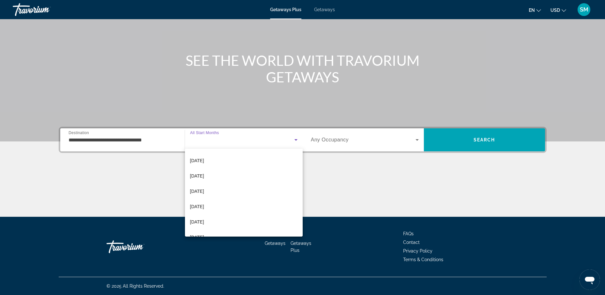
scroll to position [72, 0]
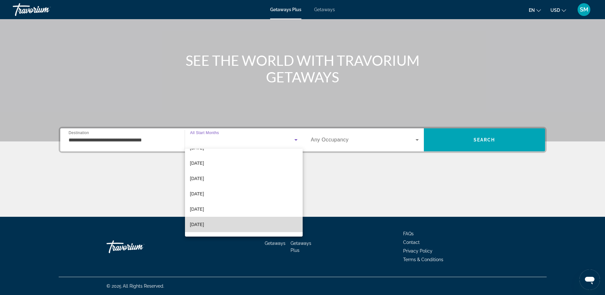
click at [246, 224] on mat-option "[DATE]" at bounding box center [244, 224] width 118 height 15
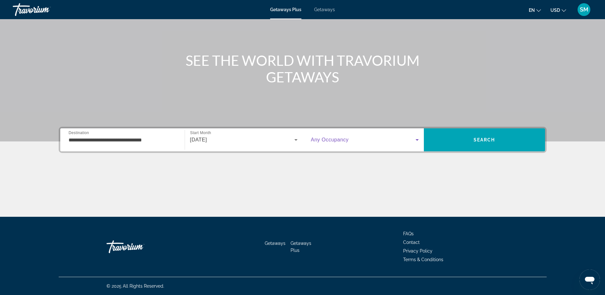
click at [417, 139] on icon "Search widget" at bounding box center [416, 140] width 3 height 2
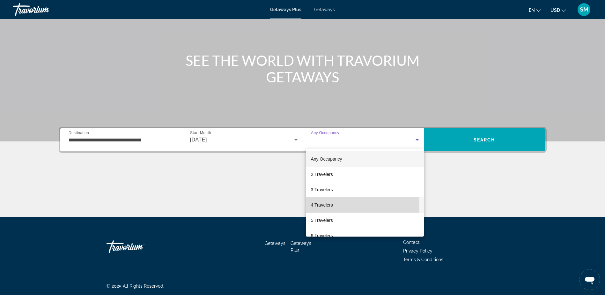
click at [330, 207] on span "4 Travelers" at bounding box center [322, 205] width 22 height 8
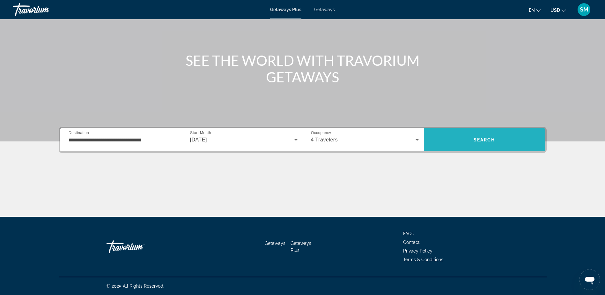
click at [494, 139] on span "Search" at bounding box center [485, 139] width 22 height 5
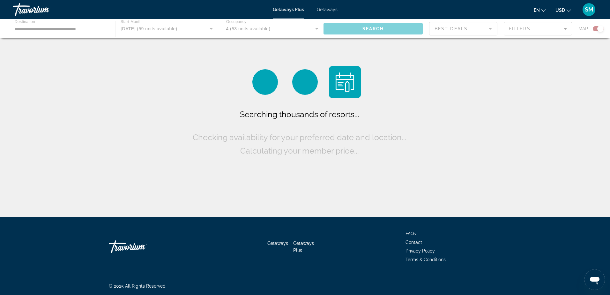
click at [565, 29] on div "Main content" at bounding box center [305, 28] width 610 height 19
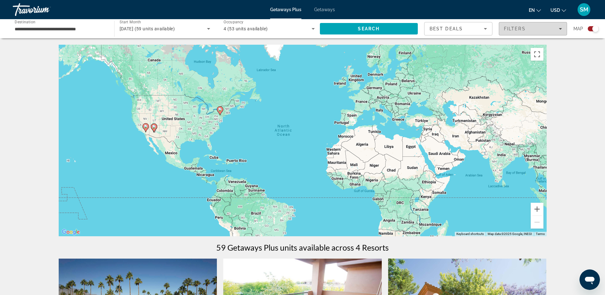
click at [563, 30] on span "Filters" at bounding box center [533, 28] width 68 height 15
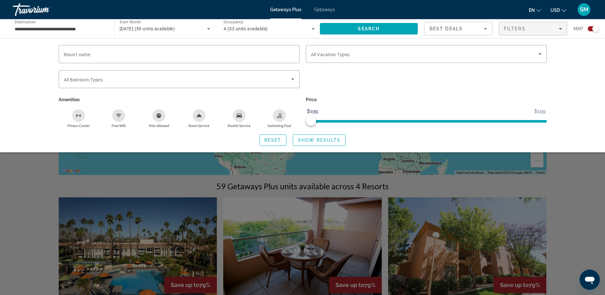
scroll to position [64, 0]
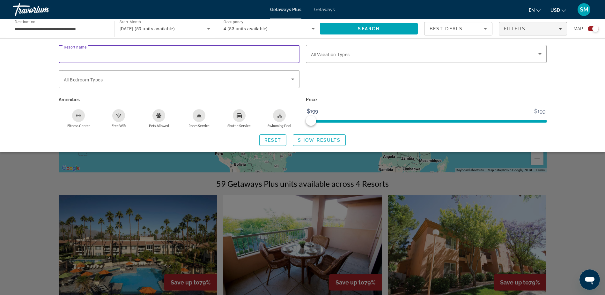
click at [266, 54] on input "Resort name" at bounding box center [179, 54] width 231 height 8
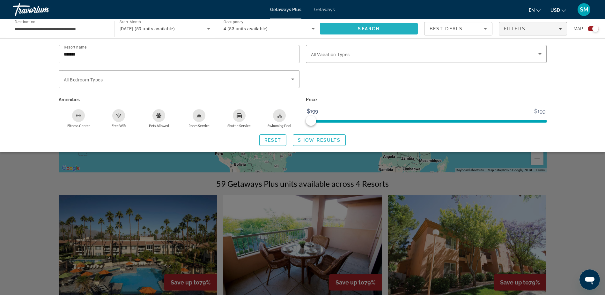
click at [361, 31] on button "Search" at bounding box center [369, 28] width 98 height 11
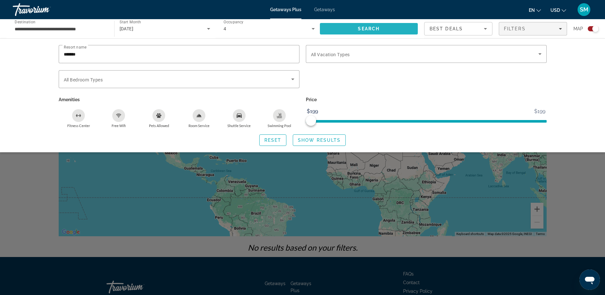
click at [361, 31] on span "Search" at bounding box center [369, 28] width 22 height 5
click at [89, 55] on input "*******" at bounding box center [179, 54] width 231 height 8
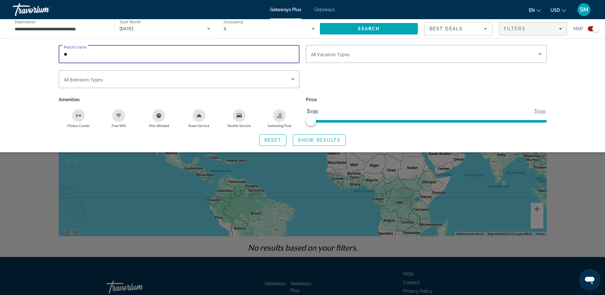
type input "*"
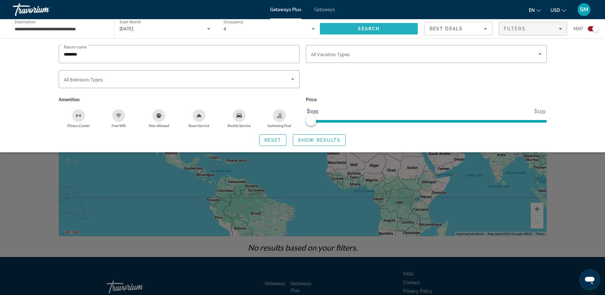
click at [379, 31] on span "Search" at bounding box center [369, 28] width 98 height 15
click at [375, 28] on span "Search" at bounding box center [369, 28] width 22 height 5
click at [101, 53] on input "********" at bounding box center [179, 54] width 231 height 8
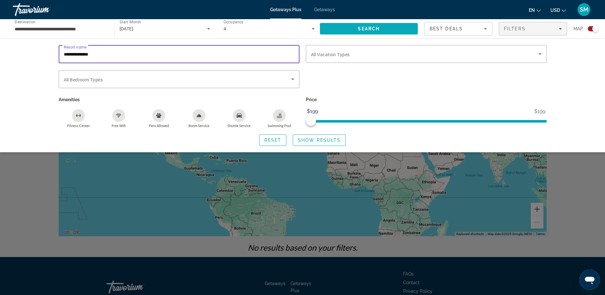
type input "**********"
click at [359, 29] on span "Search" at bounding box center [369, 28] width 22 height 5
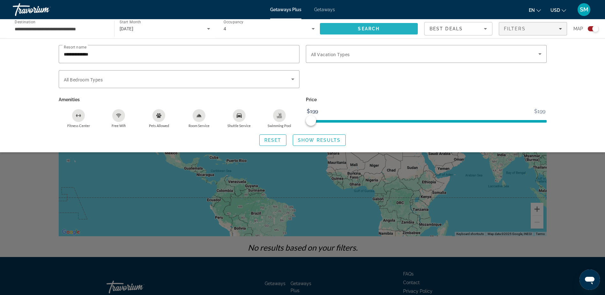
click at [359, 29] on span "Search" at bounding box center [369, 28] width 22 height 5
click at [293, 78] on icon "Search widget" at bounding box center [292, 79] width 3 height 2
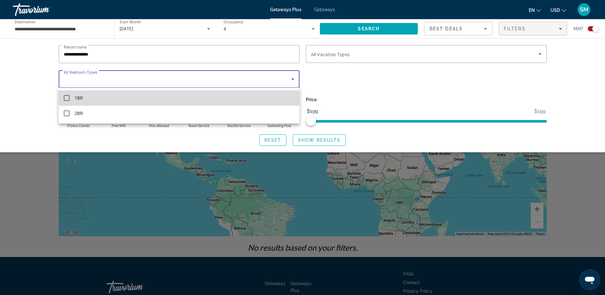
click at [69, 97] on mat-pseudo-checkbox at bounding box center [67, 98] width 6 height 6
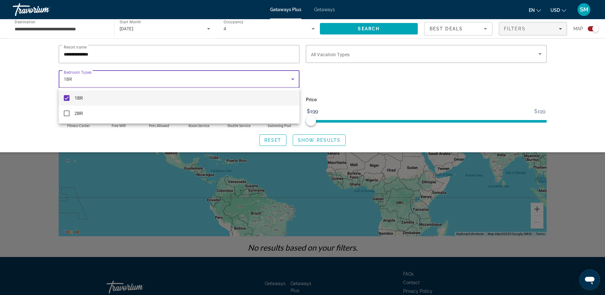
click at [365, 29] on div at bounding box center [302, 147] width 605 height 295
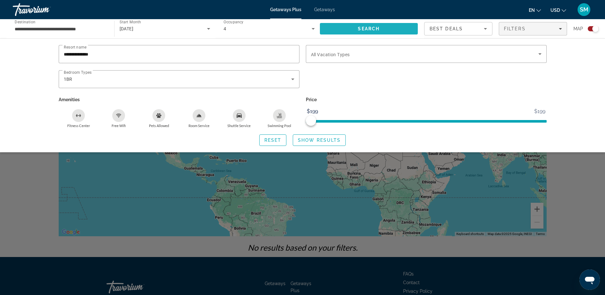
click at [365, 29] on span "Search" at bounding box center [369, 28] width 22 height 5
click at [331, 7] on div "Getaways Plus Getaways en English Español Français Italiano Português русский U…" at bounding box center [302, 9] width 605 height 17
click at [486, 29] on icon "Sort by" at bounding box center [486, 29] width 8 height 8
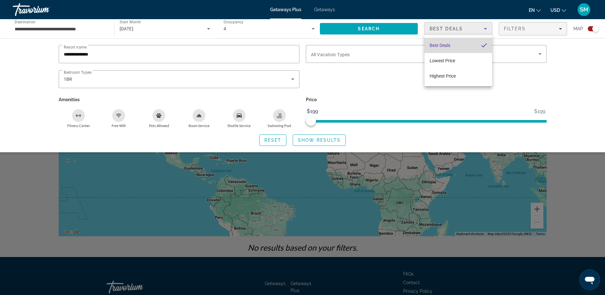
click at [451, 45] on mat-option "Best Deals" at bounding box center [458, 45] width 68 height 15
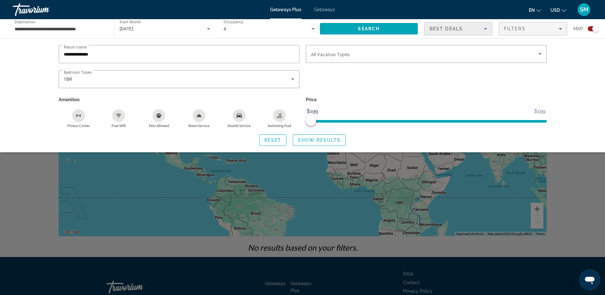
click at [483, 29] on icon "Sort by" at bounding box center [486, 29] width 8 height 8
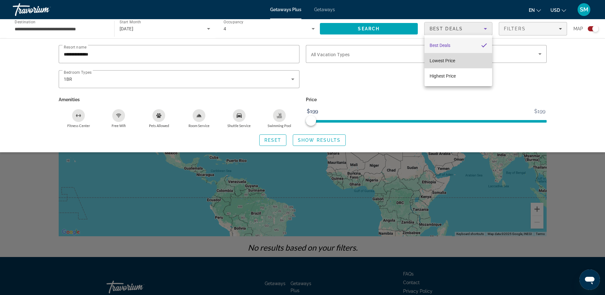
click at [455, 60] on mat-option "Lowest Price" at bounding box center [458, 60] width 68 height 15
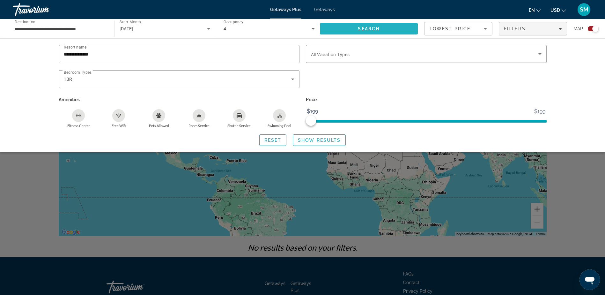
click at [340, 29] on span "Search" at bounding box center [369, 28] width 98 height 15
click at [544, 25] on span "Filters" at bounding box center [533, 28] width 68 height 15
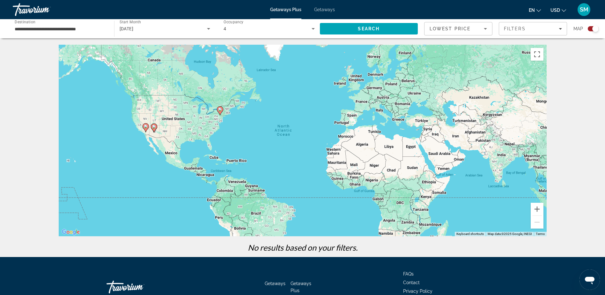
click at [221, 110] on image "Main content" at bounding box center [220, 109] width 4 height 4
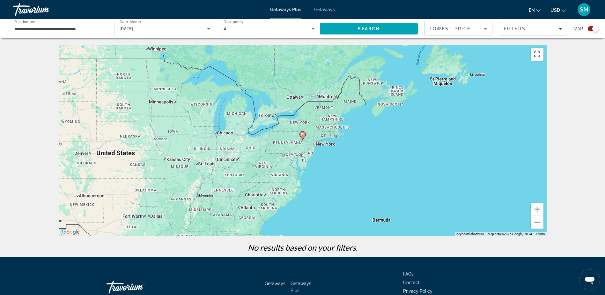
click at [303, 135] on image "Main content" at bounding box center [303, 134] width 4 height 4
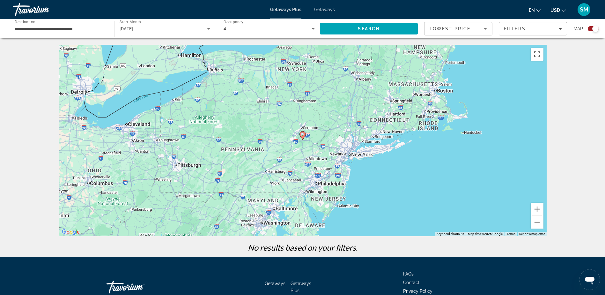
click at [303, 135] on image "Main content" at bounding box center [303, 134] width 4 height 4
type input "**********"
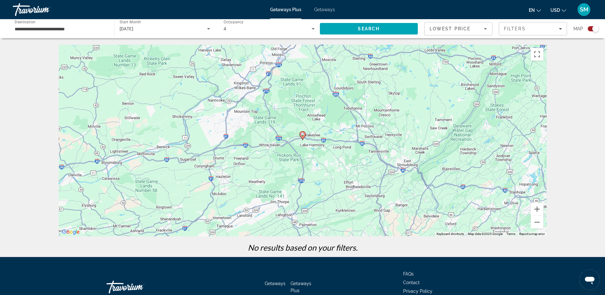
click at [303, 135] on image "Main content" at bounding box center [303, 134] width 4 height 4
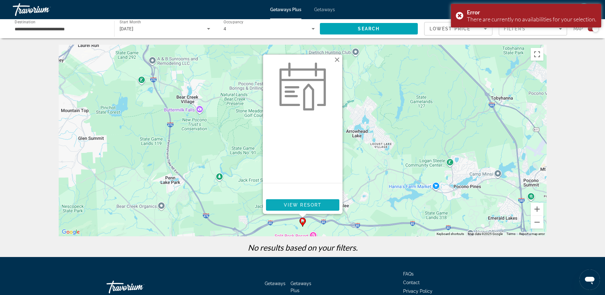
click at [312, 205] on span "View Resort" at bounding box center [302, 204] width 38 height 5
